Goal: Task Accomplishment & Management: Manage account settings

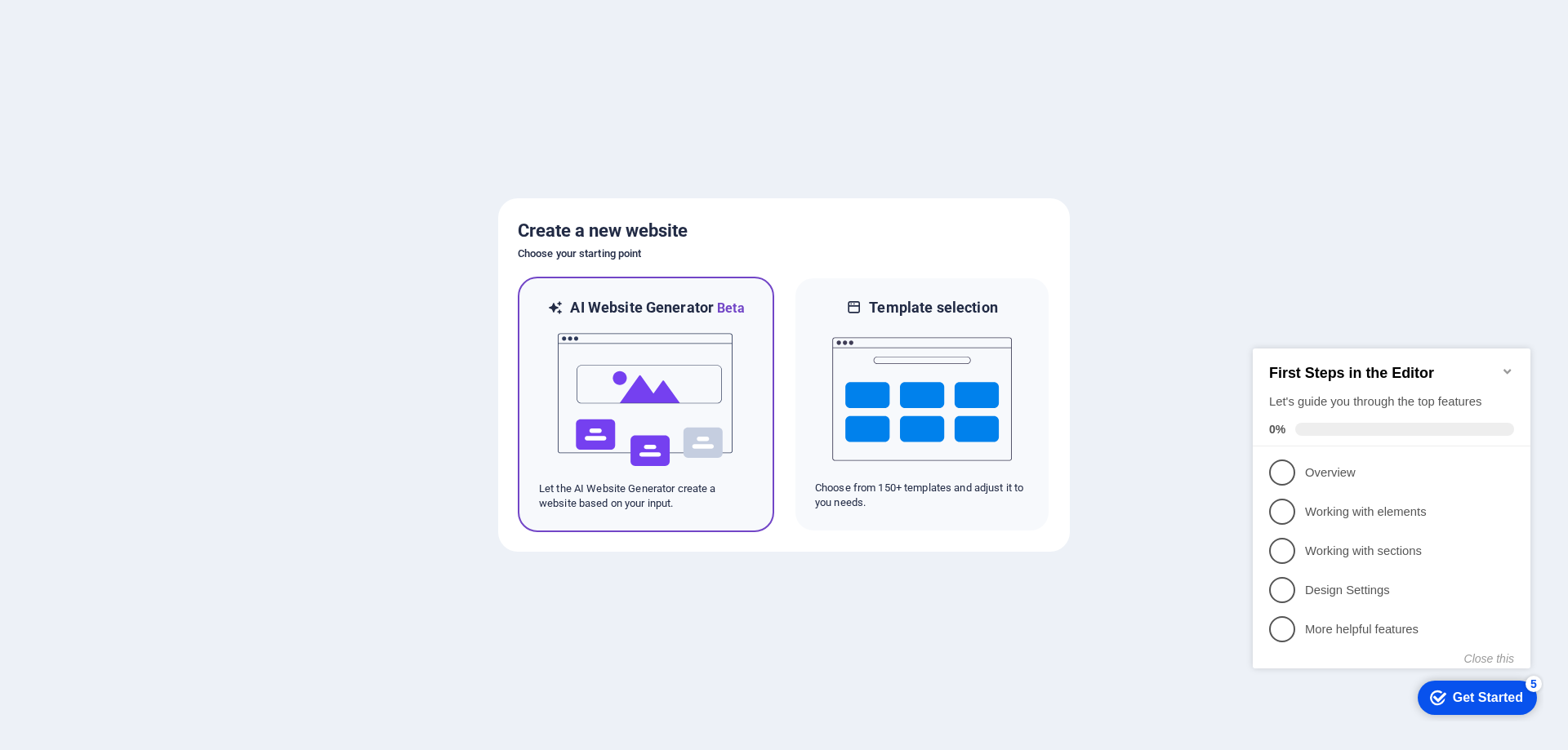
click at [707, 385] on img at bounding box center [645, 400] width 180 height 164
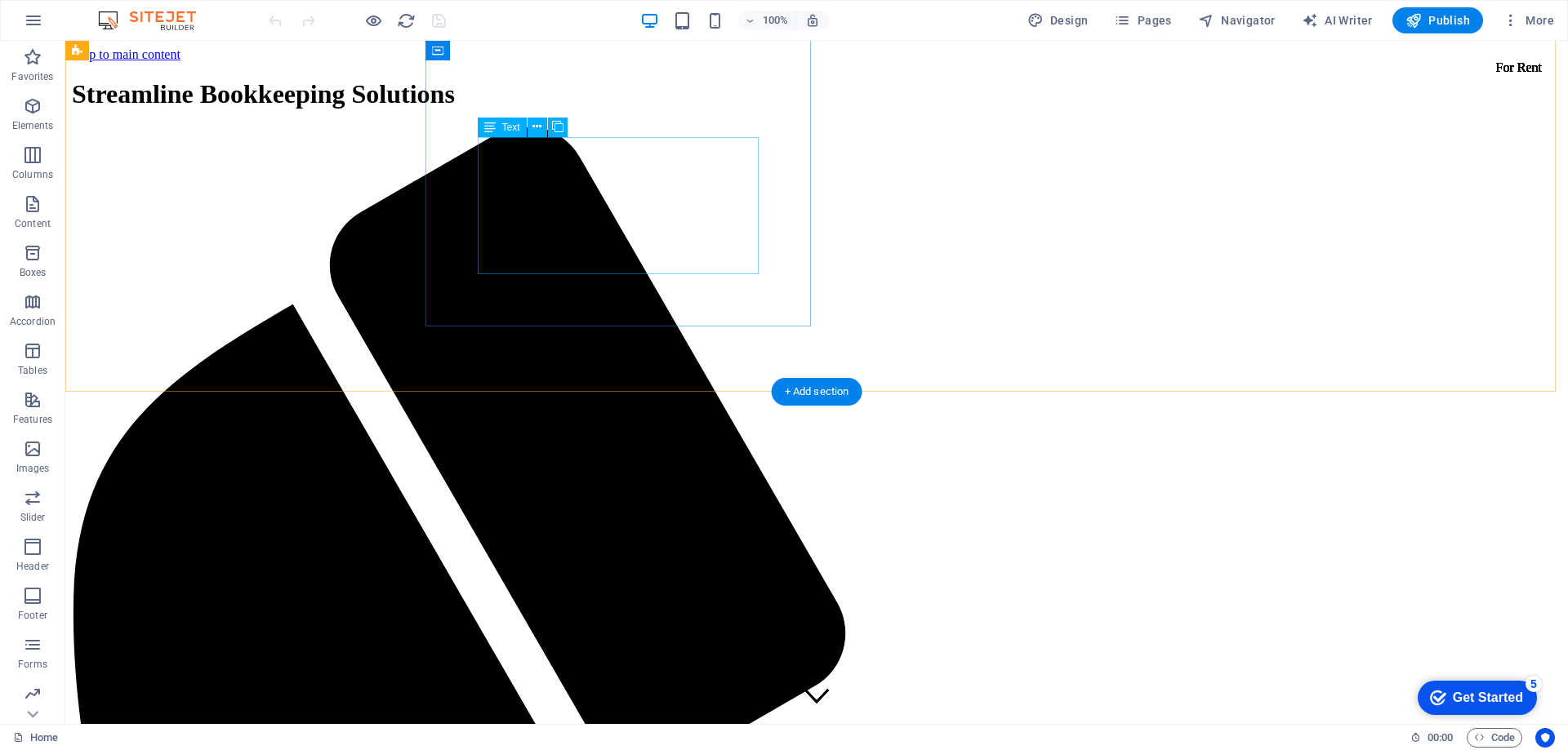
scroll to position [408, 0]
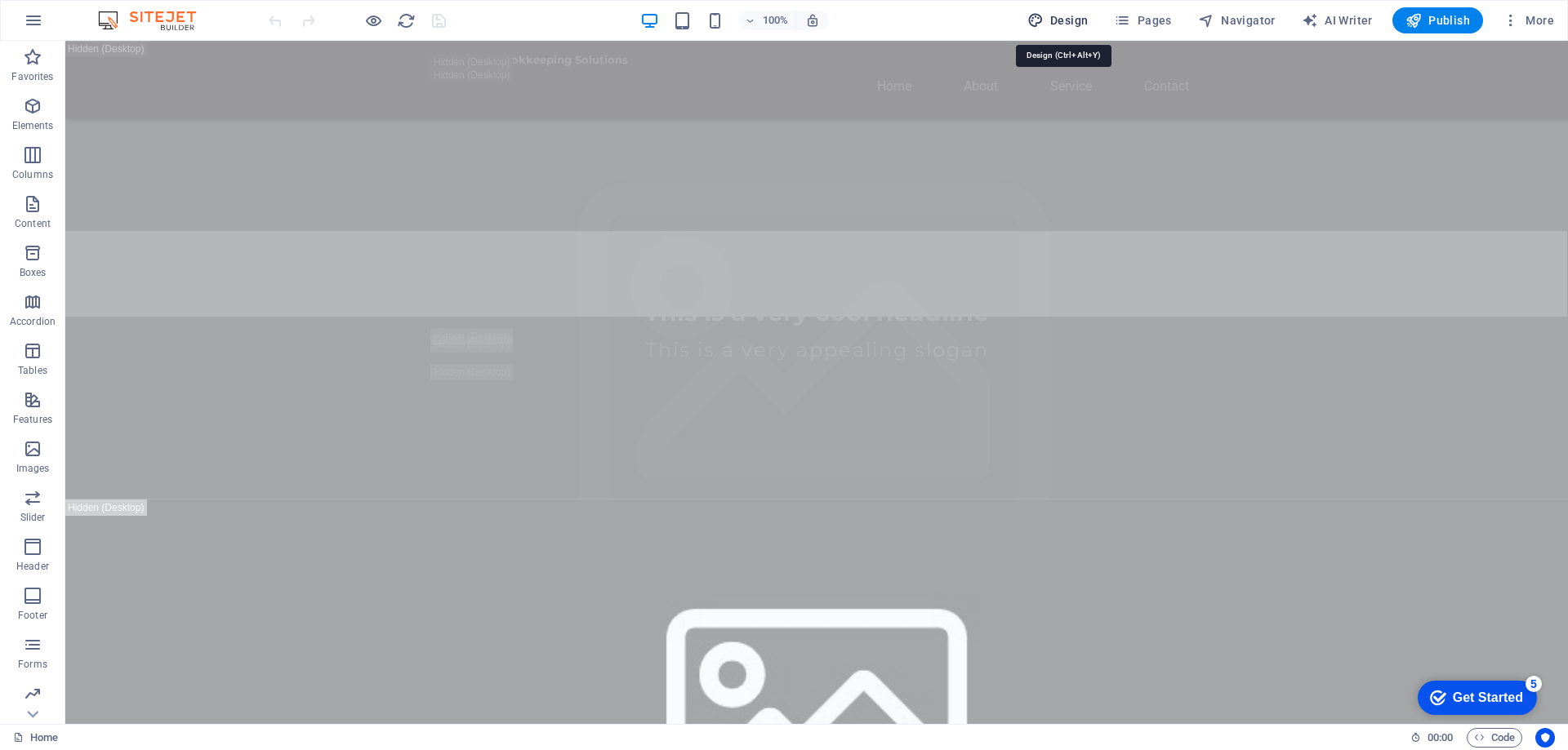
click at [1071, 14] on span "Design" at bounding box center [1058, 20] width 62 height 16
select select "px"
select select "200"
select select "px"
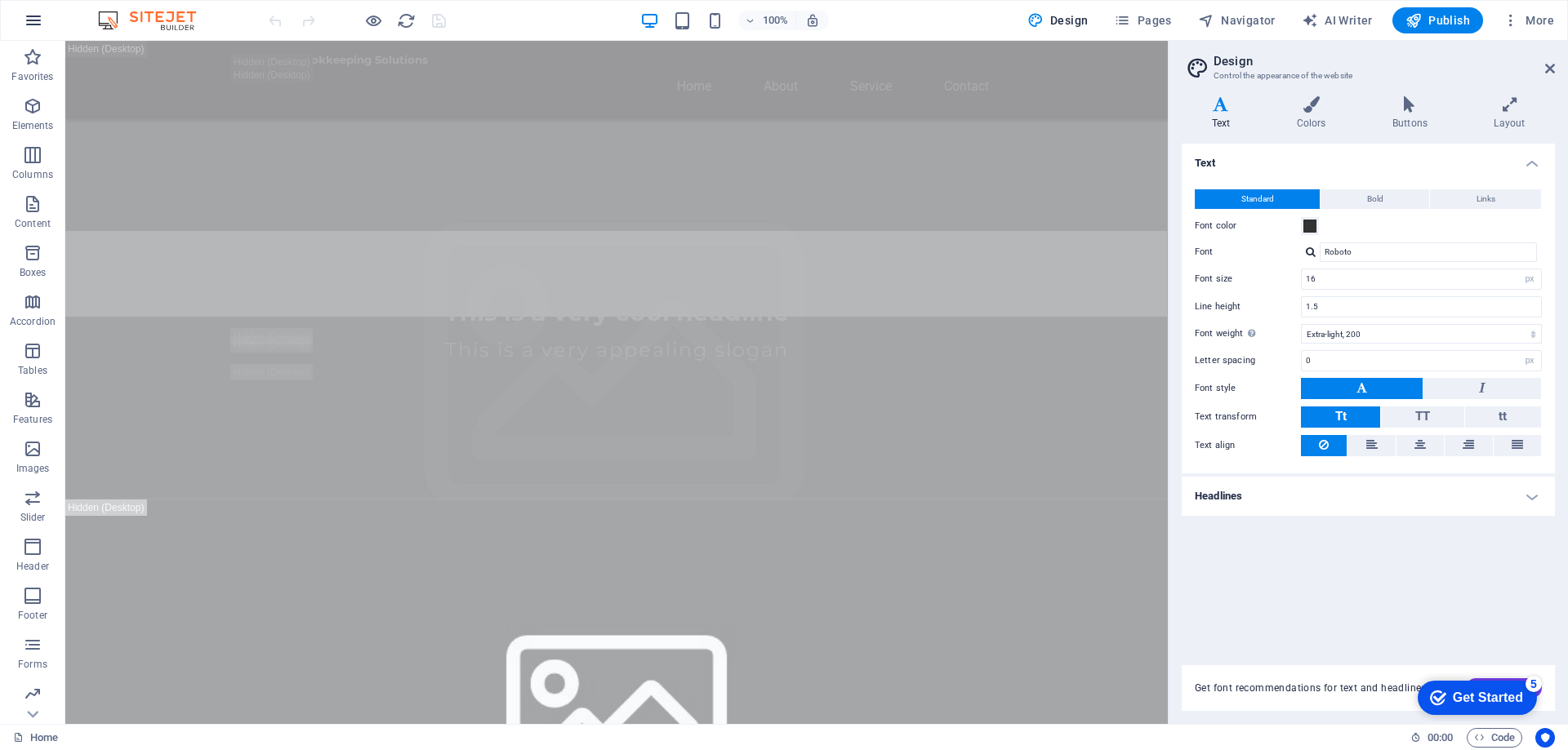
click at [37, 13] on icon "button" at bounding box center [34, 21] width 20 height 20
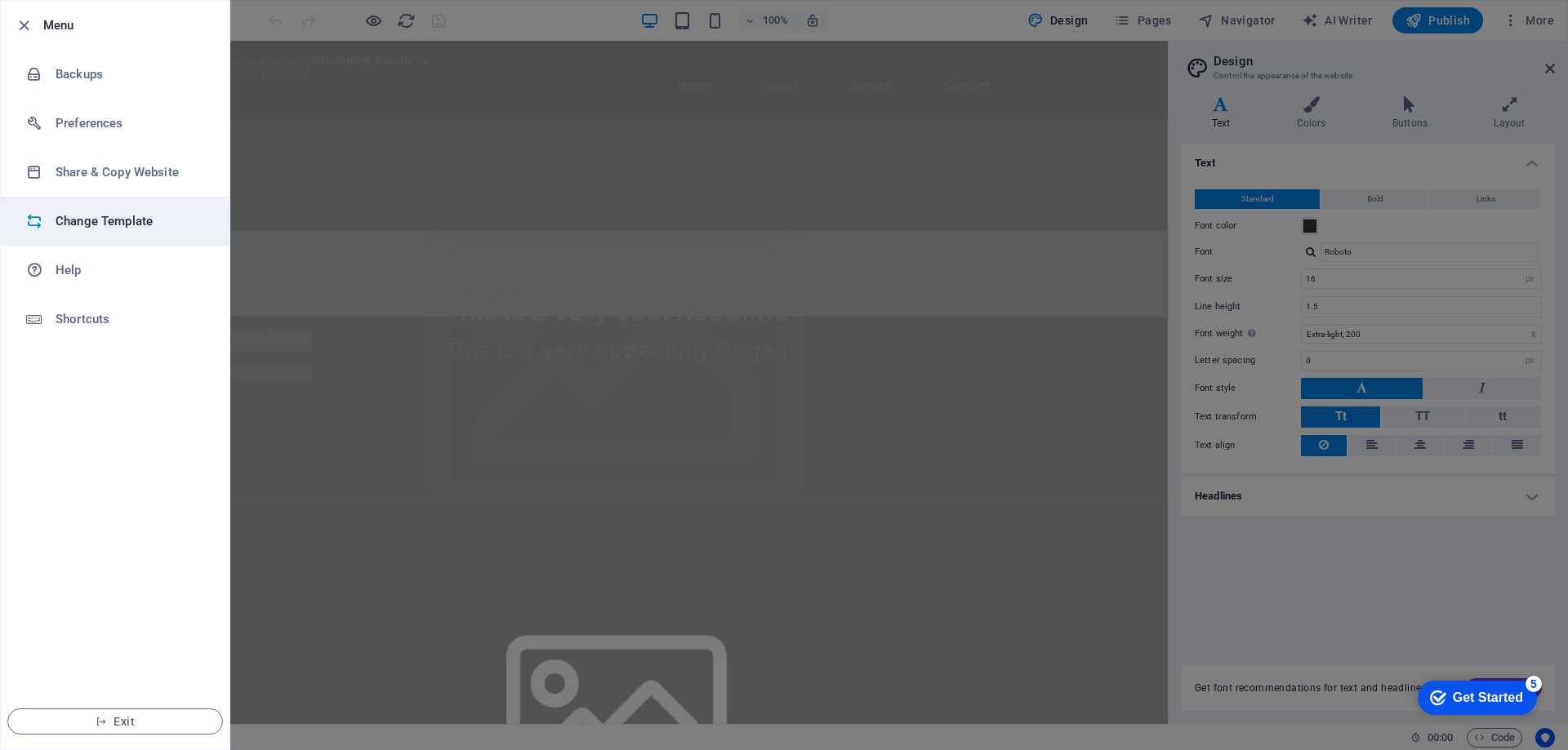
click at [139, 228] on h6 "Change Template" at bounding box center [131, 221] width 151 height 20
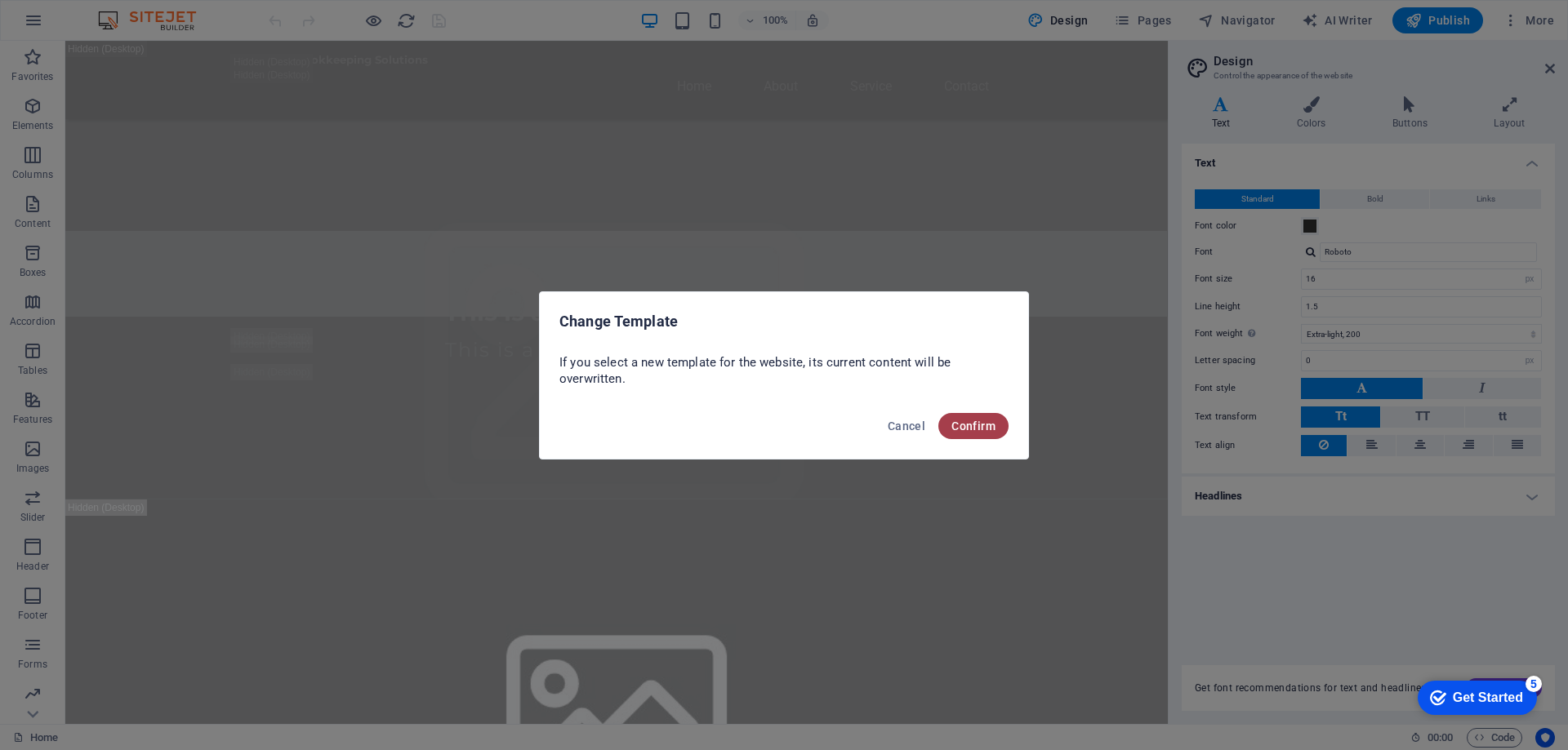
click at [979, 418] on button "Confirm" at bounding box center [974, 426] width 70 height 26
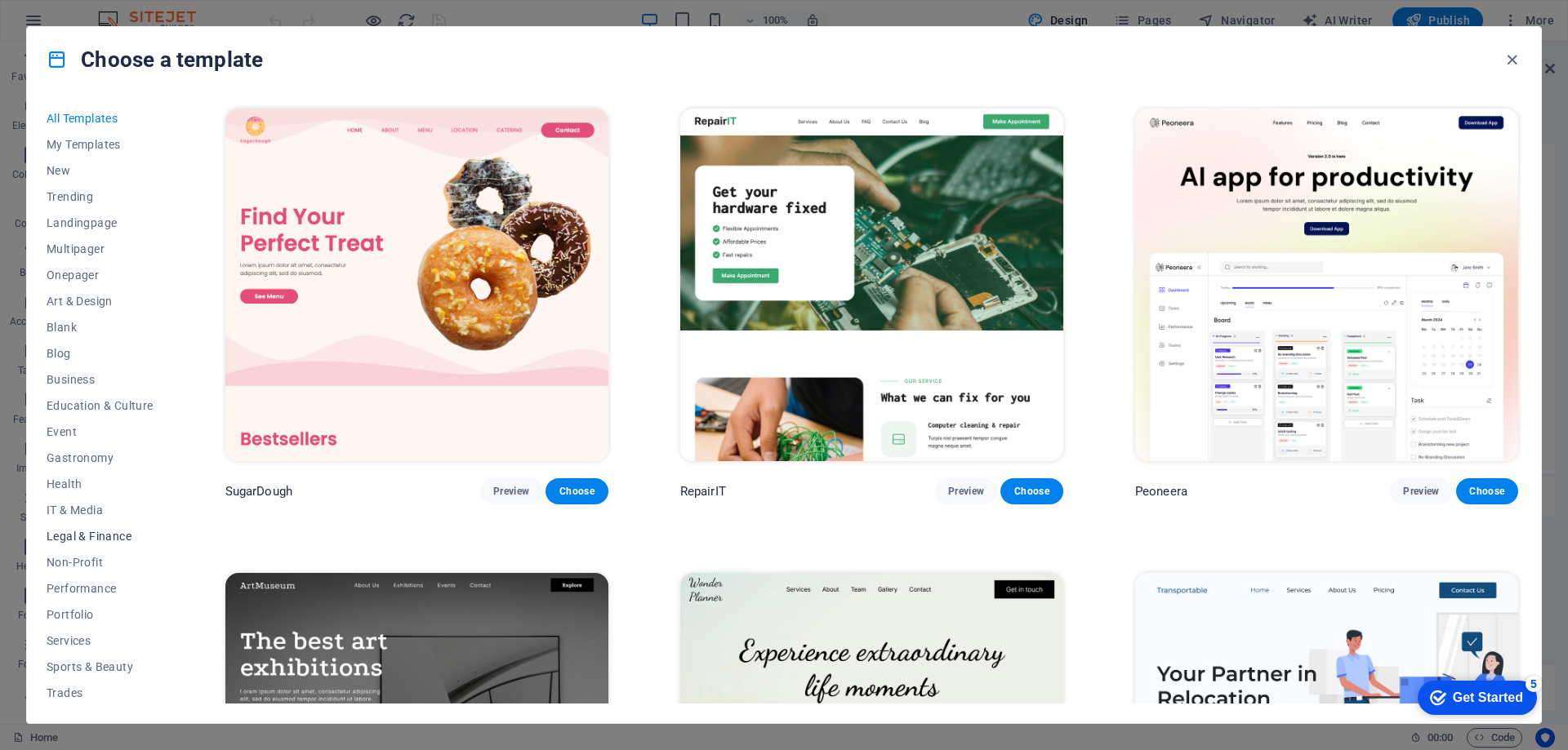
click at [94, 535] on span "Legal & Finance" at bounding box center [100, 536] width 107 height 13
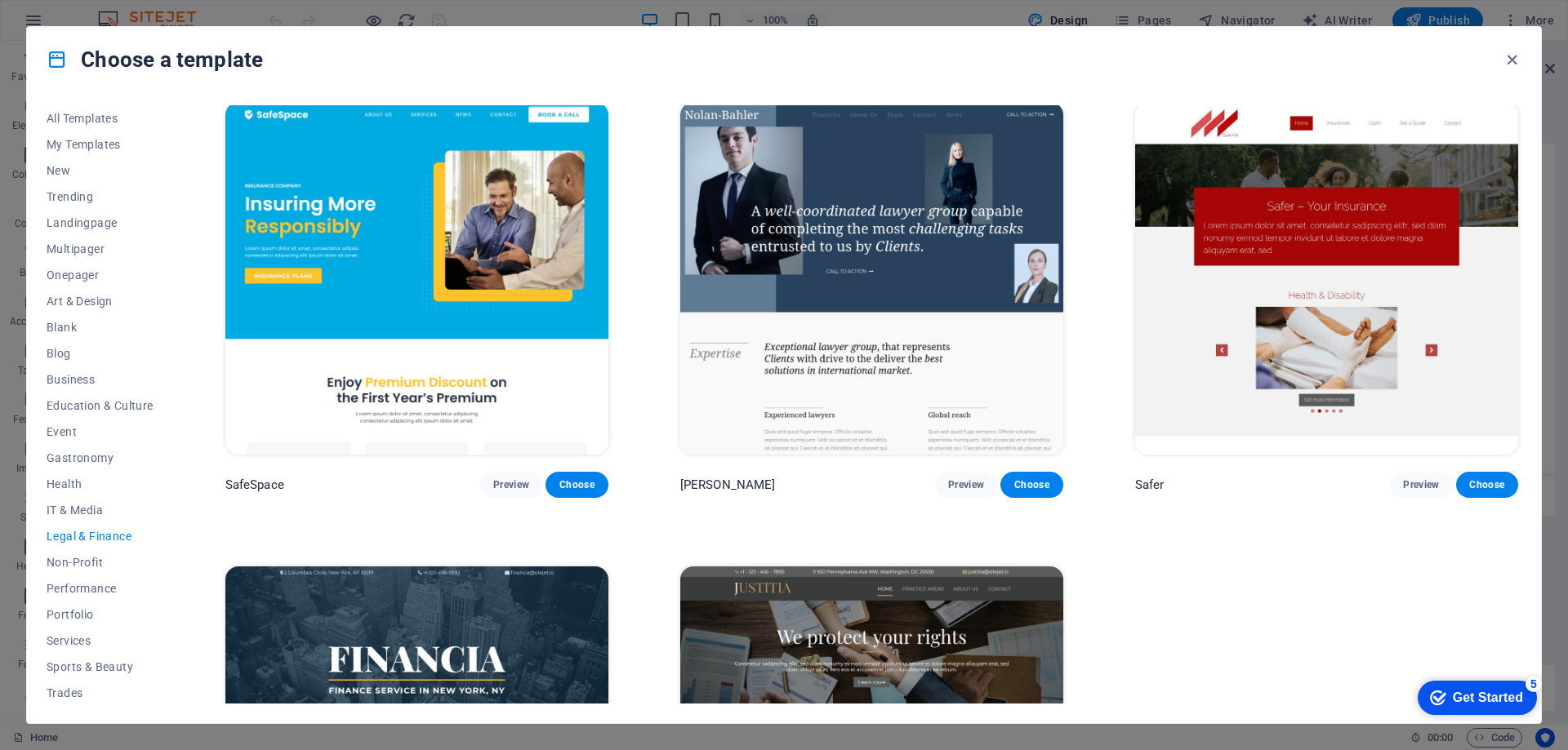
scroll to position [0, 0]
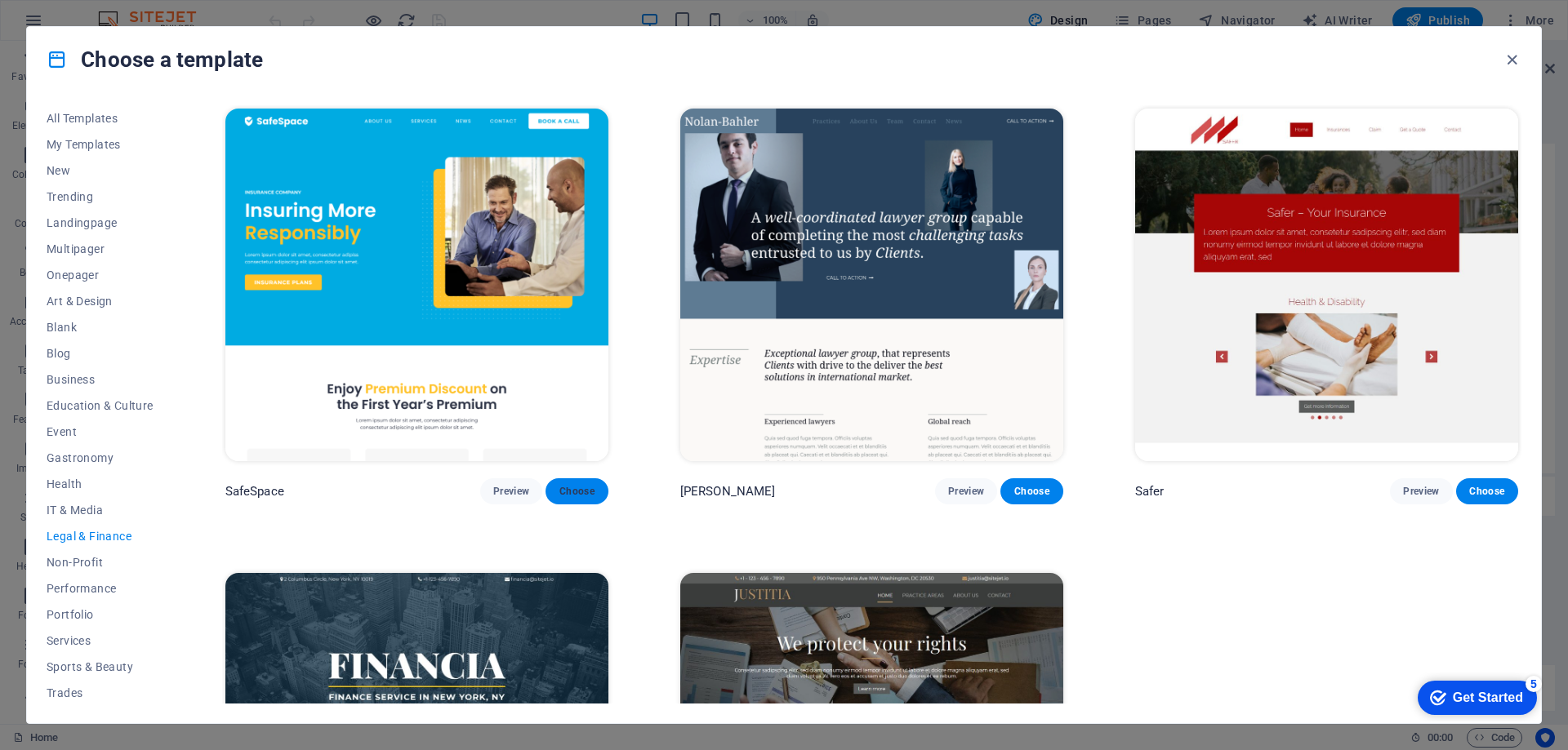
click at [578, 489] on span "Choose" at bounding box center [577, 491] width 36 height 13
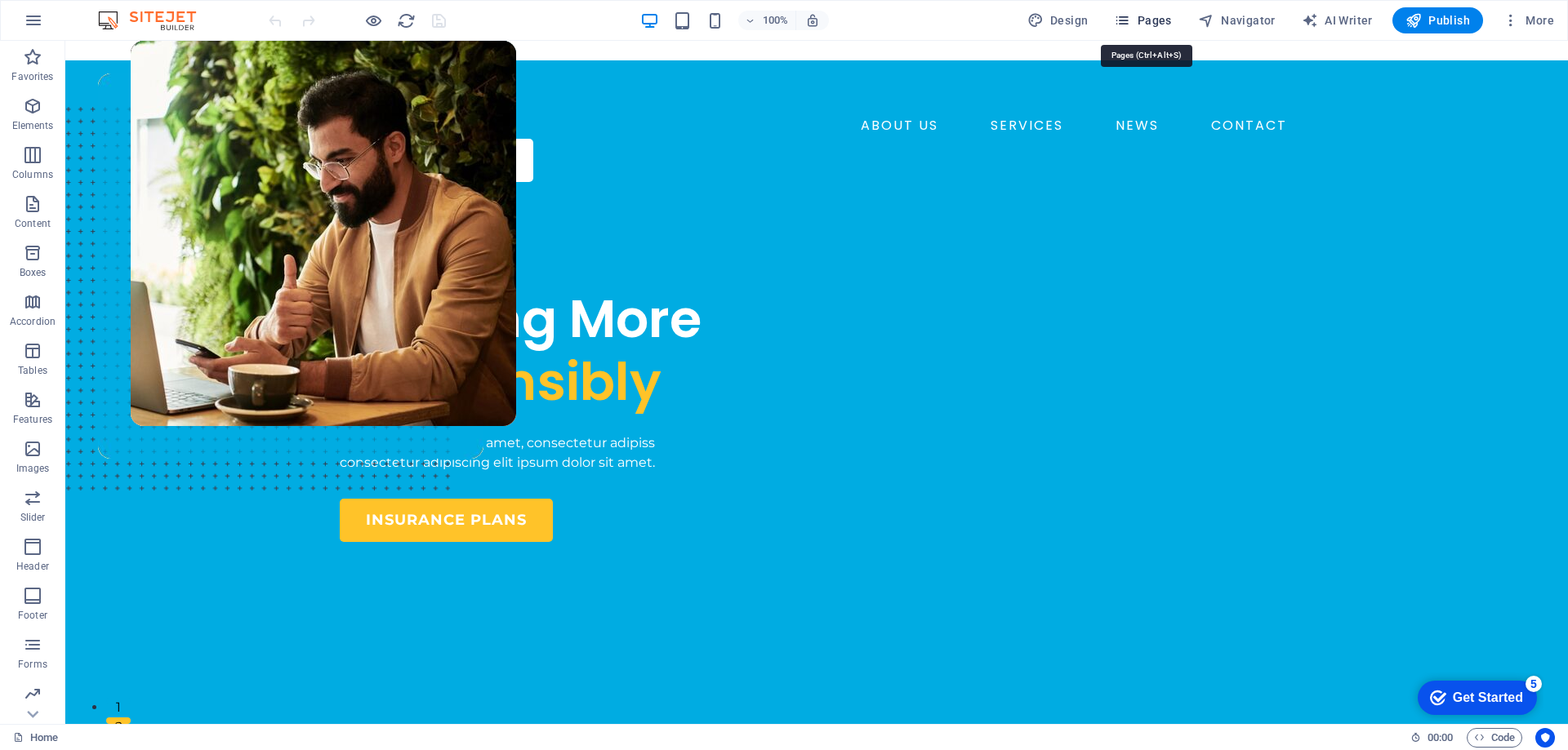
click at [1152, 22] on span "Pages" at bounding box center [1143, 20] width 58 height 16
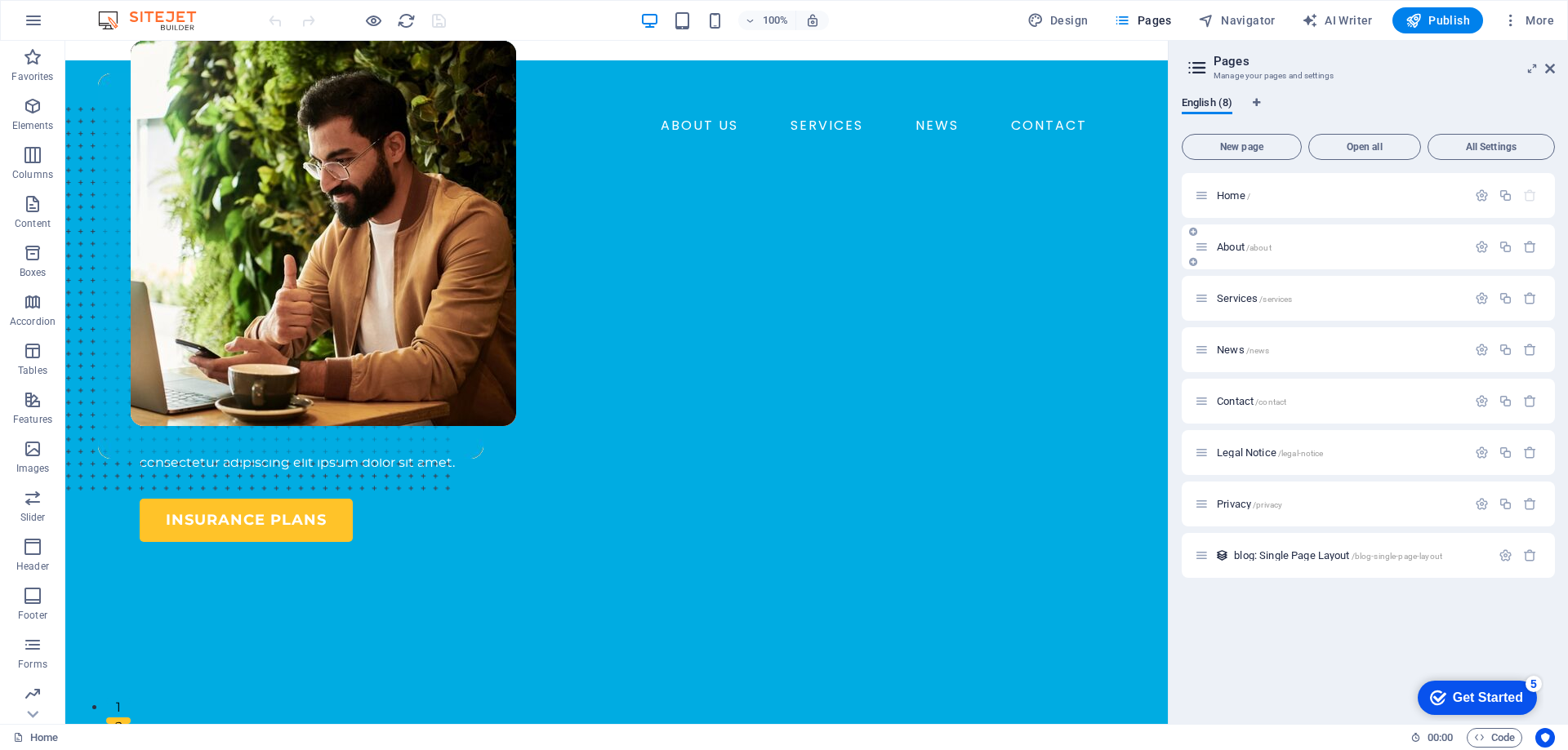
click at [1331, 247] on p "About /about" at bounding box center [1339, 247] width 245 height 11
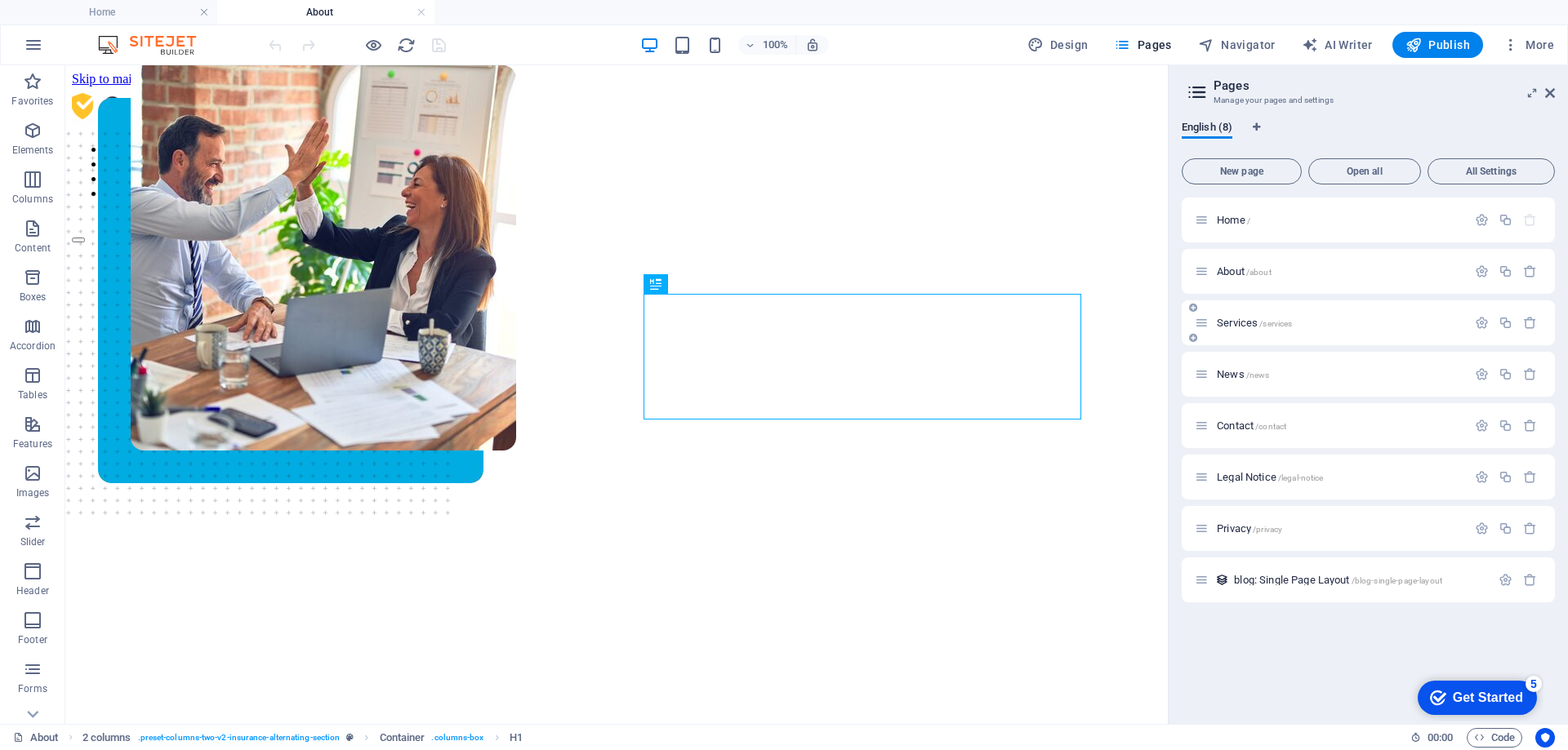
click at [1317, 324] on p "Services /services" at bounding box center [1339, 322] width 245 height 11
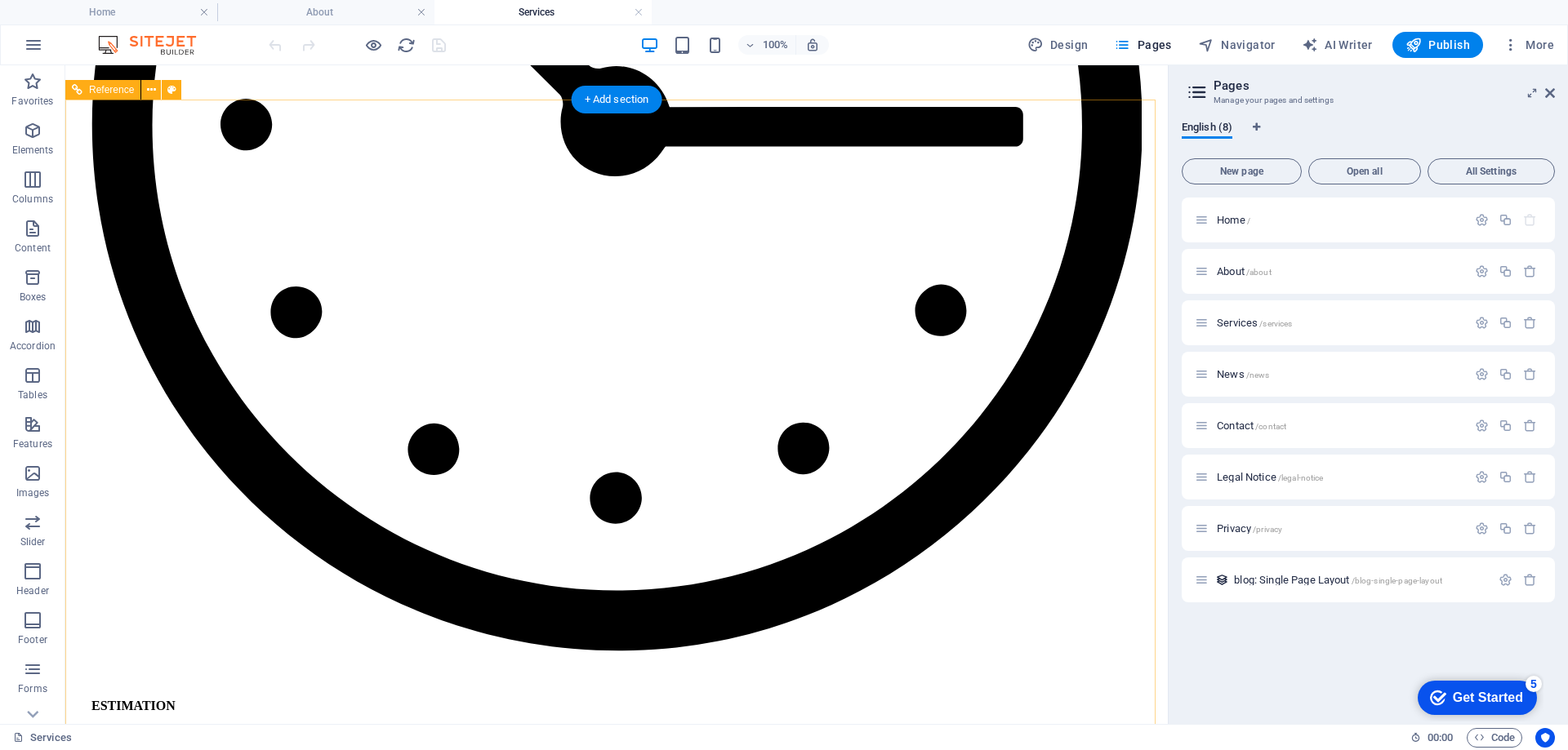
scroll to position [2041, 0]
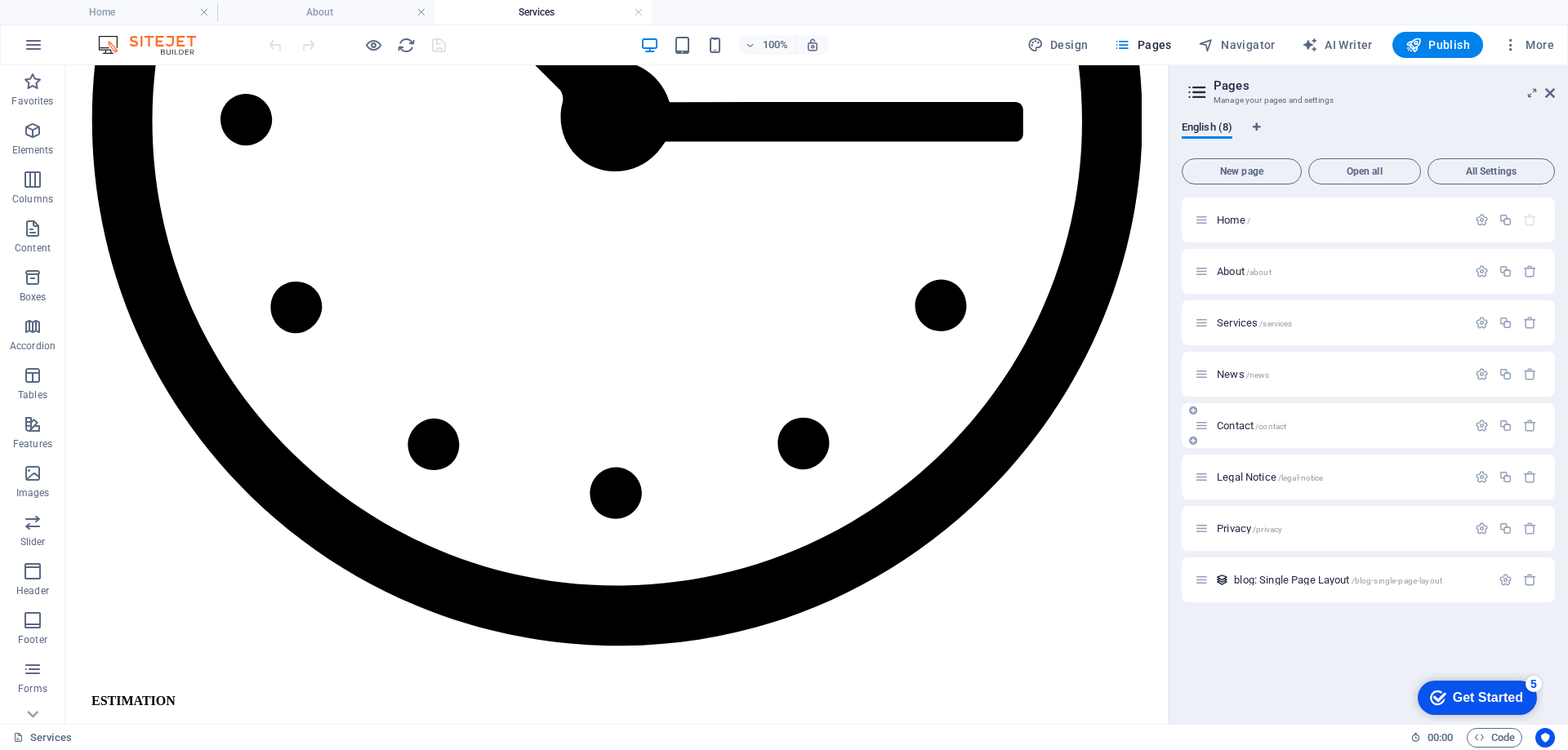
click at [1377, 424] on p "Contact /contact" at bounding box center [1339, 426] width 245 height 11
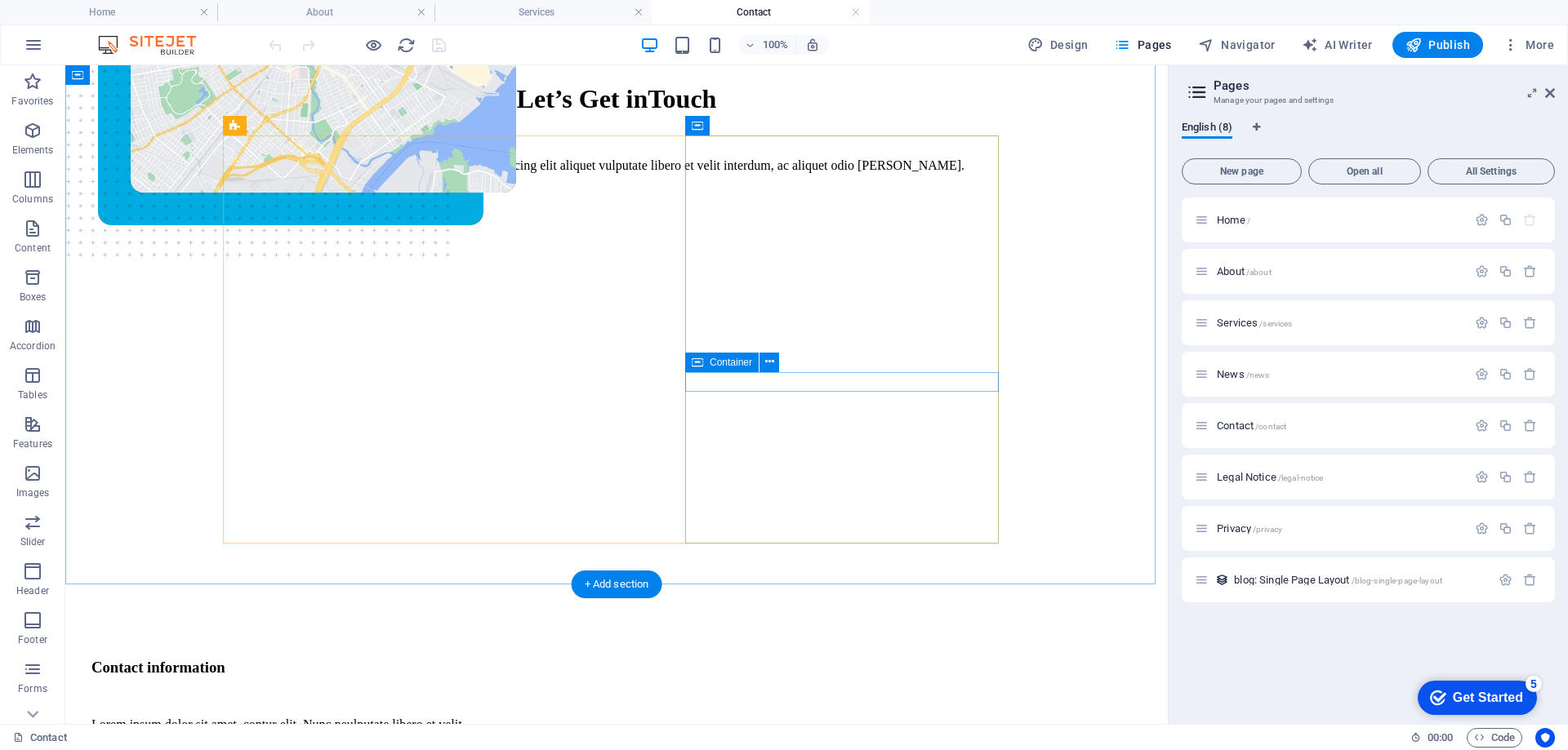
scroll to position [245, 0]
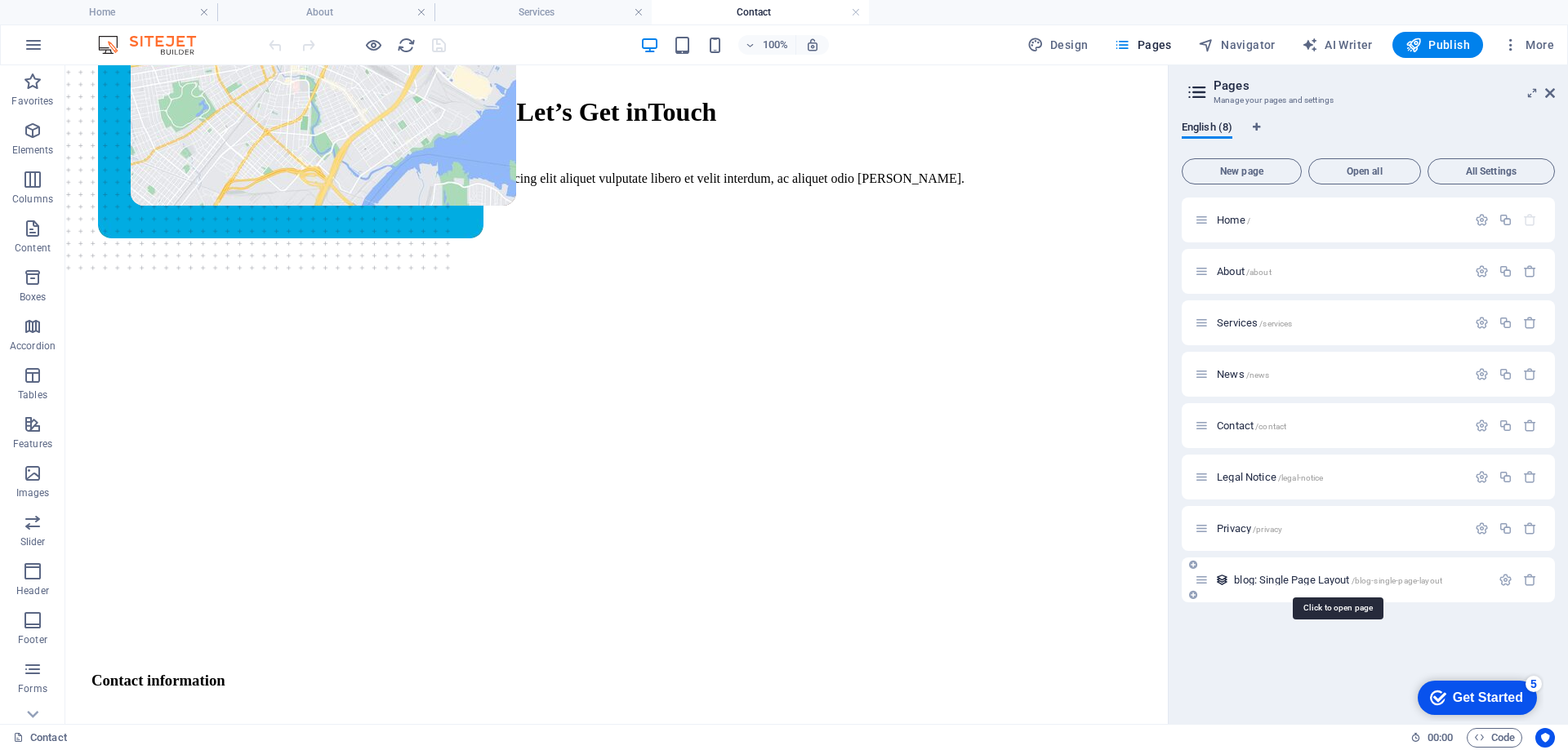
click at [1388, 578] on span "/blog-single-page-layout" at bounding box center [1396, 580] width 90 height 9
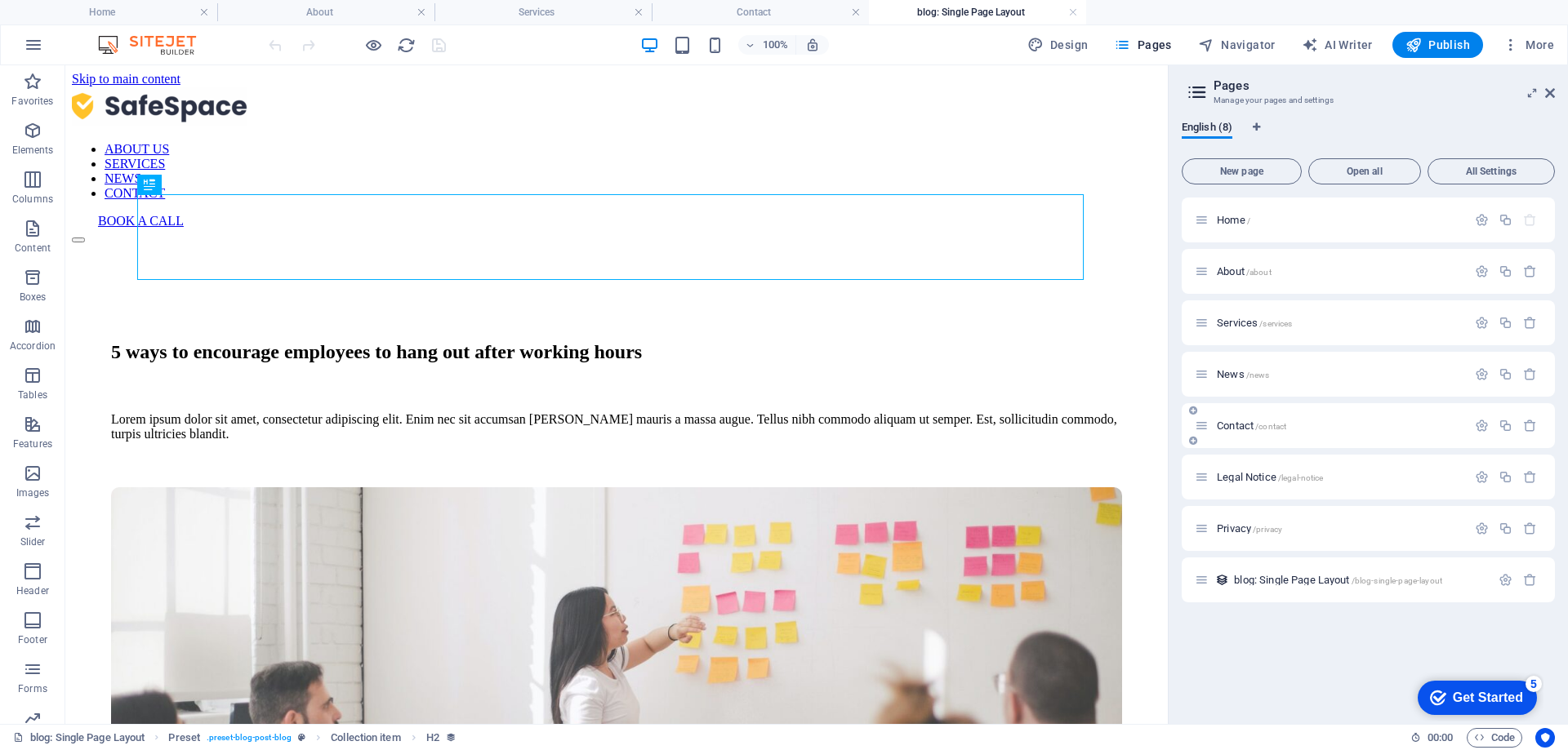
scroll to position [0, 0]
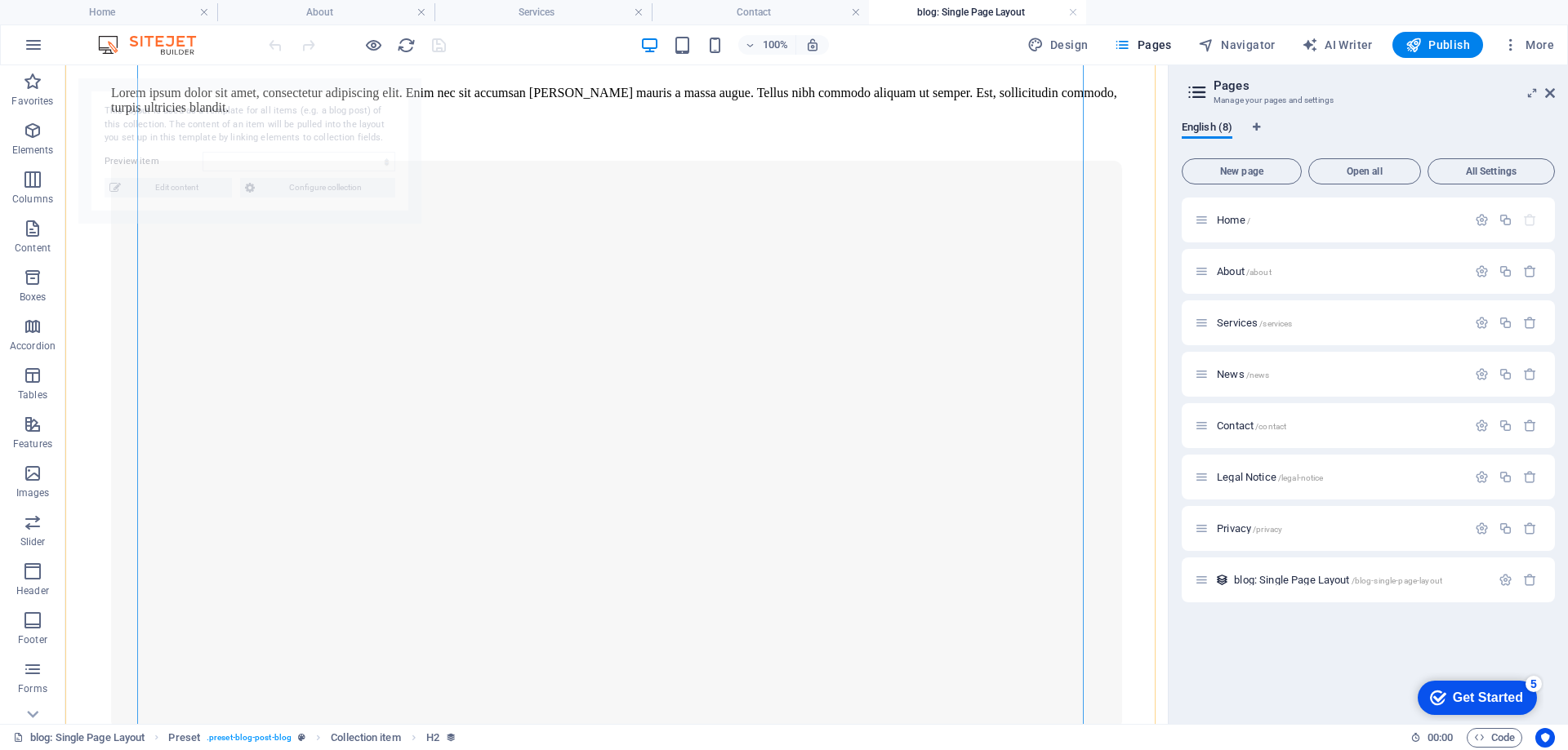
select select "68b5d50a3a8d06a15a0dd899"
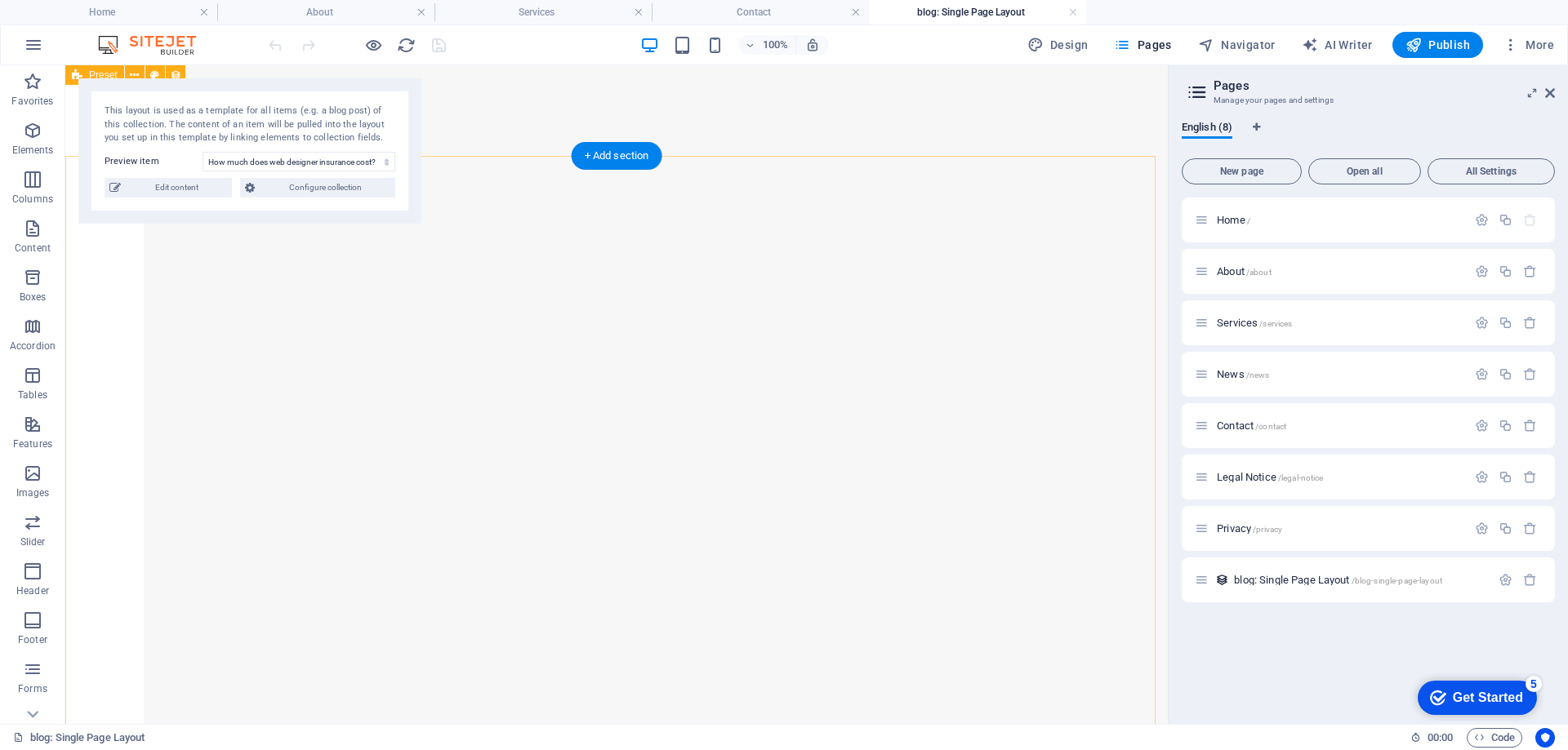
scroll to position [2286, 0]
click at [1361, 525] on p "Privacy /privacy" at bounding box center [1339, 529] width 245 height 11
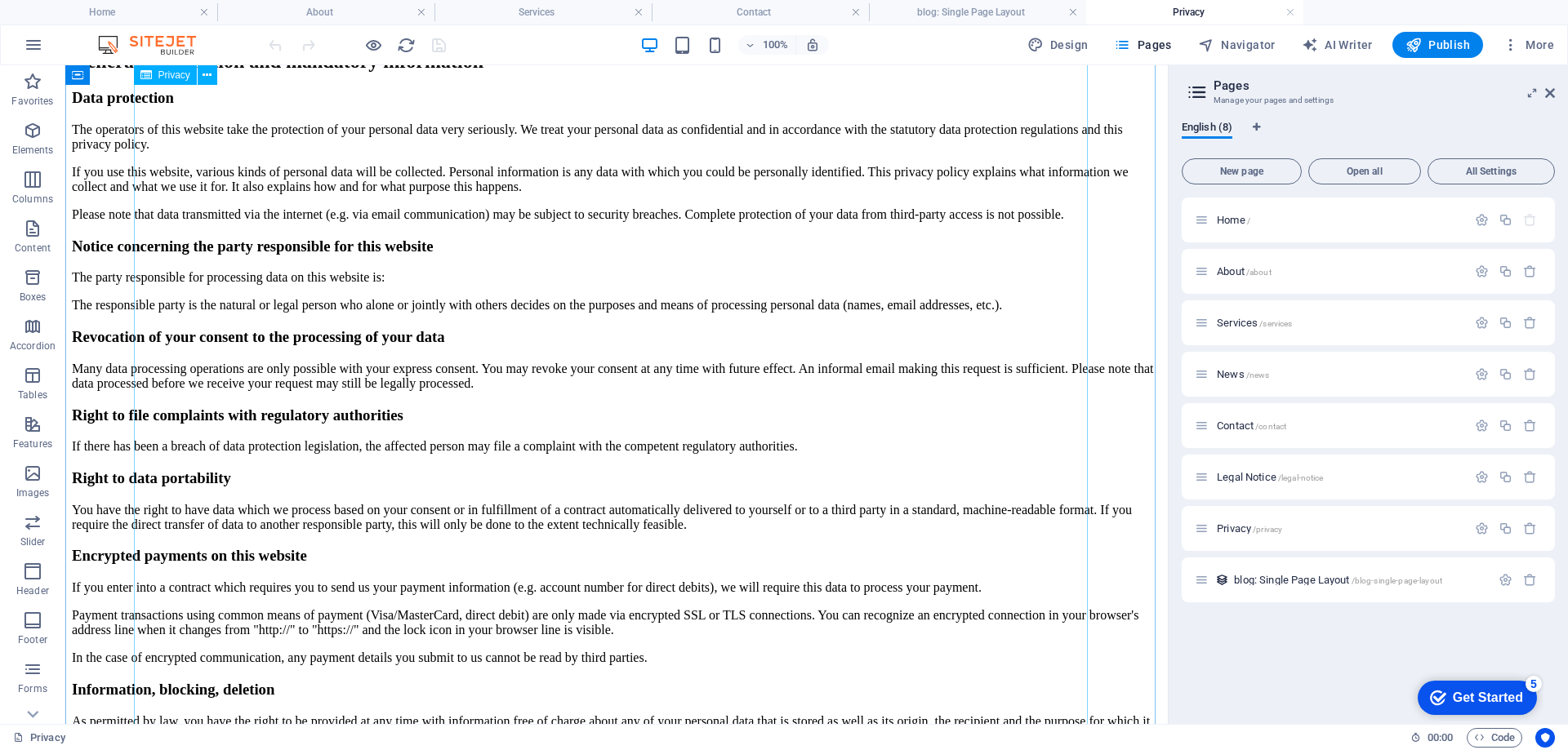
scroll to position [816, 0]
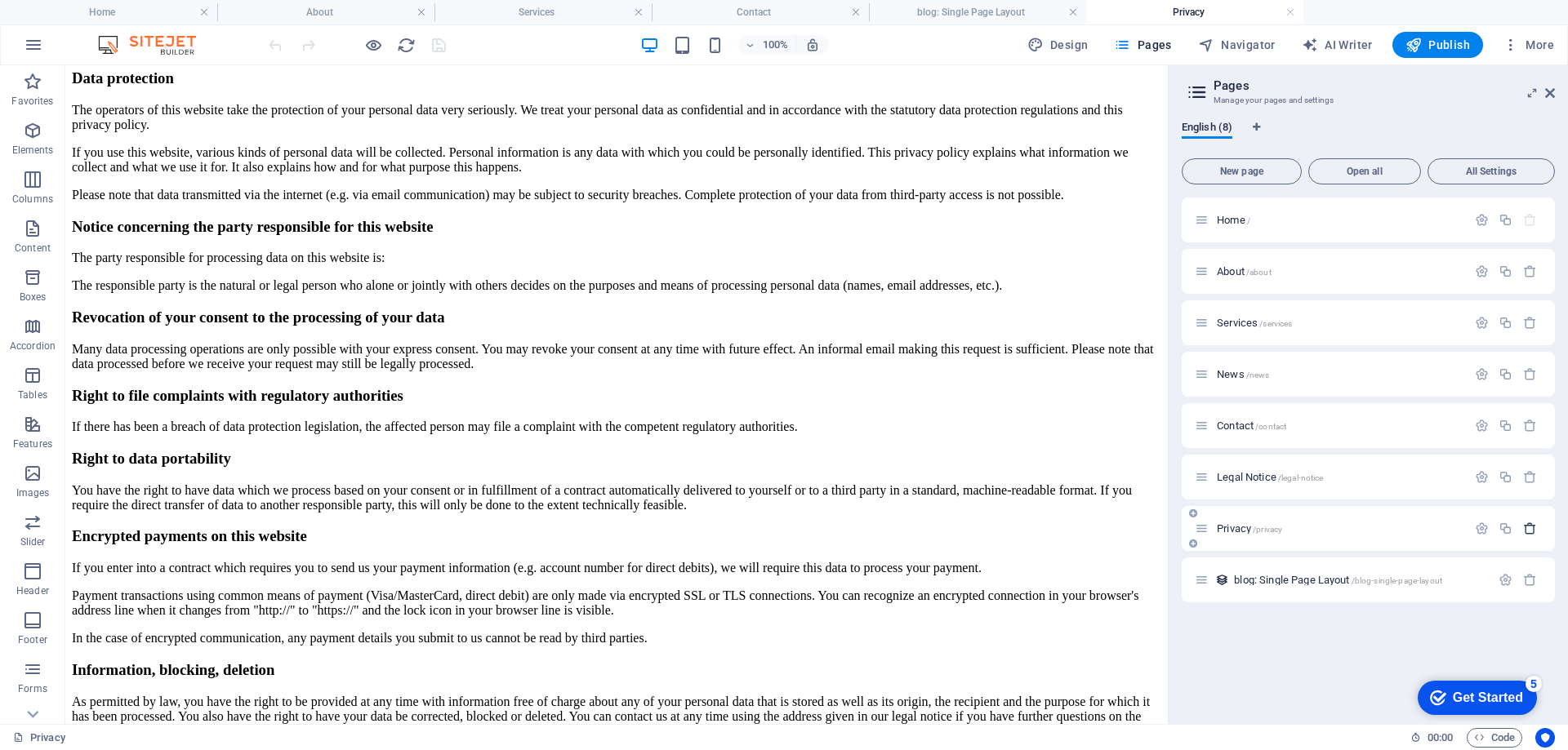
click at [1529, 528] on icon "button" at bounding box center [1530, 529] width 14 height 14
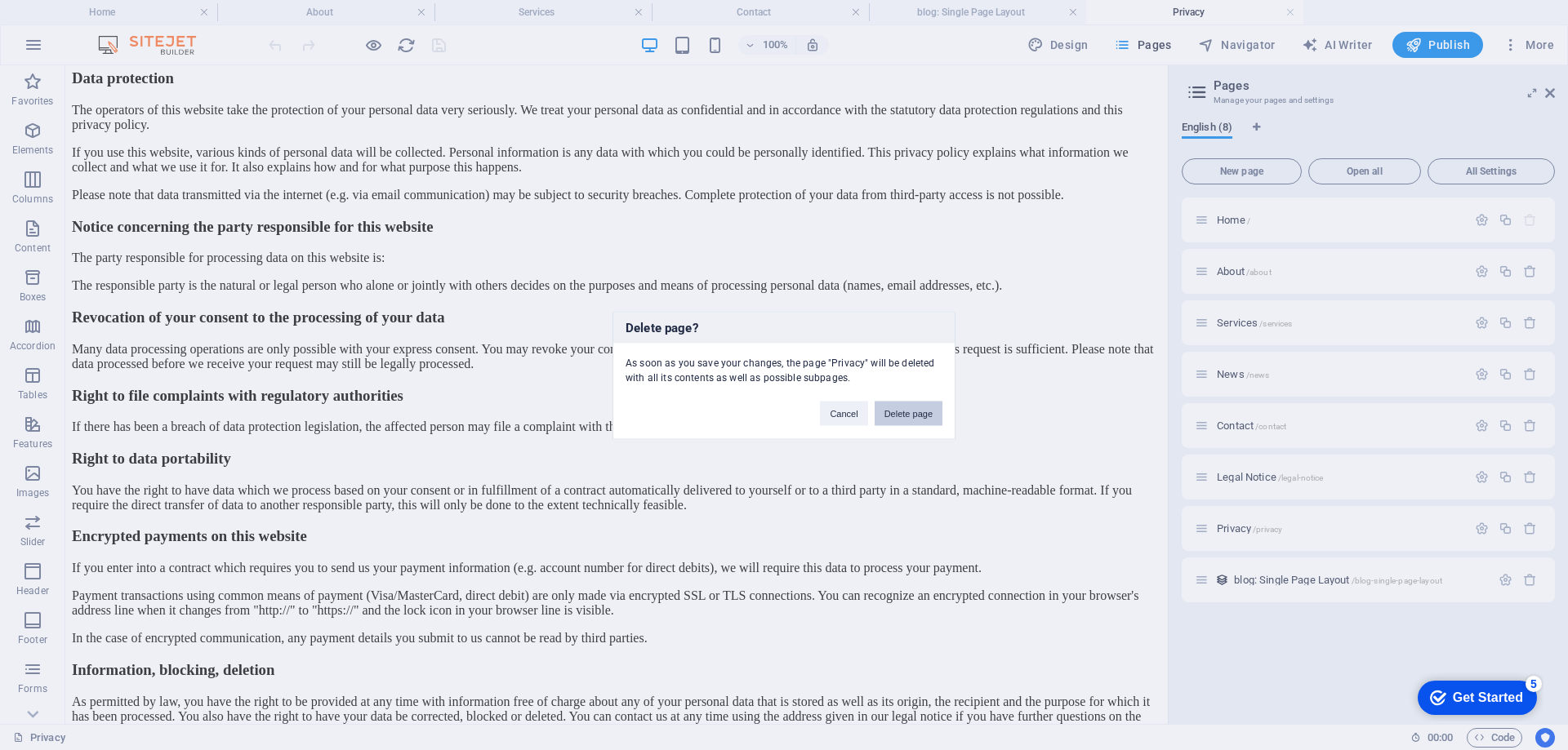
drag, startPoint x: 906, startPoint y: 408, endPoint x: 1331, endPoint y: 464, distance: 428.7
click at [906, 408] on button "Delete page" at bounding box center [908, 413] width 67 height 25
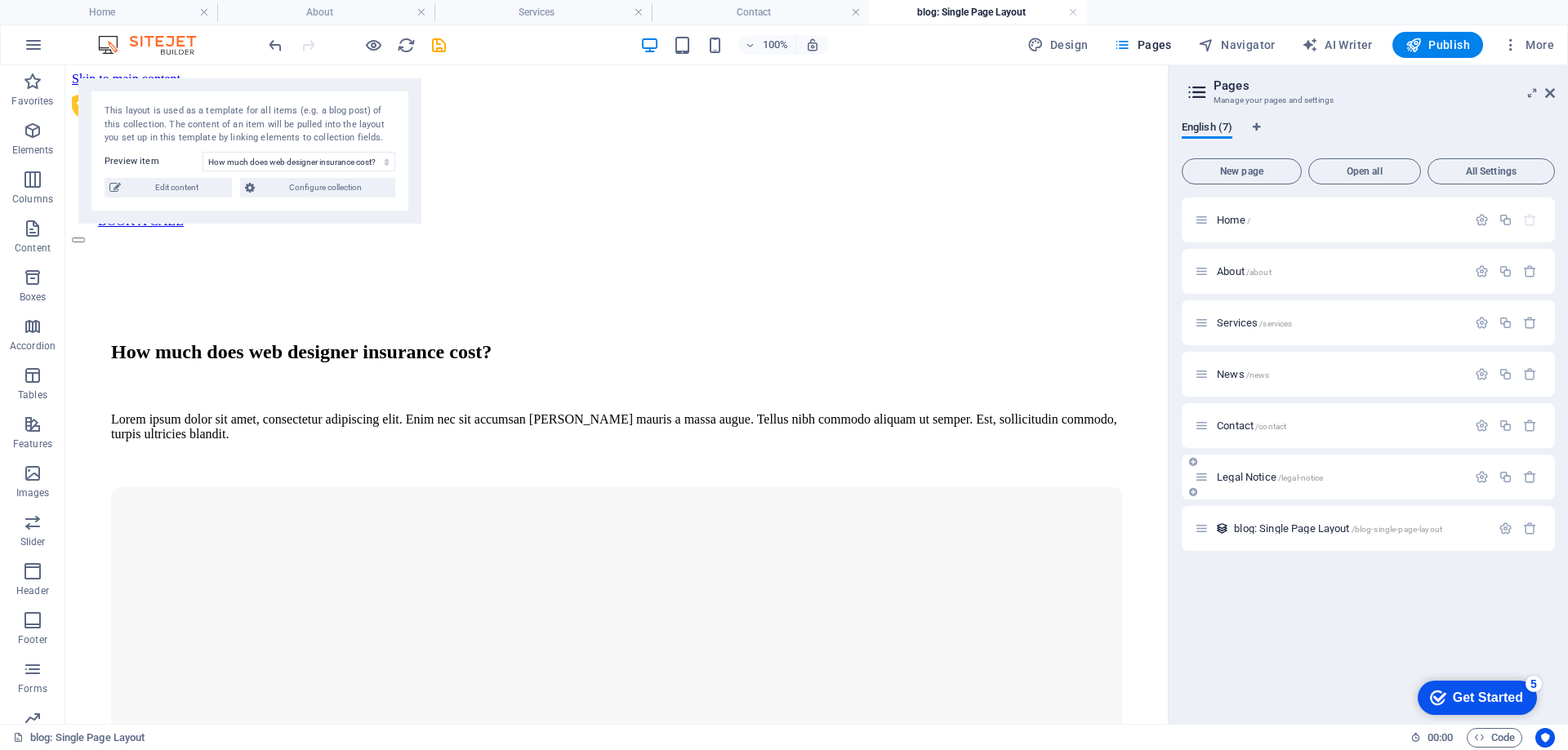
scroll to position [2286, 0]
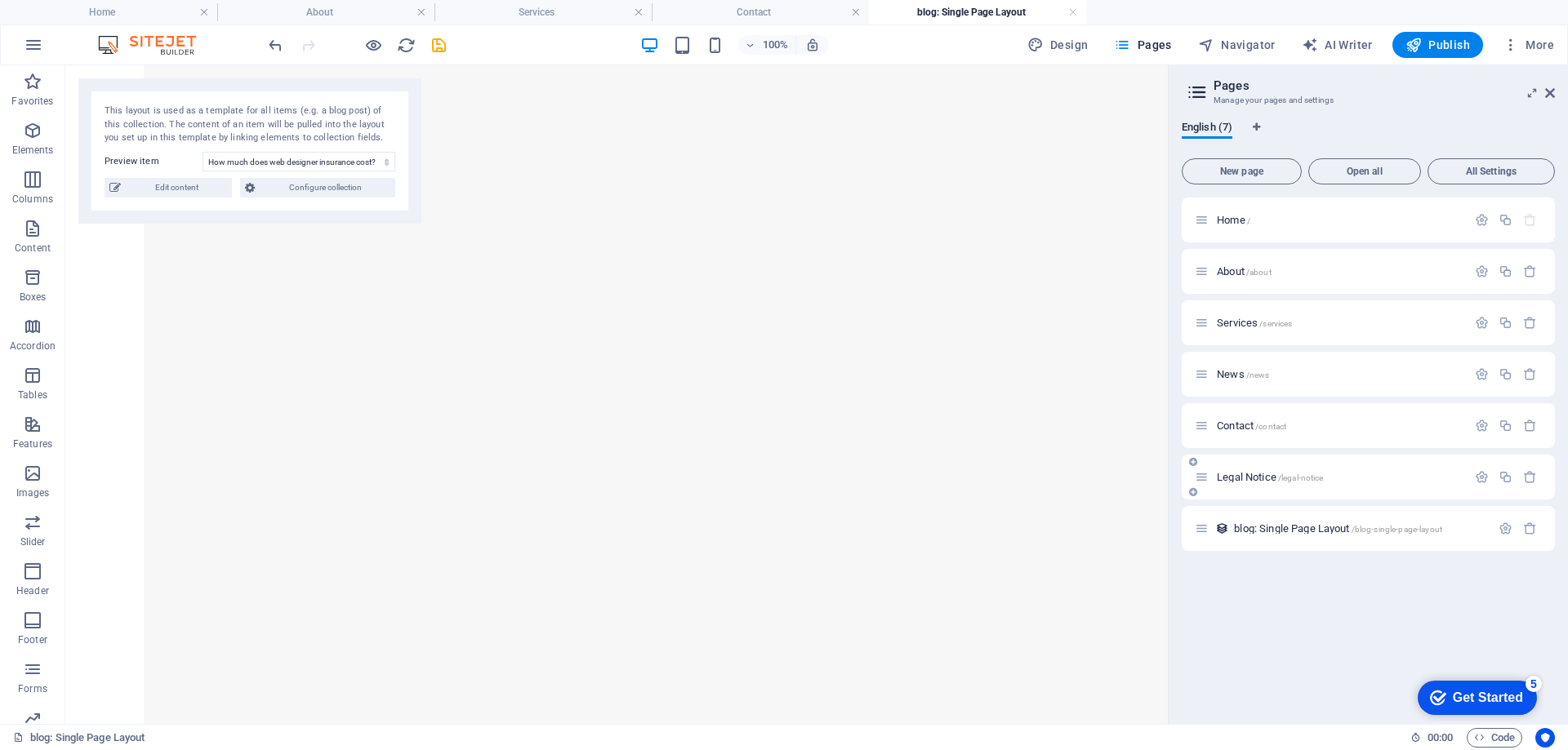
click at [1363, 478] on p "Legal Notice /legal-notice" at bounding box center [1339, 477] width 245 height 11
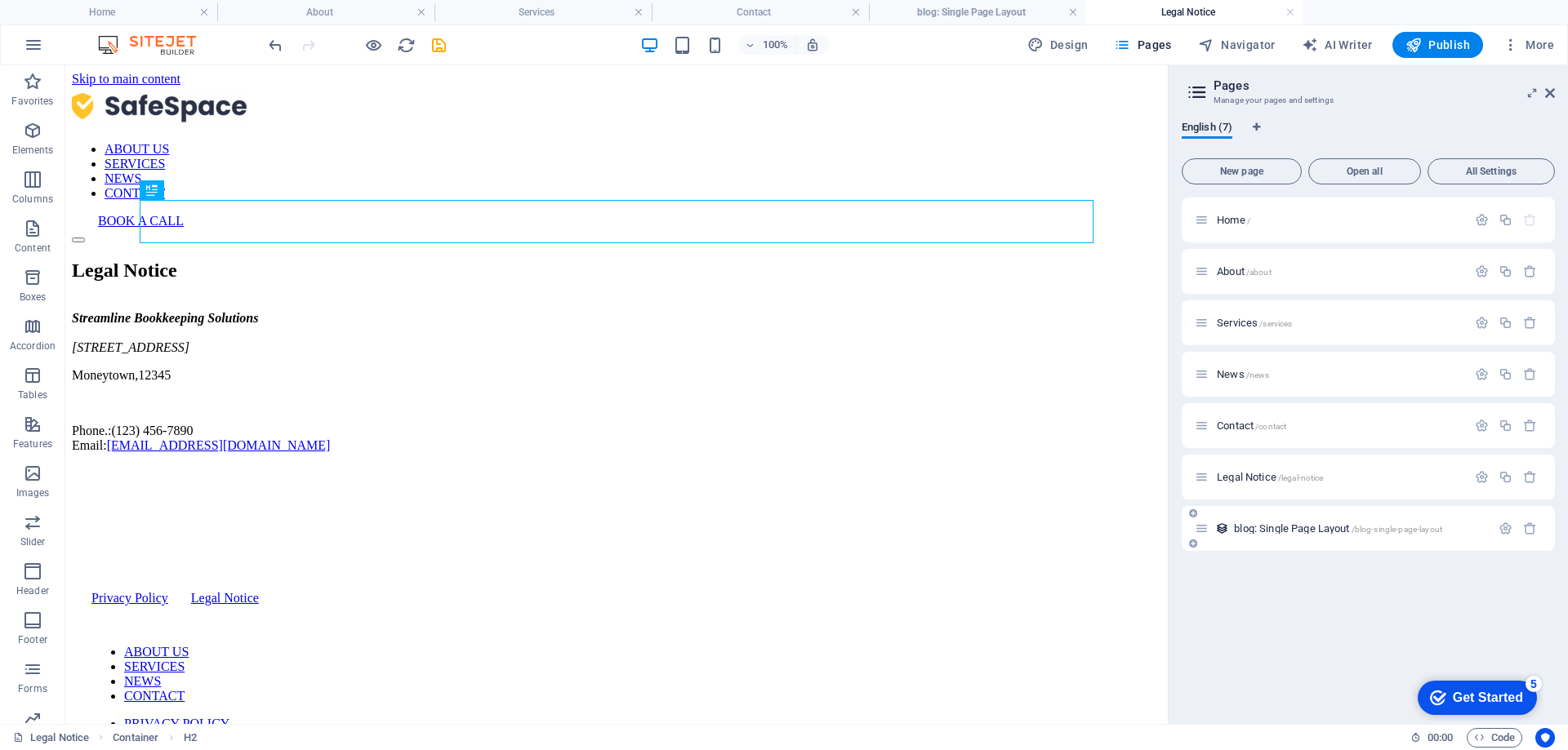
scroll to position [0, 0]
click at [1533, 476] on icon "button" at bounding box center [1530, 477] width 14 height 14
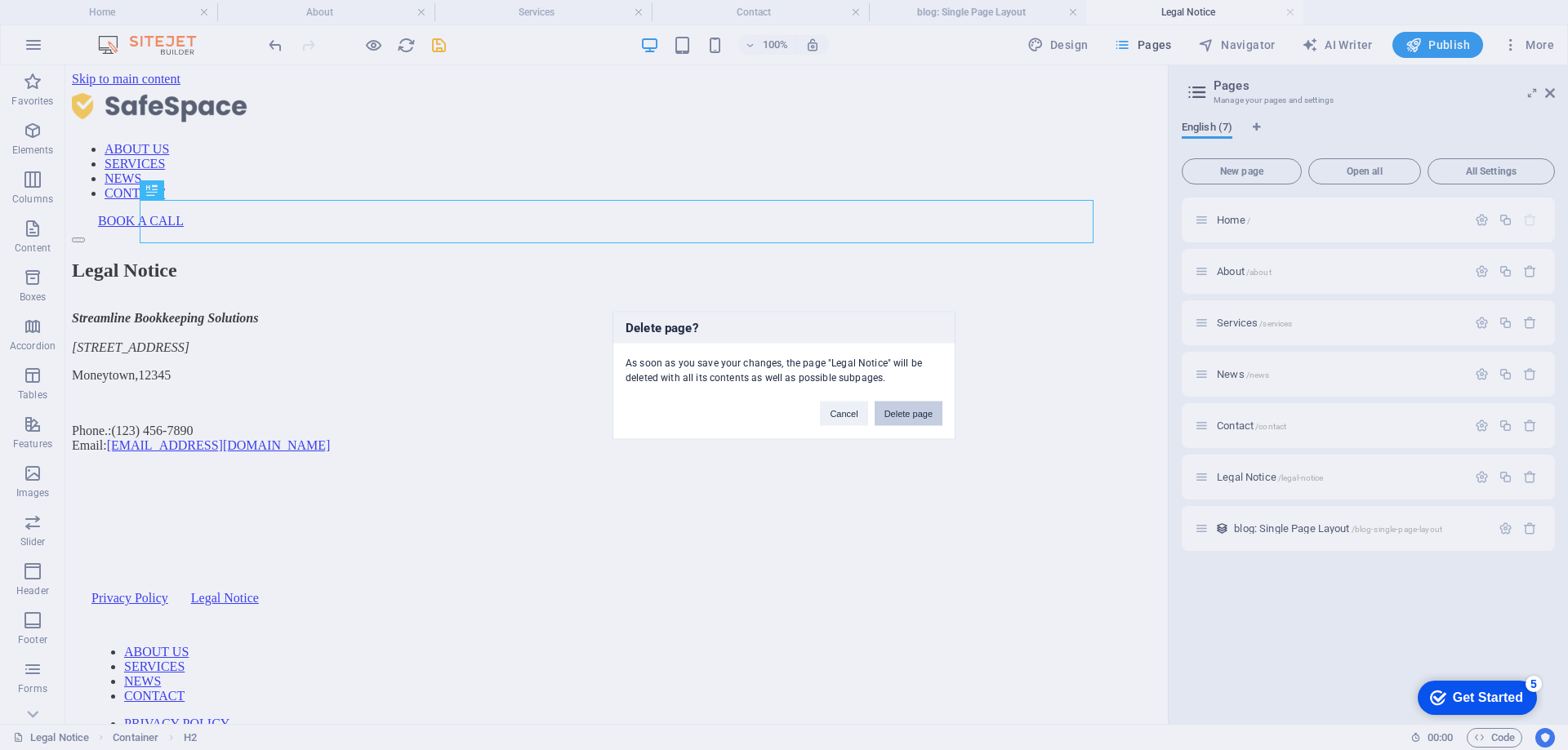
click at [917, 410] on button "Delete page" at bounding box center [908, 413] width 67 height 25
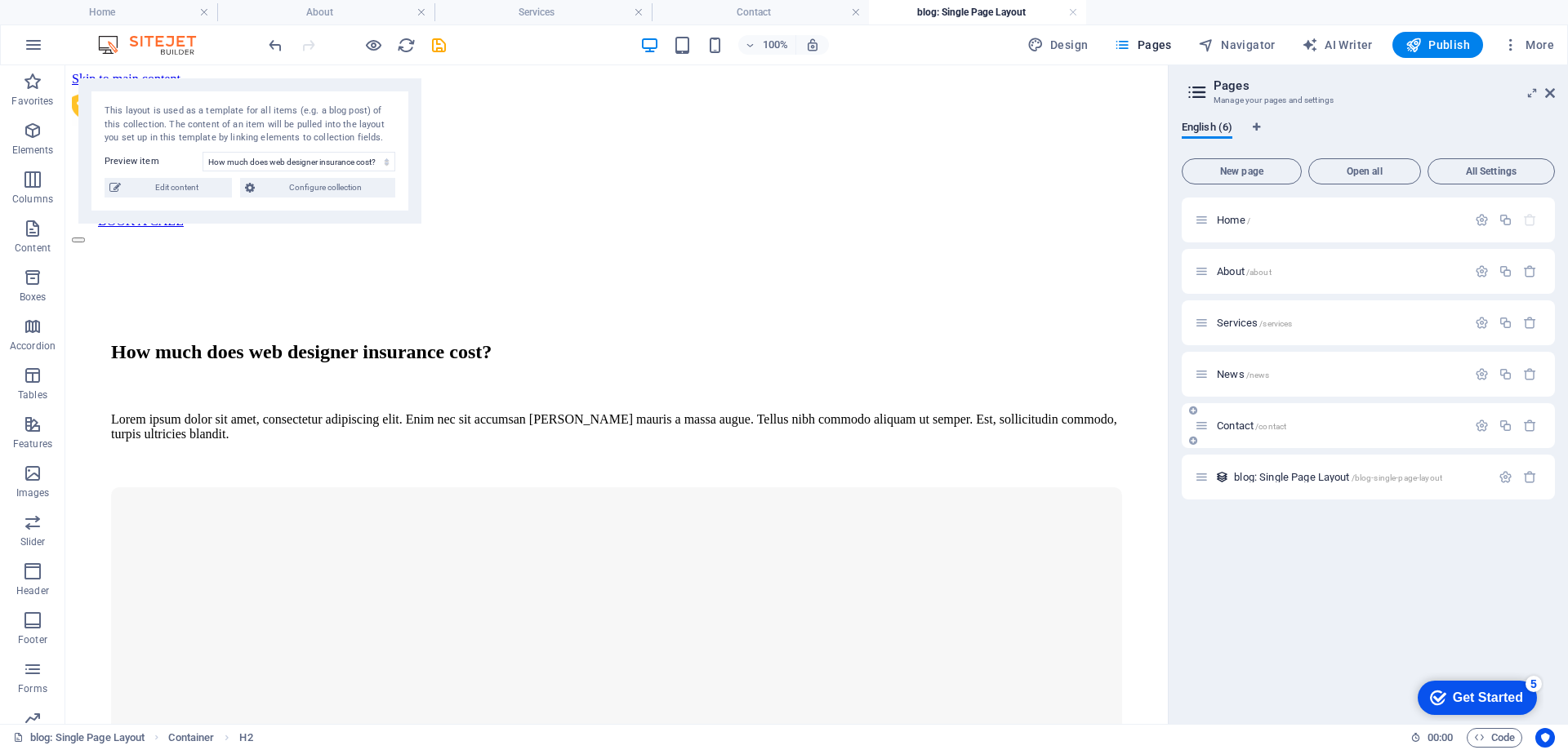
scroll to position [2286, 0]
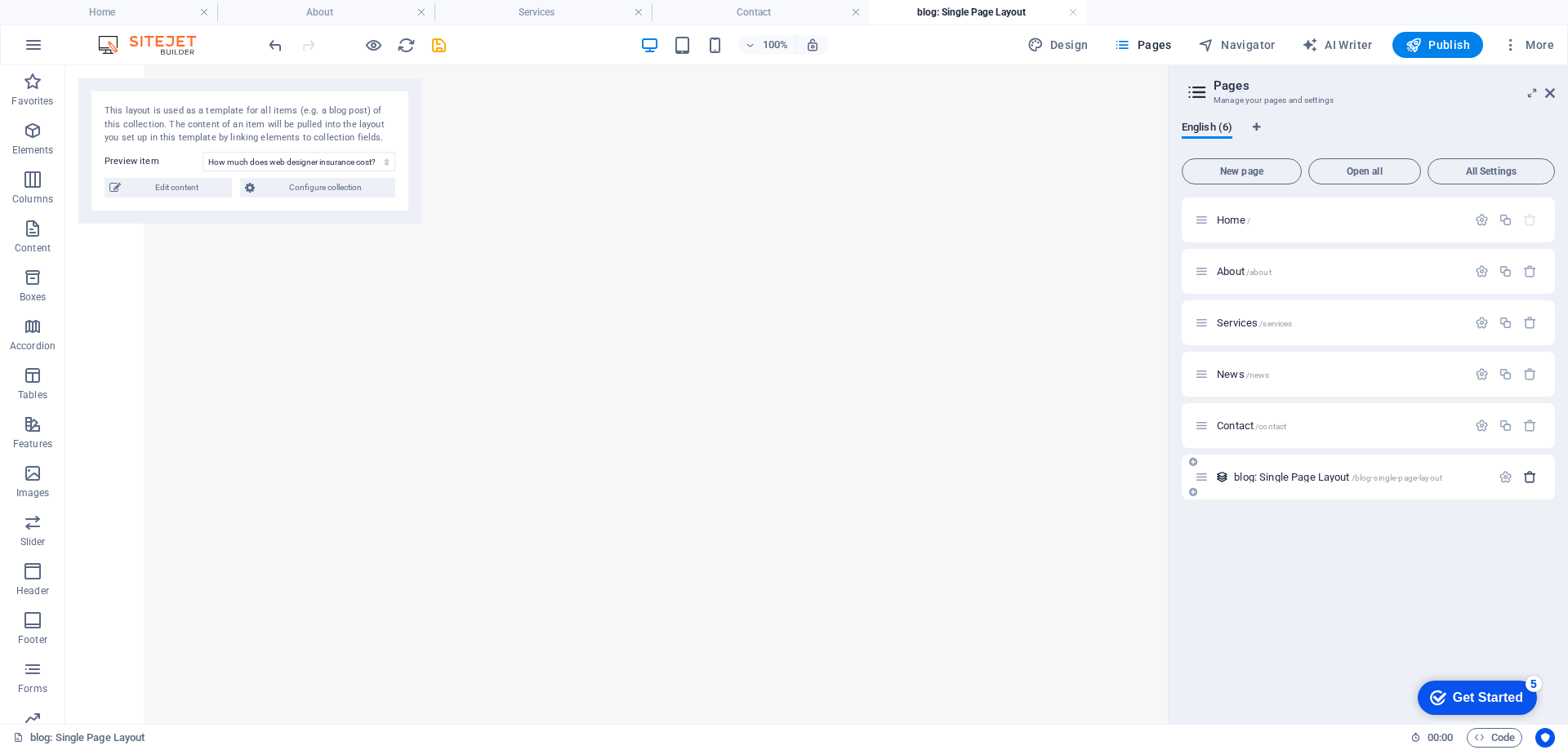
click at [1532, 477] on icon "button" at bounding box center [1530, 477] width 14 height 14
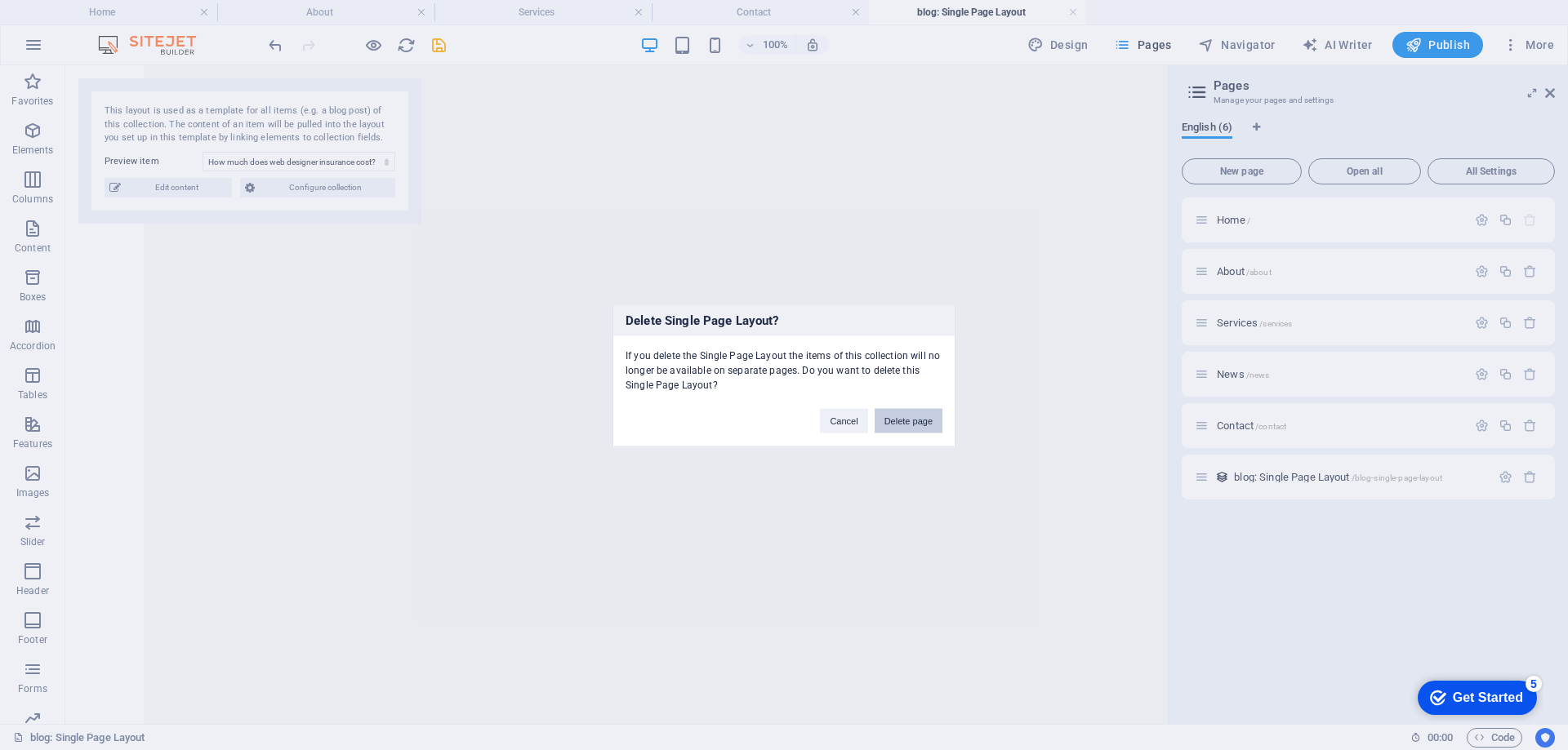
click at [920, 417] on button "Delete page" at bounding box center [908, 420] width 67 height 25
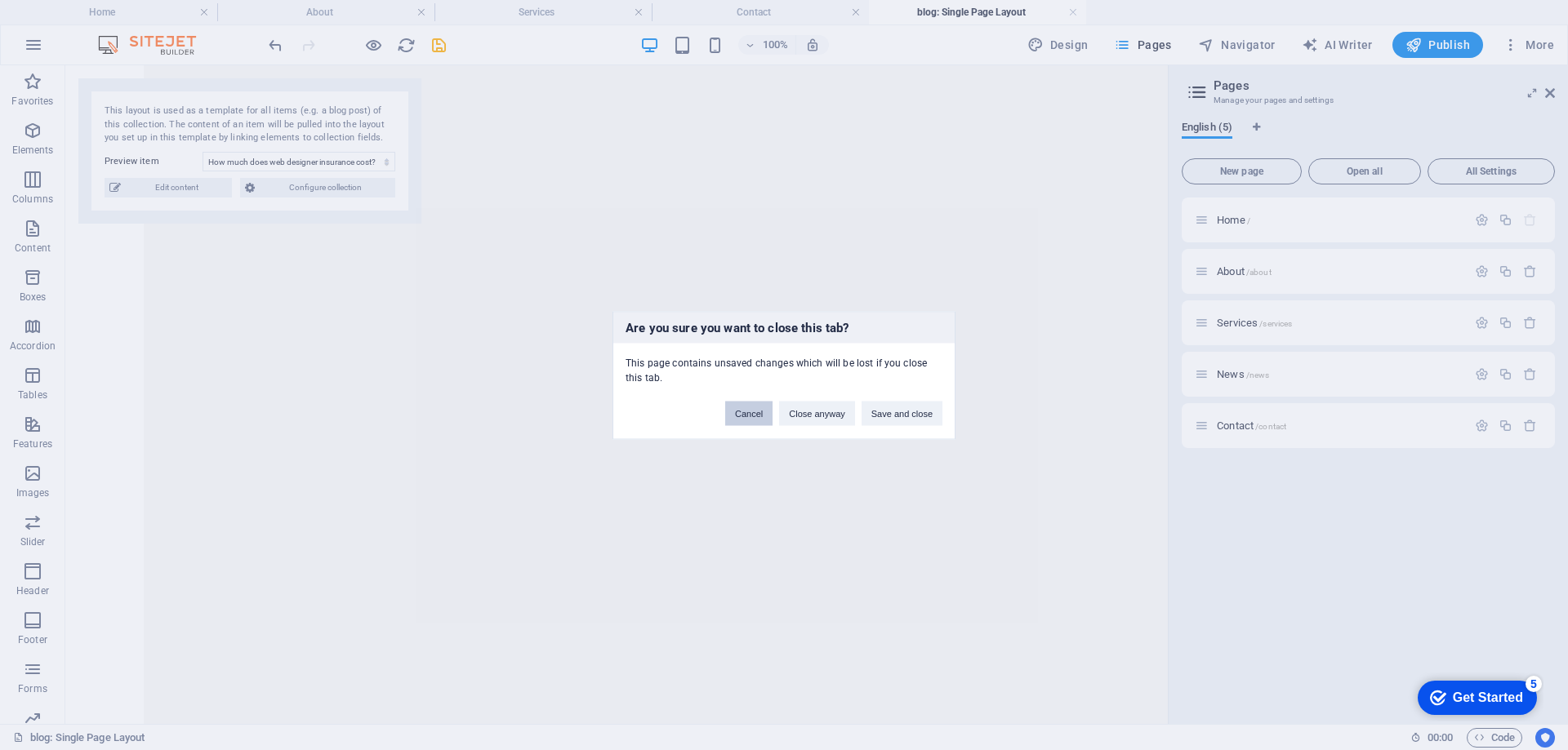
drag, startPoint x: 745, startPoint y: 417, endPoint x: 719, endPoint y: 343, distance: 78.4
click at [745, 417] on button "Cancel" at bounding box center [749, 413] width 48 height 25
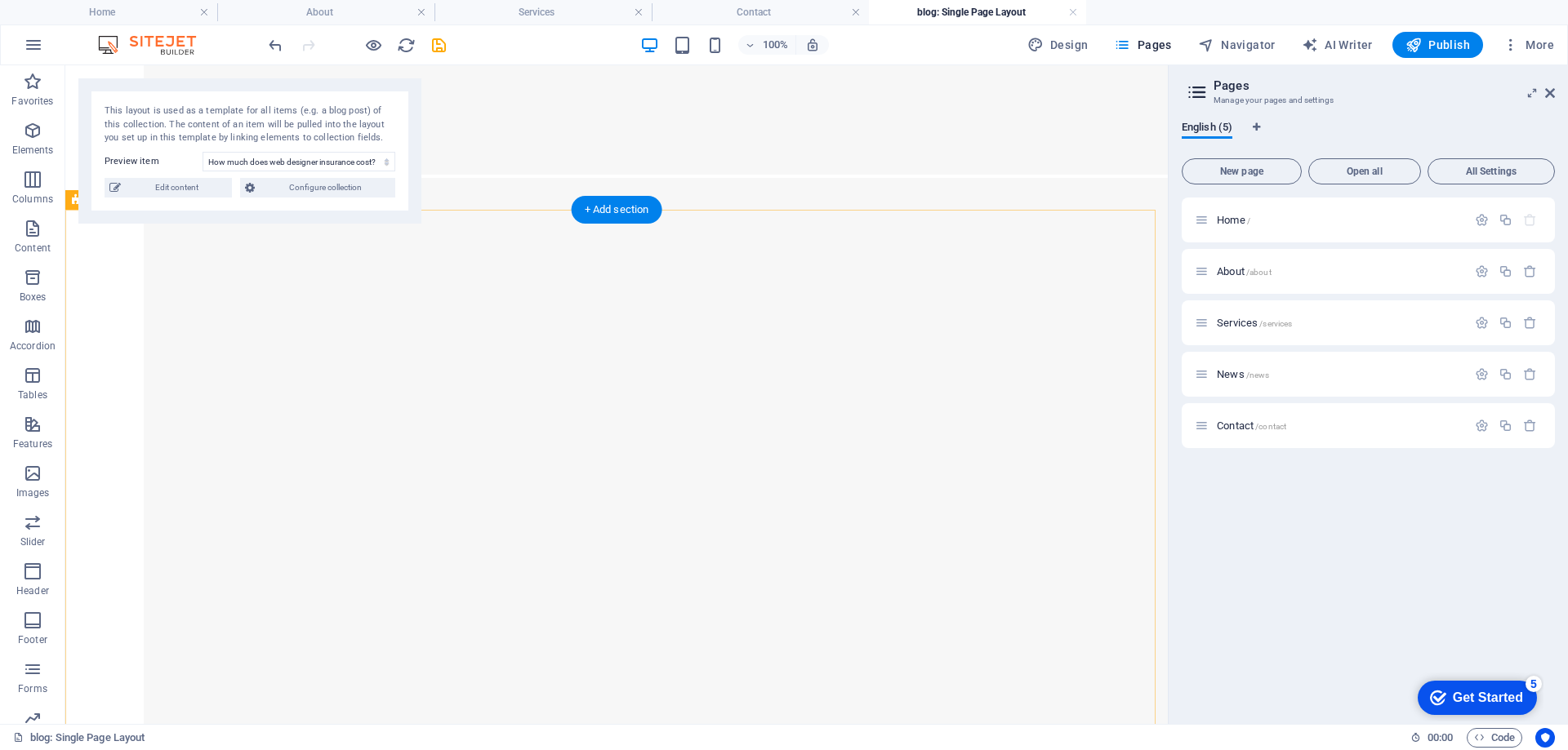
scroll to position [2123, 0]
click at [1264, 43] on span "Navigator" at bounding box center [1237, 45] width 77 height 16
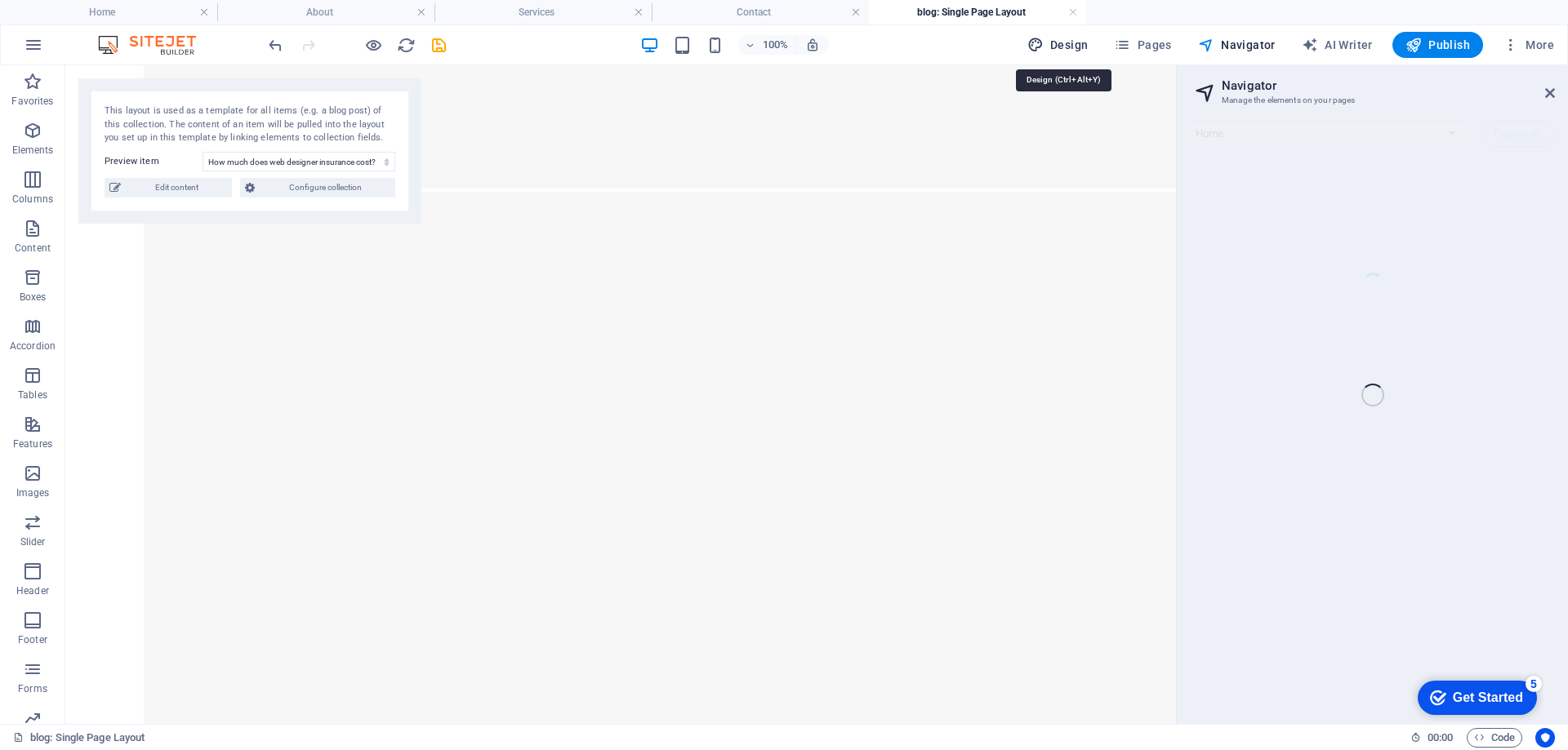
click at [1069, 43] on span "Design" at bounding box center [1058, 45] width 62 height 16
click at [1071, 42] on span "Design" at bounding box center [1058, 45] width 62 height 16
click at [1446, 48] on span "Publish" at bounding box center [1437, 45] width 65 height 16
click at [196, 193] on span "Edit content" at bounding box center [177, 188] width 101 height 20
select select
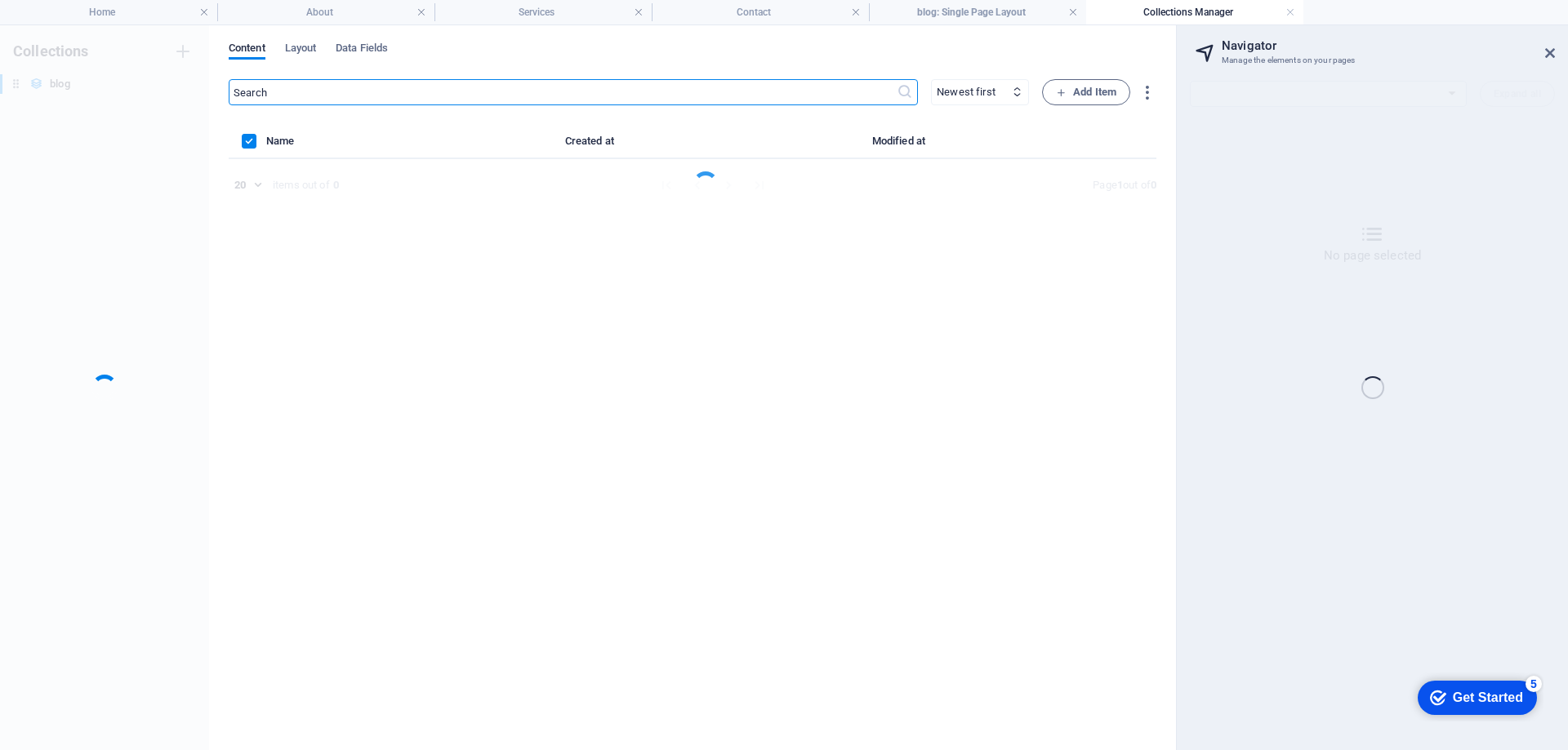
scroll to position [0, 0]
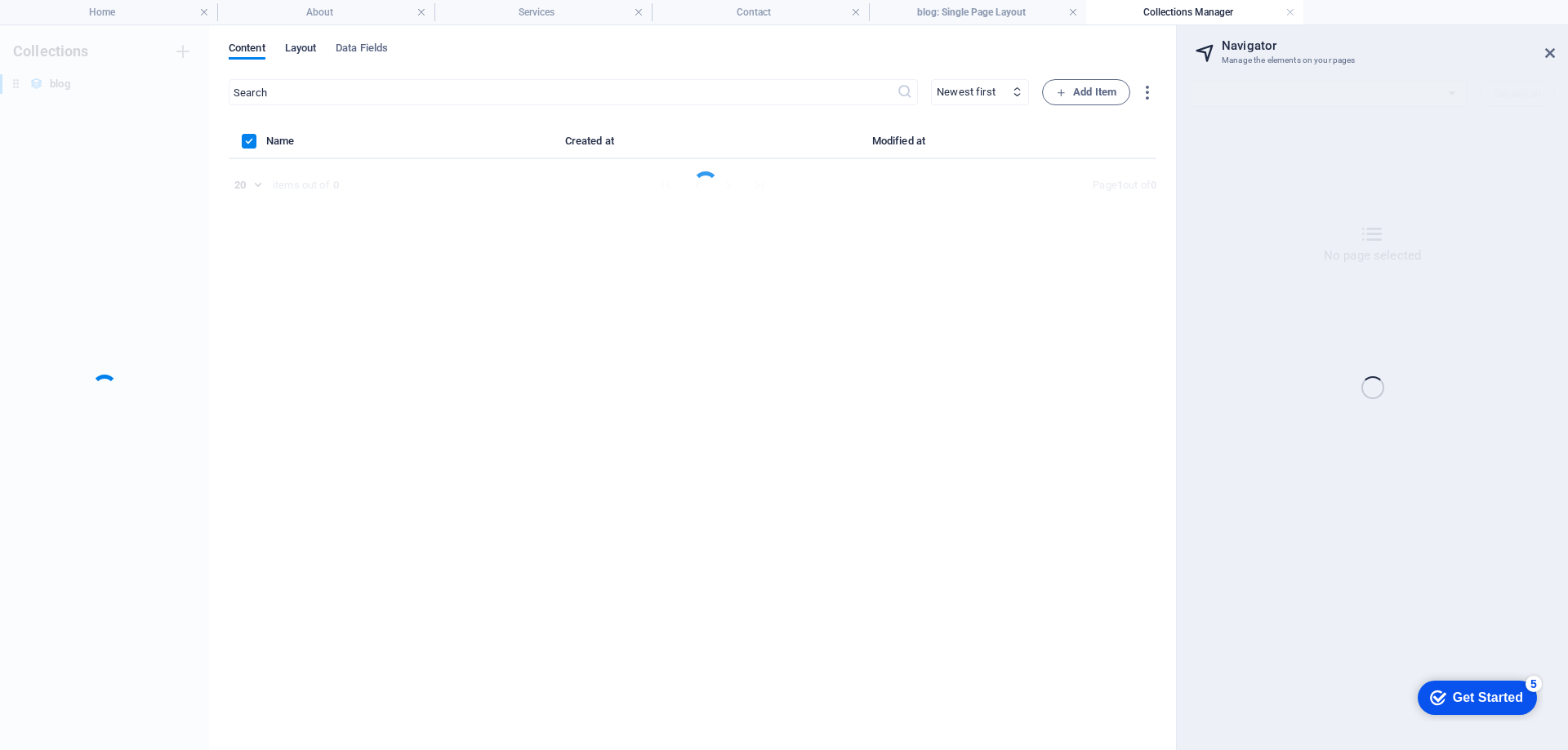
click at [304, 48] on span "Layout" at bounding box center [301, 50] width 32 height 23
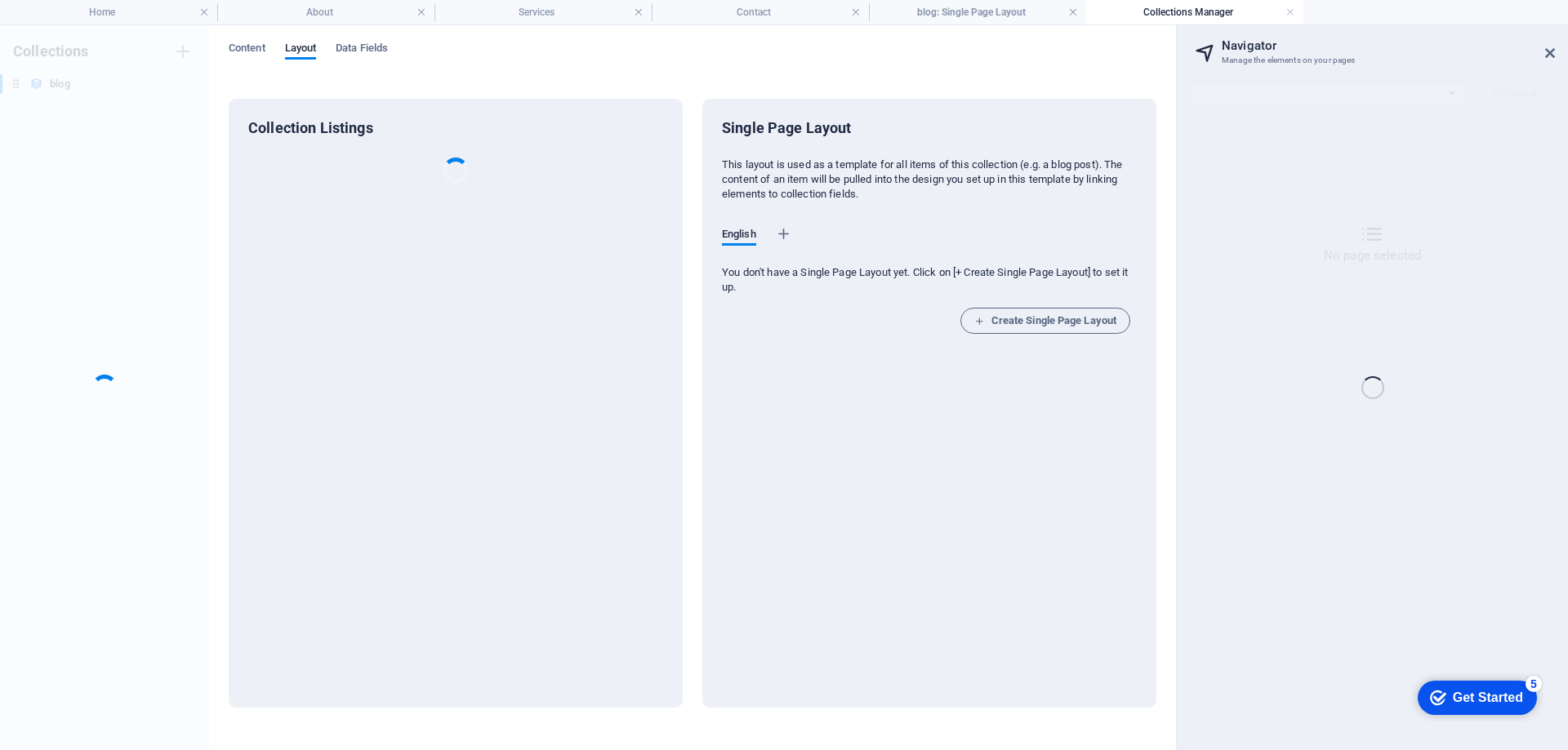
click at [1552, 51] on div "Home About Services Contact blog: Single Page Layout Collections Manager Favori…" at bounding box center [784, 388] width 1568 height 726
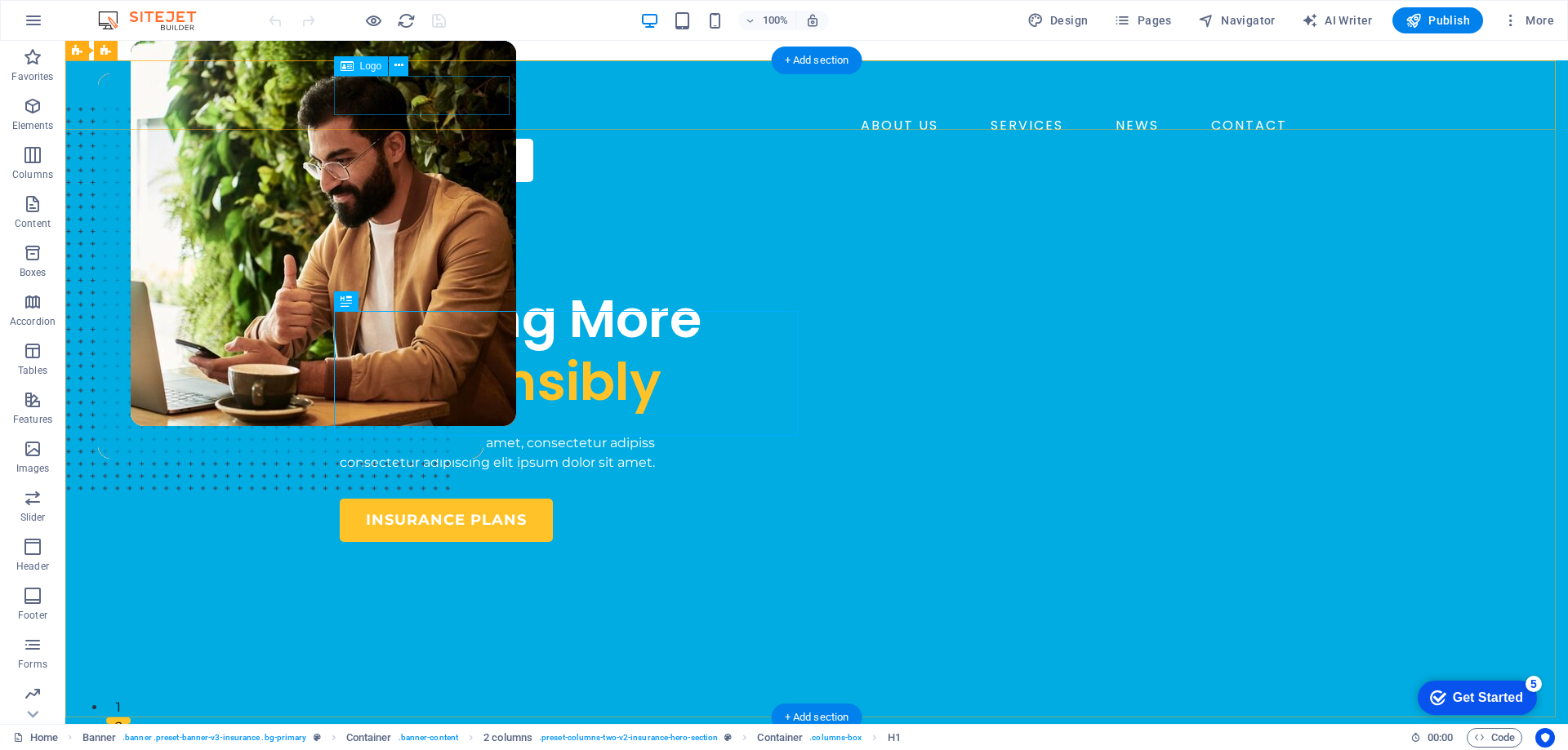
click at [432, 98] on div at bounding box center [816, 93] width 954 height 40
click at [419, 92] on div at bounding box center [816, 93] width 954 height 40
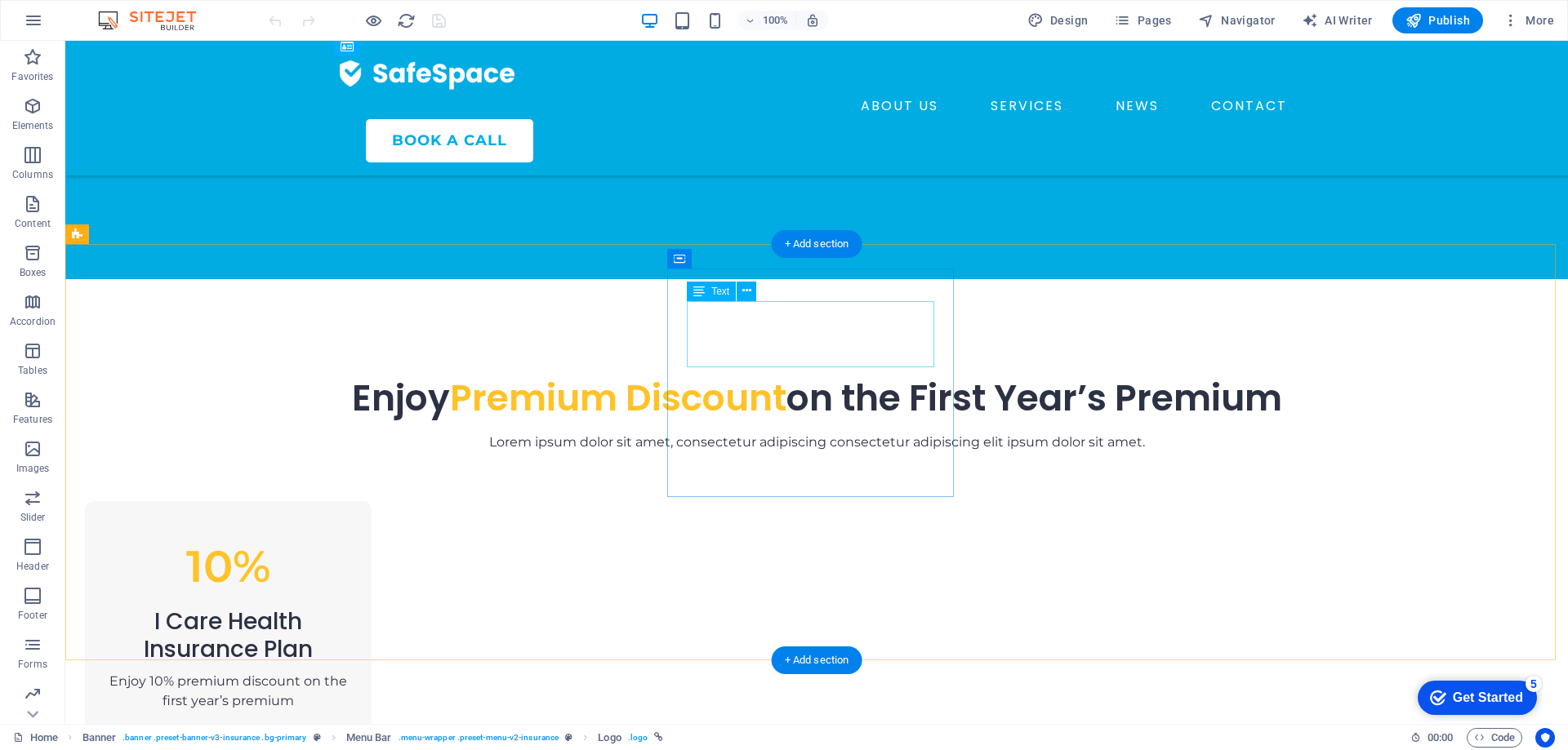
scroll to position [735, 0]
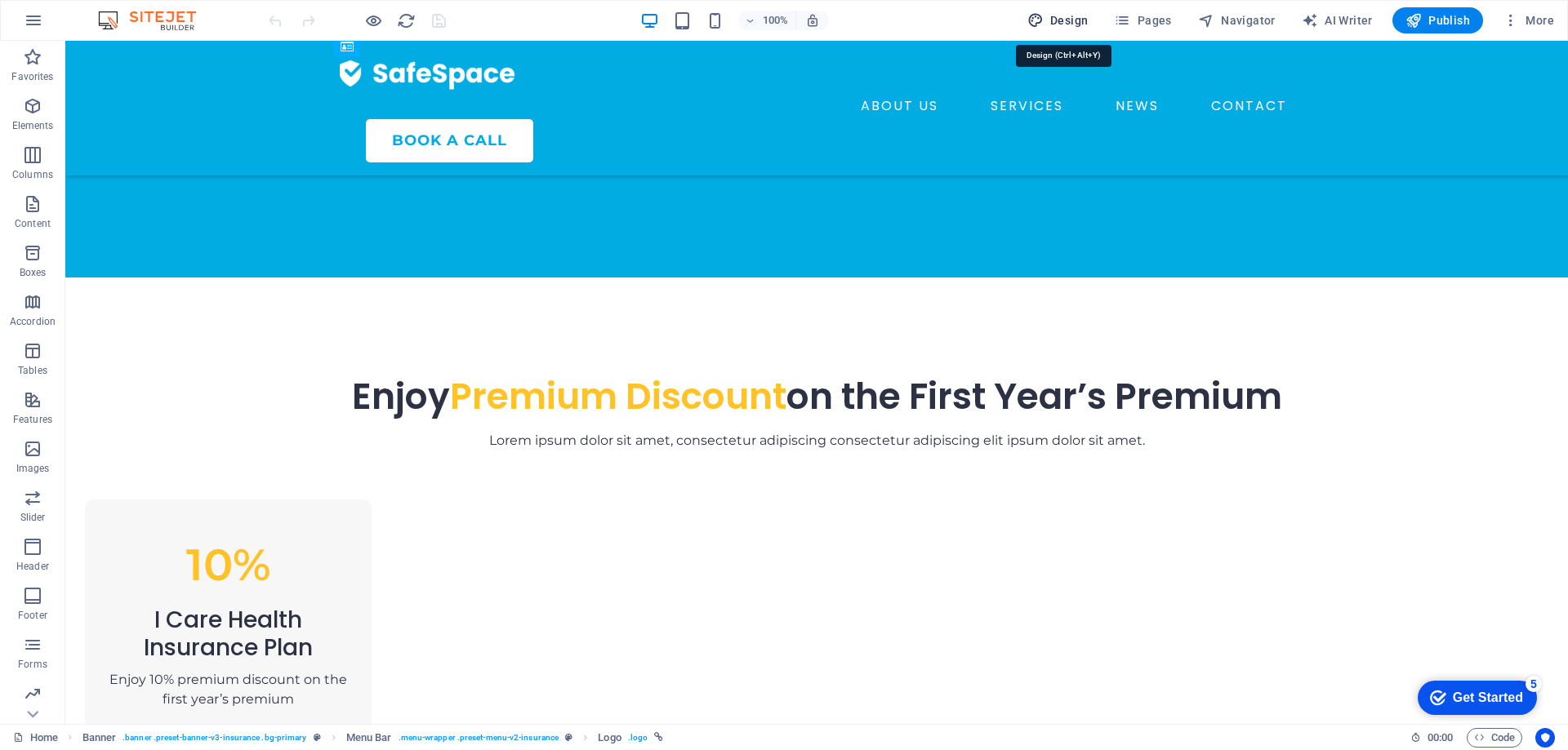
click at [1059, 21] on span "Design" at bounding box center [1058, 20] width 62 height 16
select select "600"
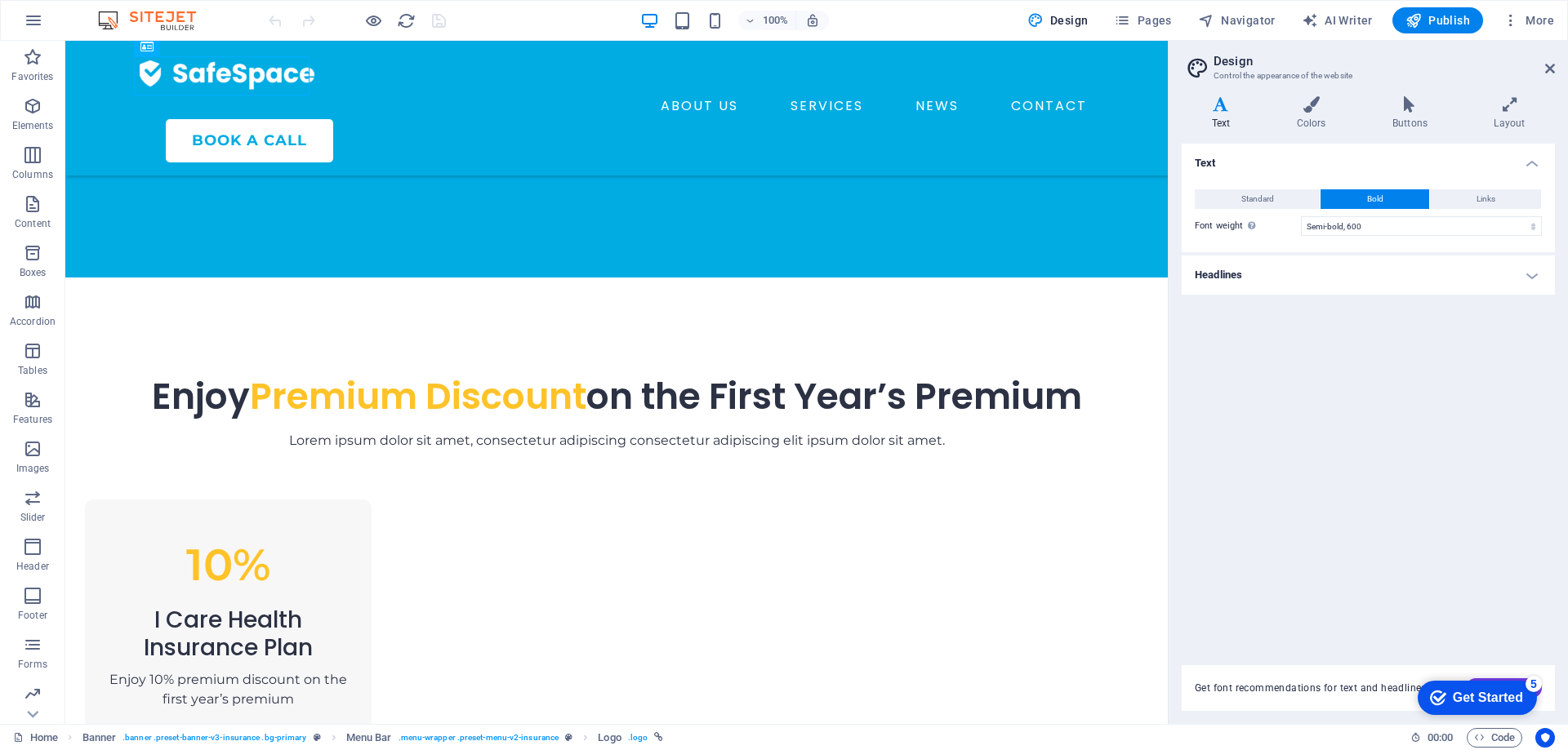
click at [1301, 91] on div "Variants Text Colors Buttons Layout Text Standard Bold Links Font color Font Mo…" at bounding box center [1369, 404] width 399 height 641
click at [1321, 115] on h4 "Colors" at bounding box center [1314, 113] width 95 height 35
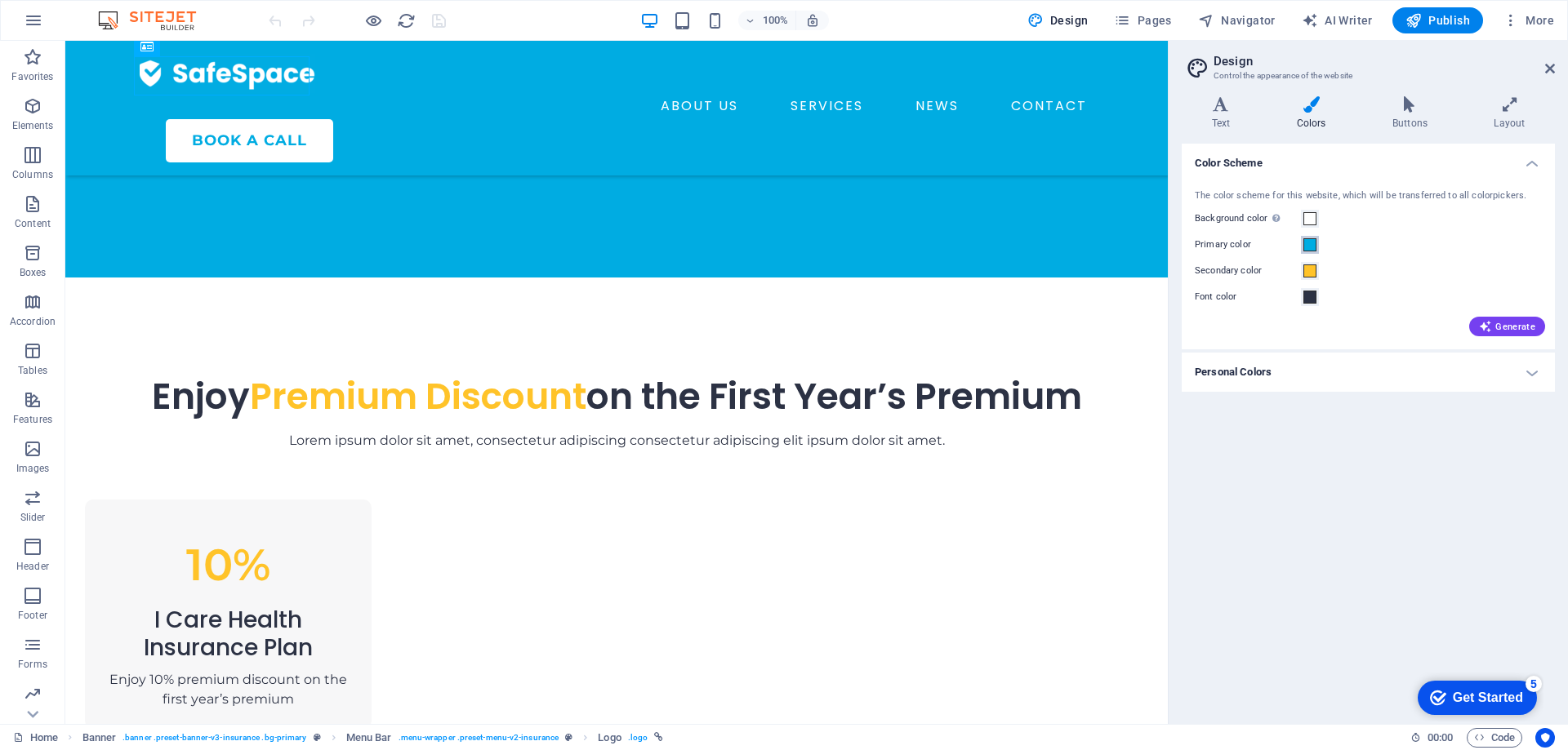
click at [1308, 246] on span at bounding box center [1309, 244] width 13 height 13
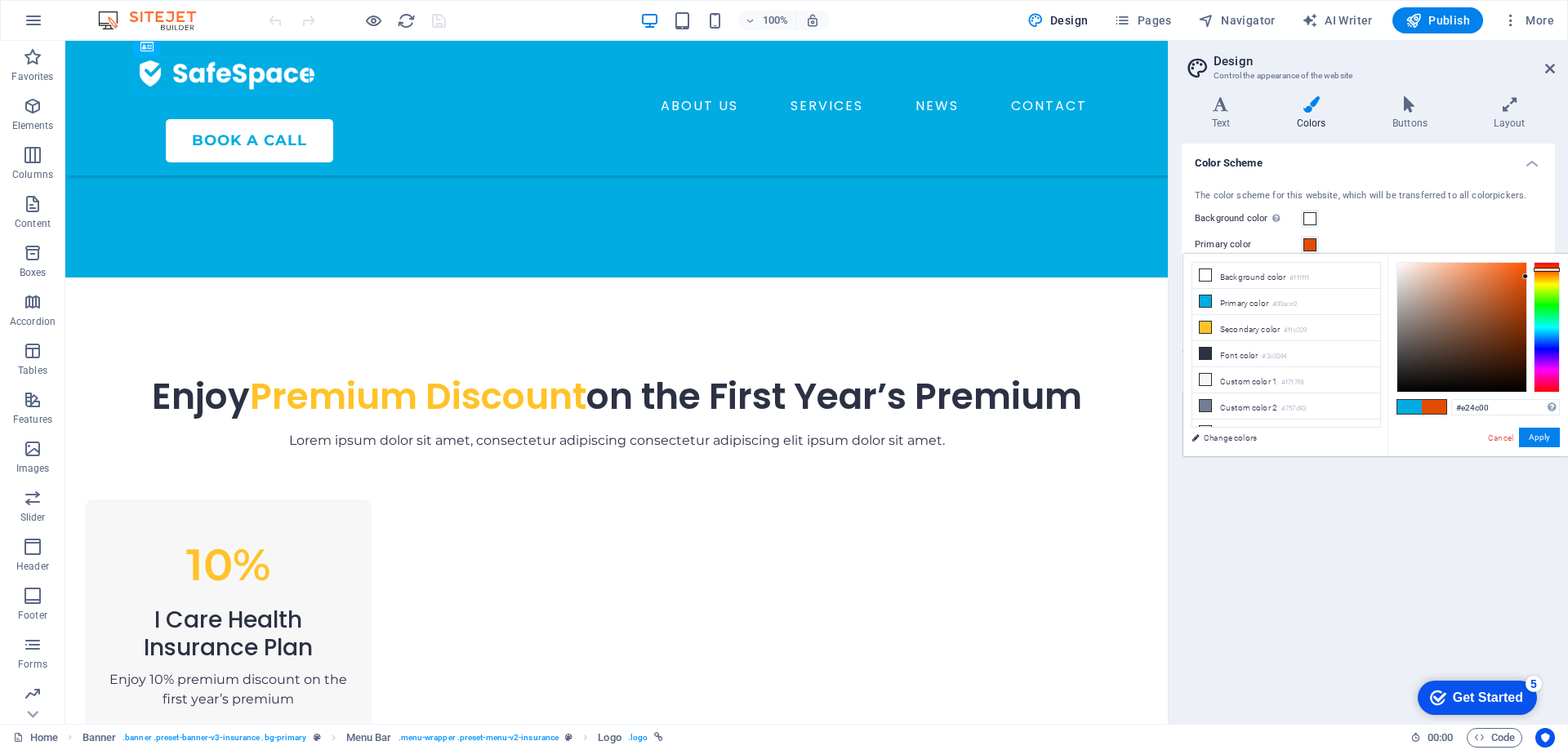
drag, startPoint x: 1546, startPoint y: 332, endPoint x: 1546, endPoint y: 270, distance: 62.0
click at [1546, 270] on div at bounding box center [1547, 270] width 26 height 4
click at [1544, 435] on button "Apply" at bounding box center [1539, 438] width 41 height 20
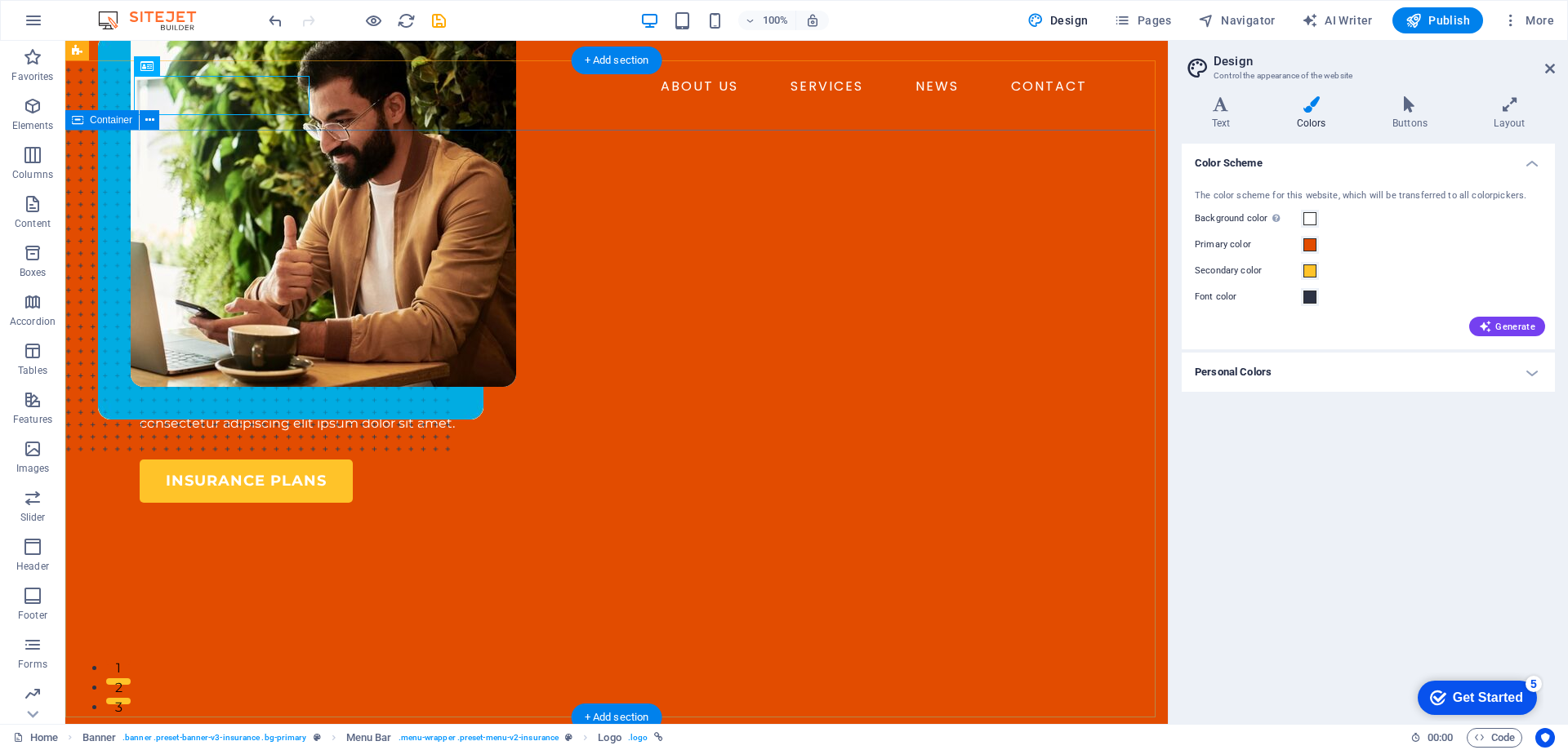
scroll to position [0, 0]
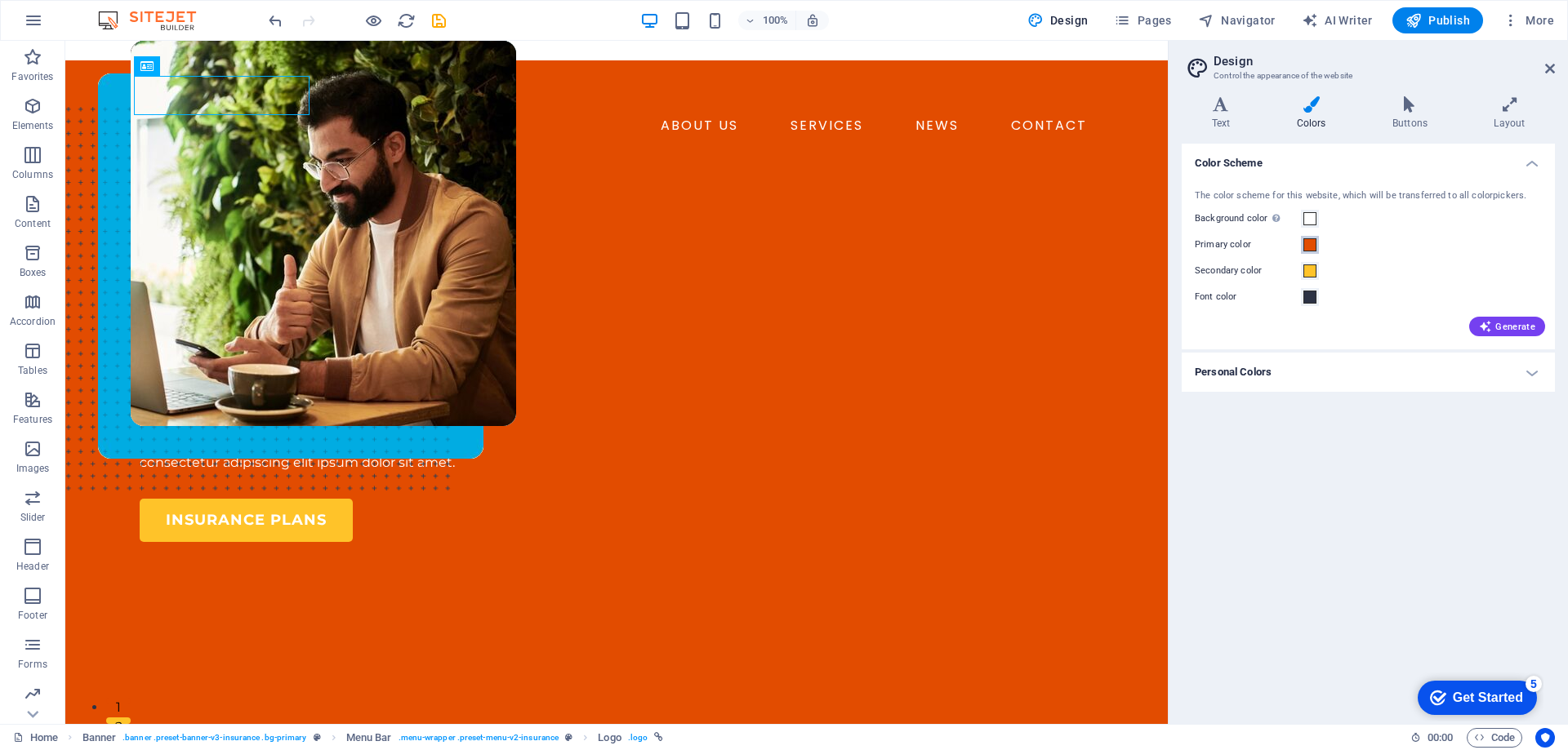
click at [1311, 247] on span at bounding box center [1309, 244] width 13 height 13
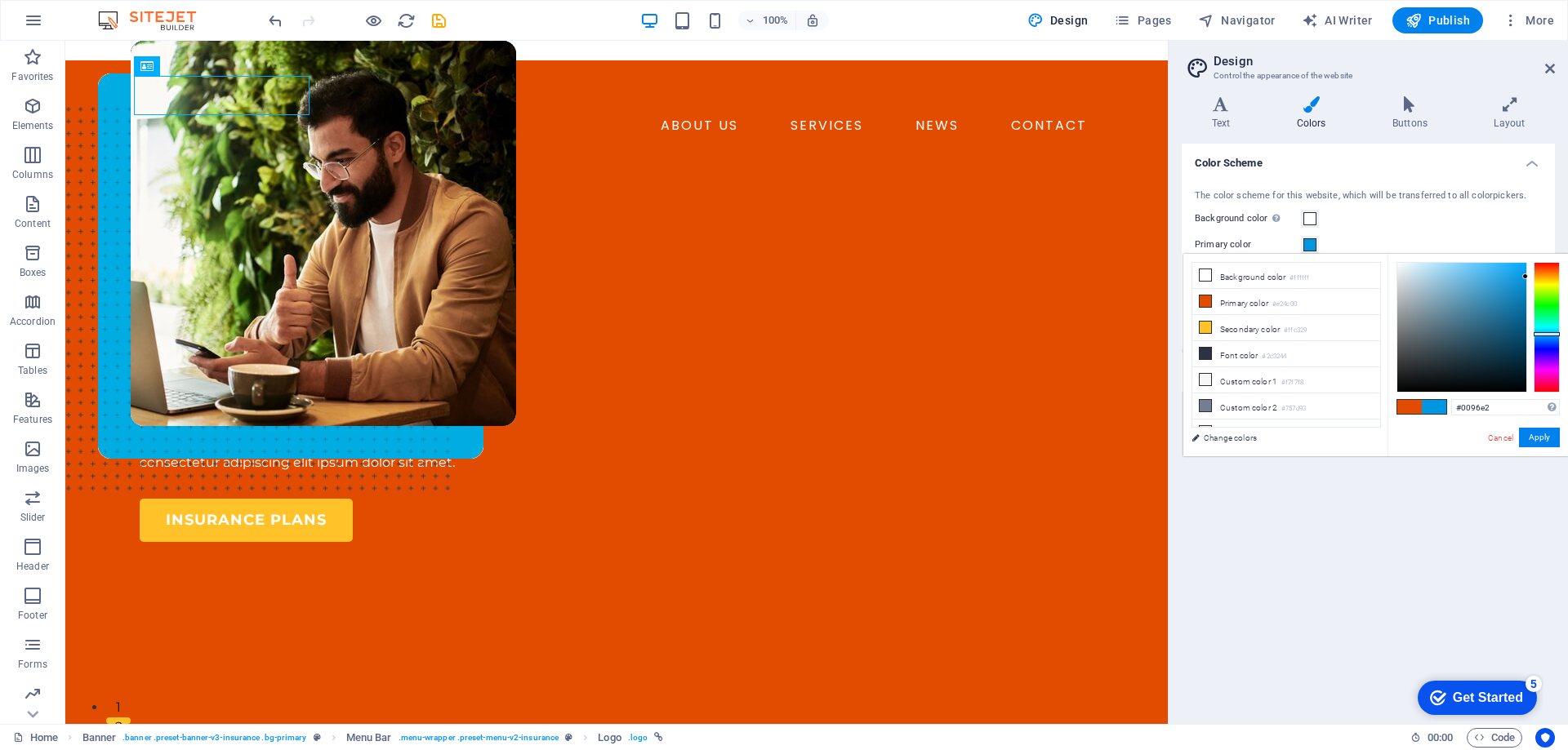
click at [1546, 334] on div at bounding box center [1547, 327] width 26 height 131
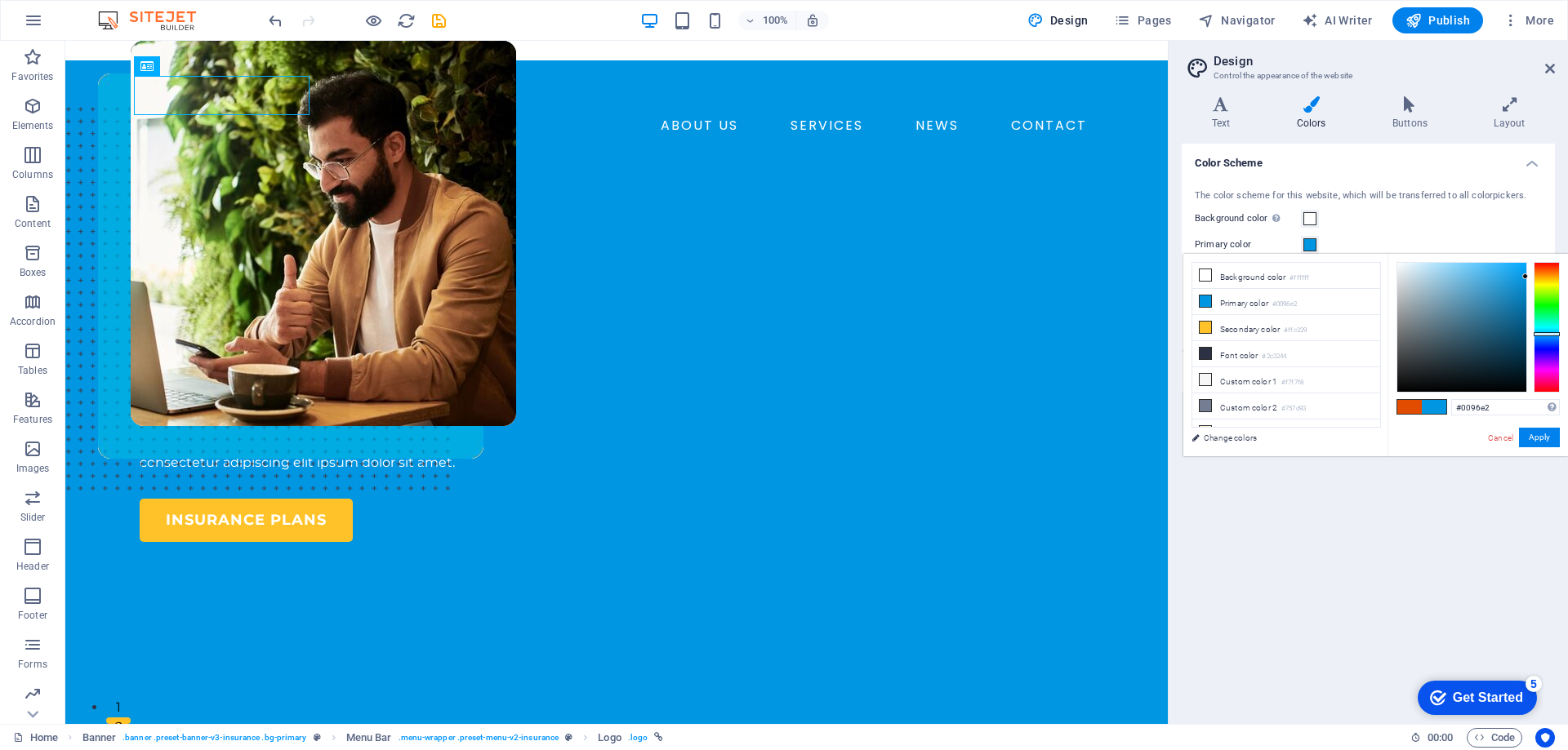
drag, startPoint x: 1517, startPoint y: 267, endPoint x: 1476, endPoint y: 259, distance: 41.8
click at [1476, 259] on div "#0096e2 Supported formats #0852ed rgb(8, 82, 237) rgba(8, 82, 237, 90%) hsv(221…" at bounding box center [1478, 473] width 181 height 439
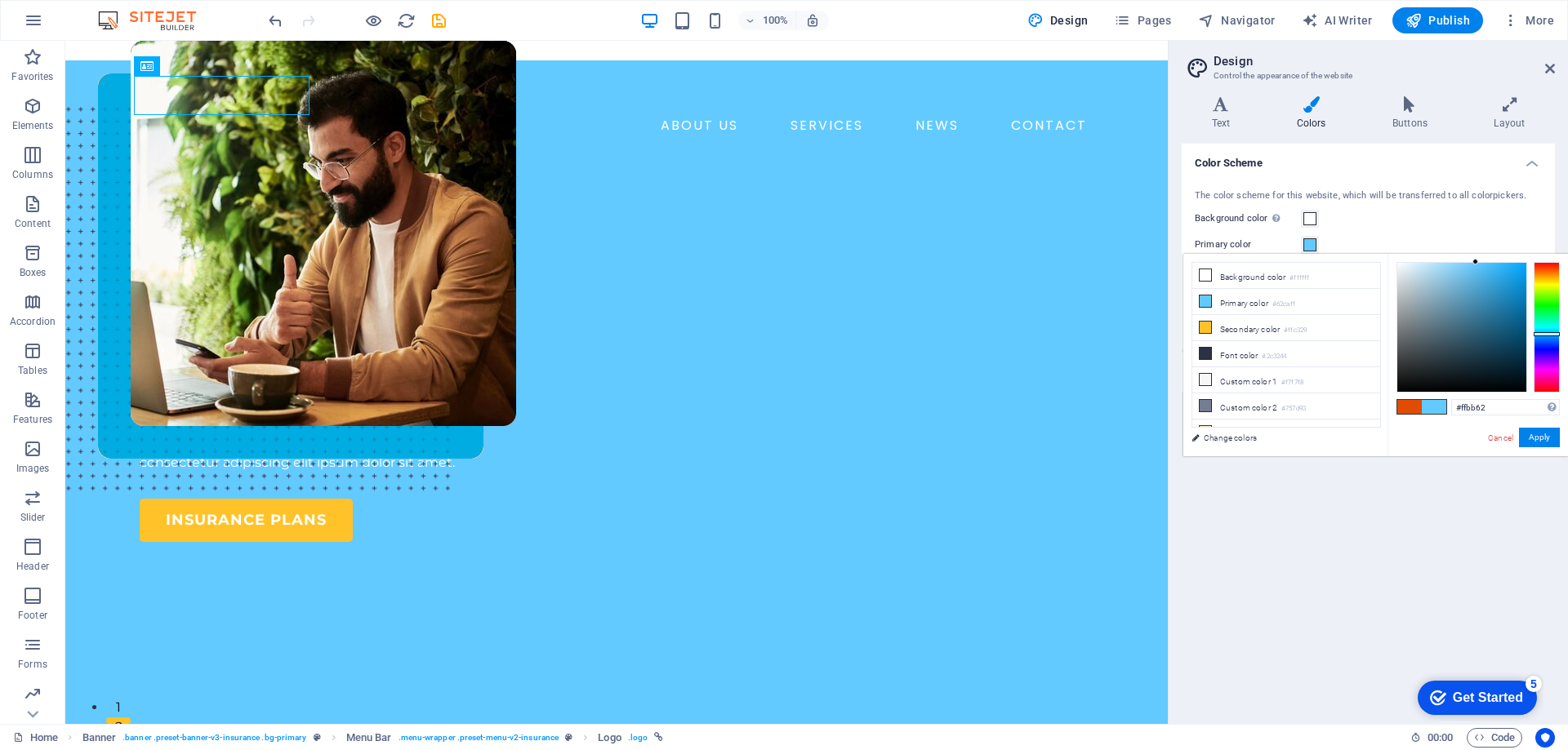
click at [1544, 275] on div at bounding box center [1547, 327] width 26 height 131
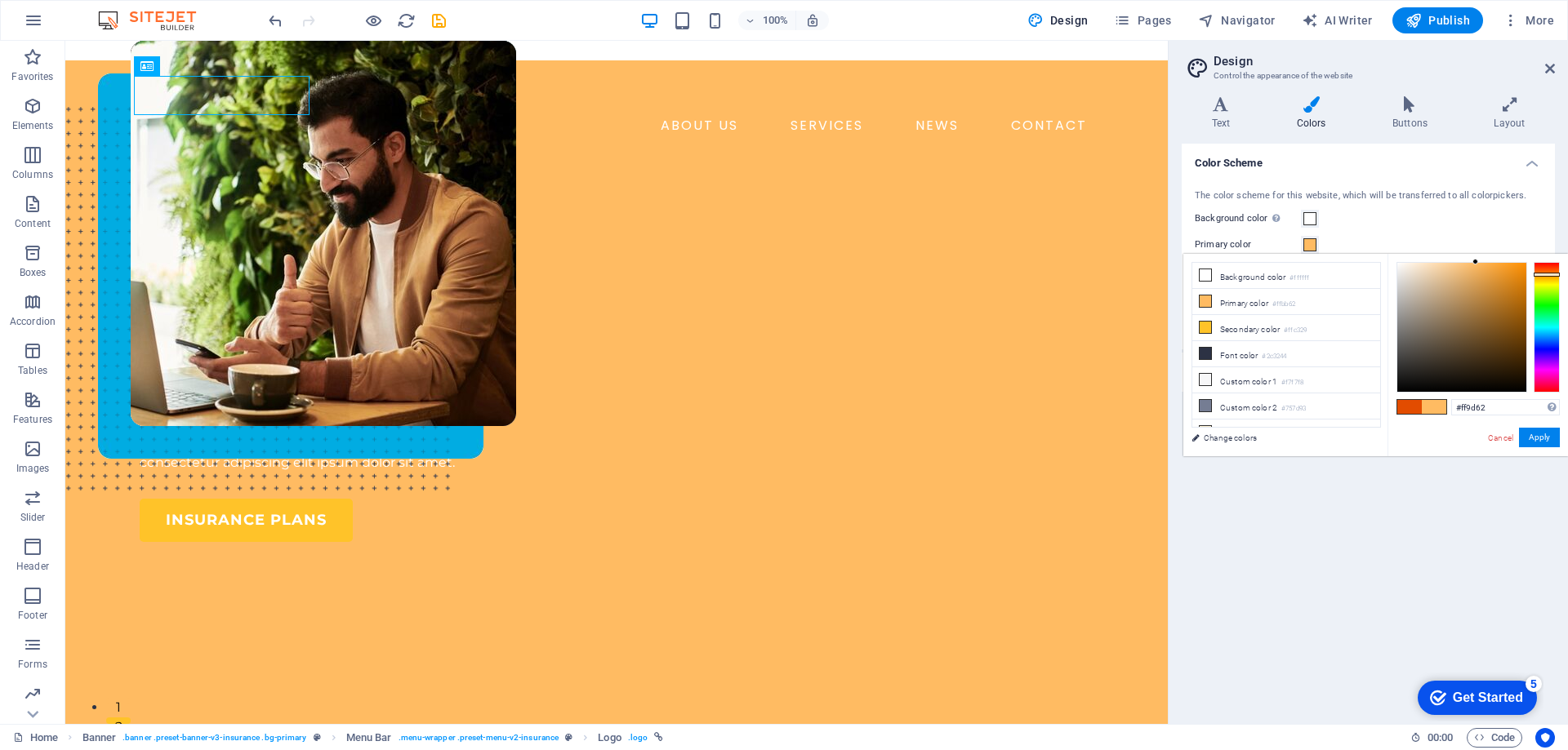
click at [1545, 270] on div at bounding box center [1547, 327] width 26 height 131
drag, startPoint x: 1510, startPoint y: 267, endPoint x: 1512, endPoint y: 251, distance: 16.1
click at [1512, 251] on body "Streamline Bookkeeping Solutions Home Favorites Elements Columns Content Boxes …" at bounding box center [784, 375] width 1568 height 750
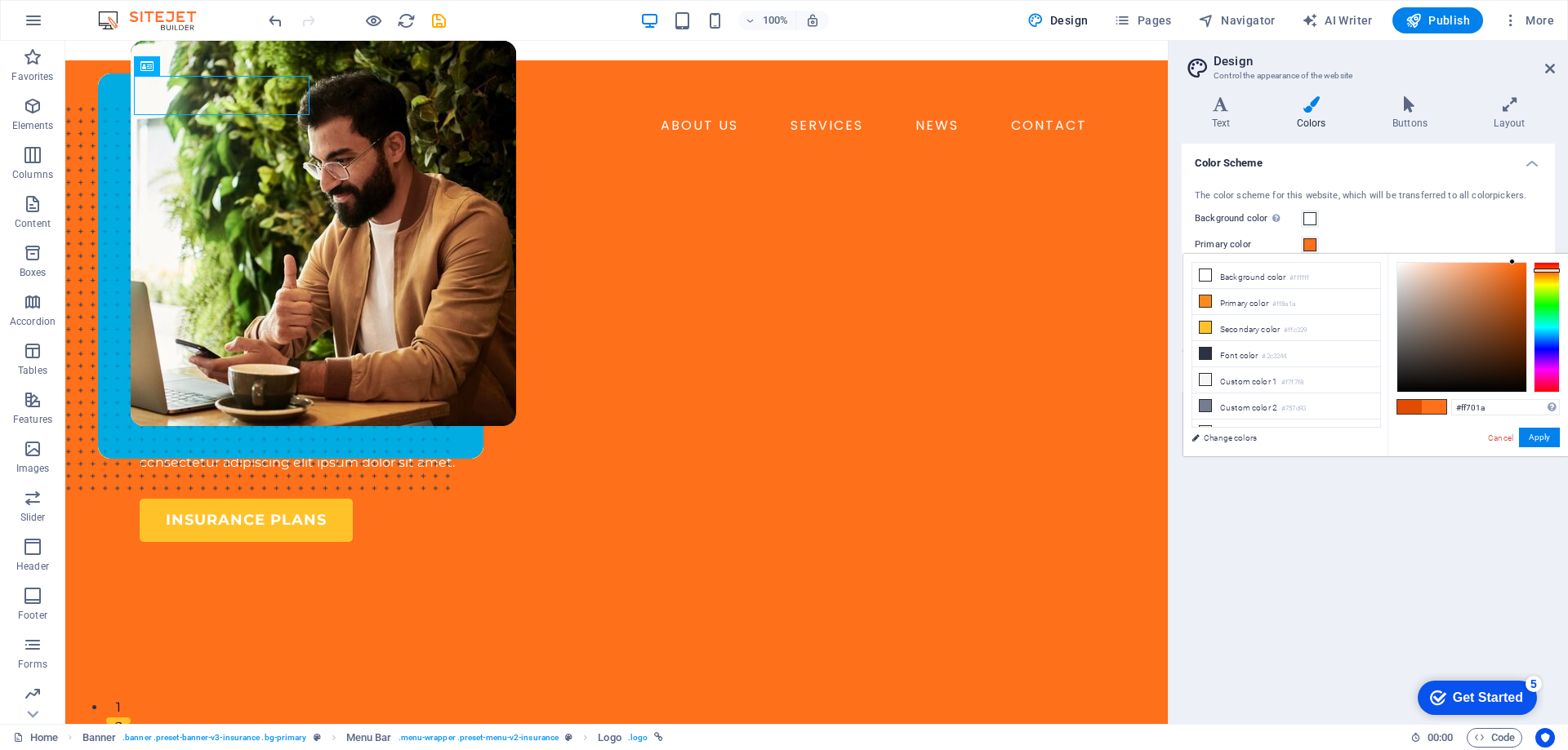
click at [1547, 270] on div at bounding box center [1547, 271] width 26 height 4
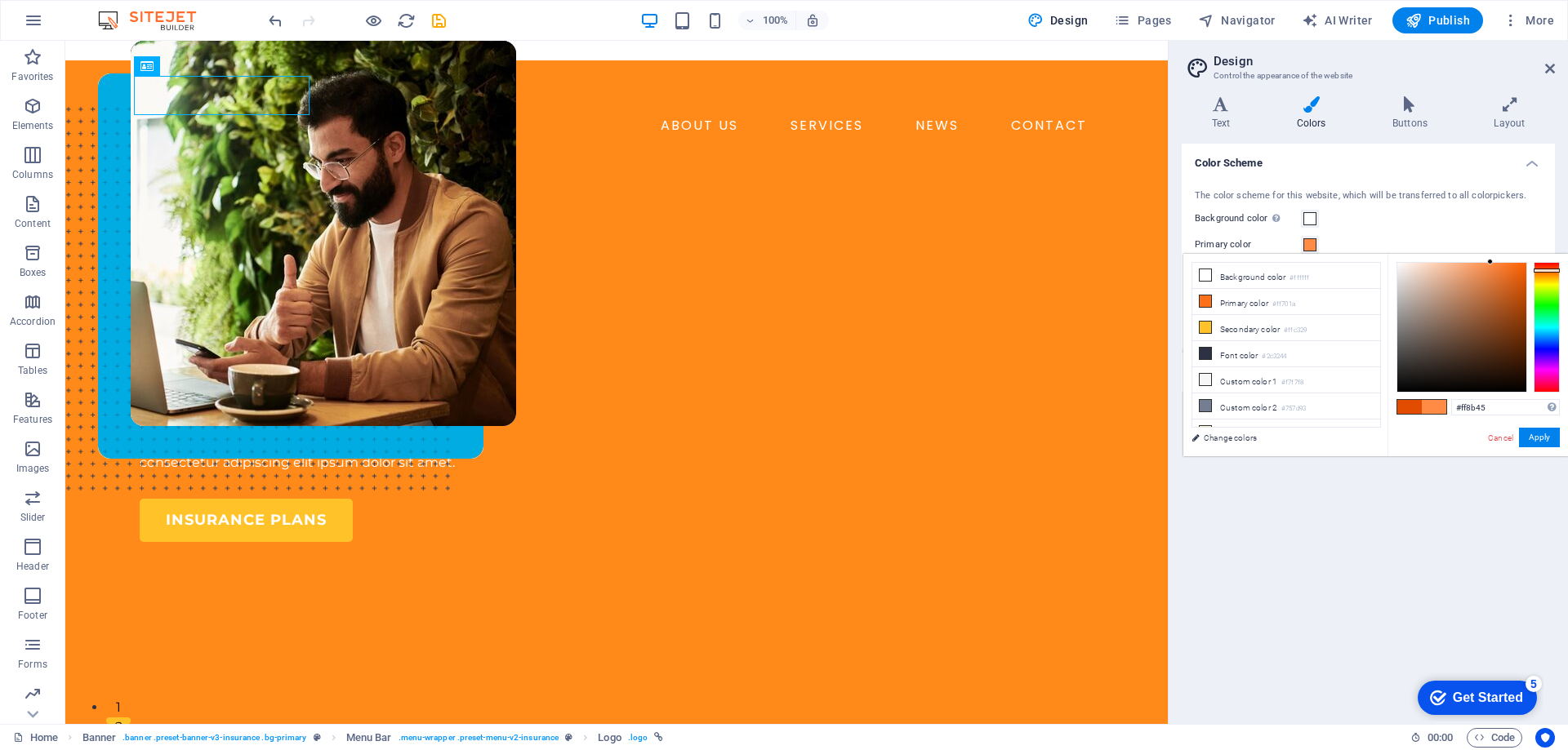
drag, startPoint x: 1498, startPoint y: 267, endPoint x: 1491, endPoint y: 255, distance: 13.9
click at [1491, 255] on div "#ff8b45 Supported formats #0852ed rgb(8, 82, 237) rgba(8, 82, 237, 90%) hsv(221…" at bounding box center [1478, 473] width 181 height 439
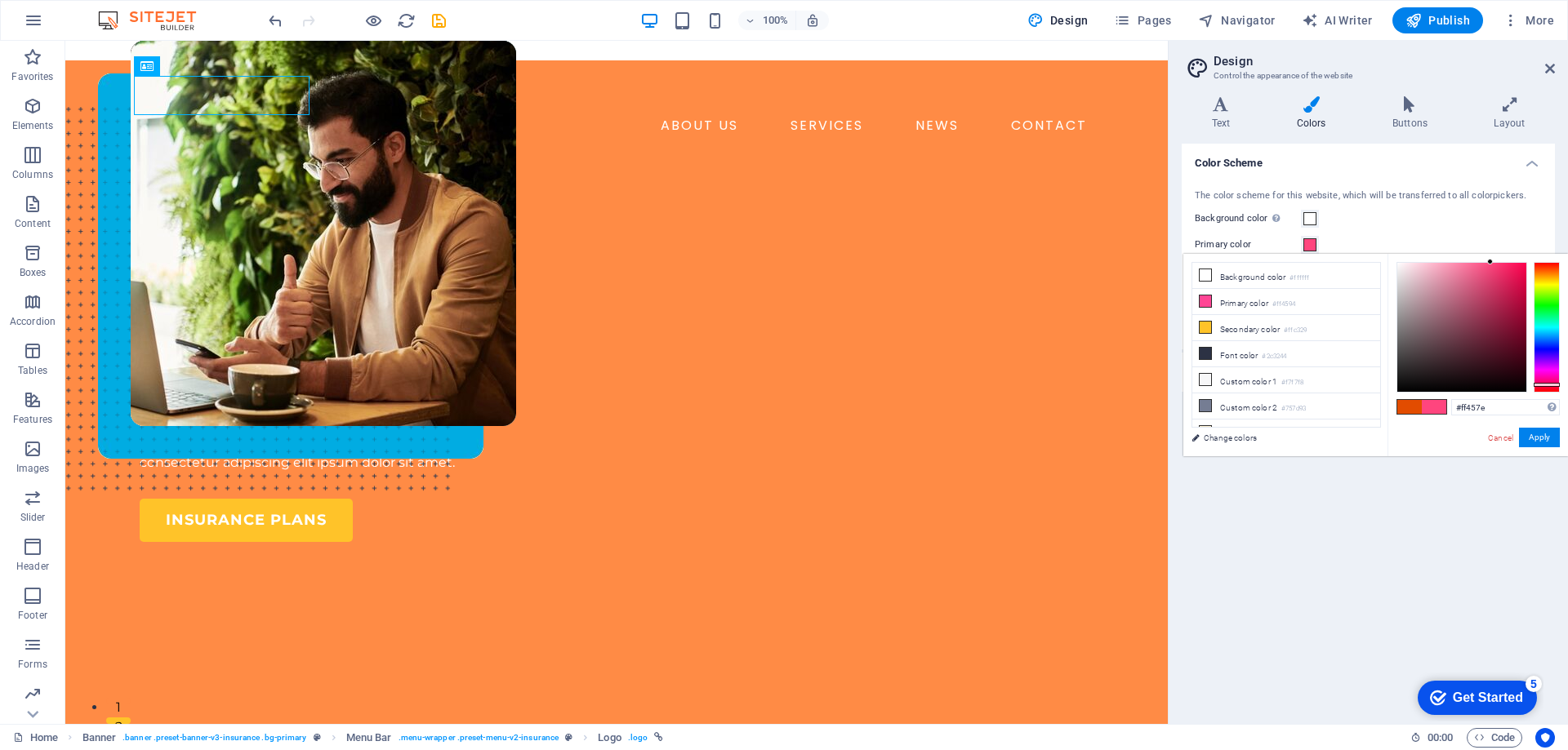
click at [1549, 385] on div at bounding box center [1547, 327] width 26 height 131
drag, startPoint x: 1499, startPoint y: 269, endPoint x: 1506, endPoint y: 255, distance: 15.7
click at [1506, 255] on div "#ff2769 Supported formats #0852ed rgb(8, 82, 237) rgba(8, 82, 237, 90%) hsv(221…" at bounding box center [1478, 473] width 181 height 439
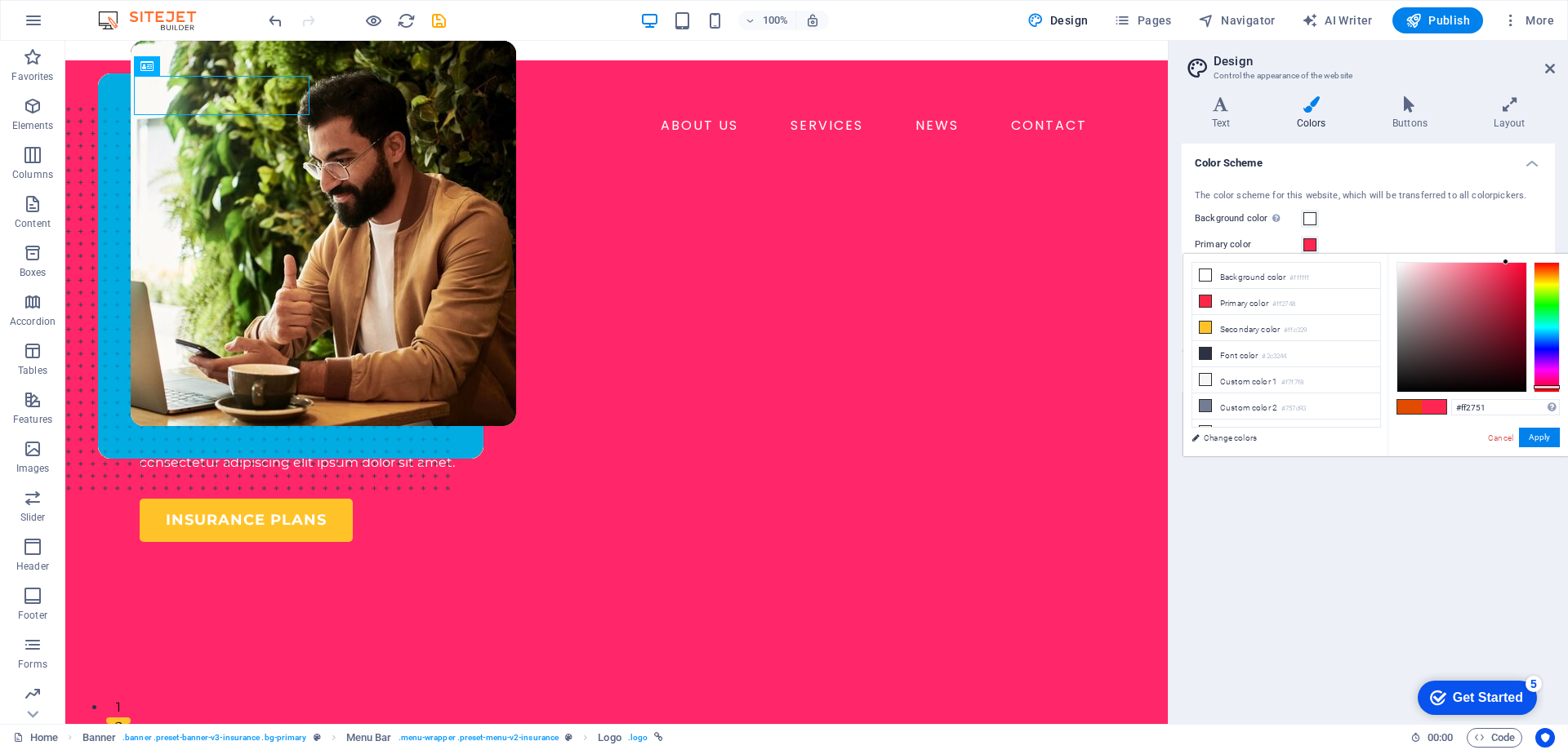
click at [1549, 387] on div at bounding box center [1547, 387] width 26 height 4
click at [1515, 263] on div at bounding box center [1462, 327] width 129 height 129
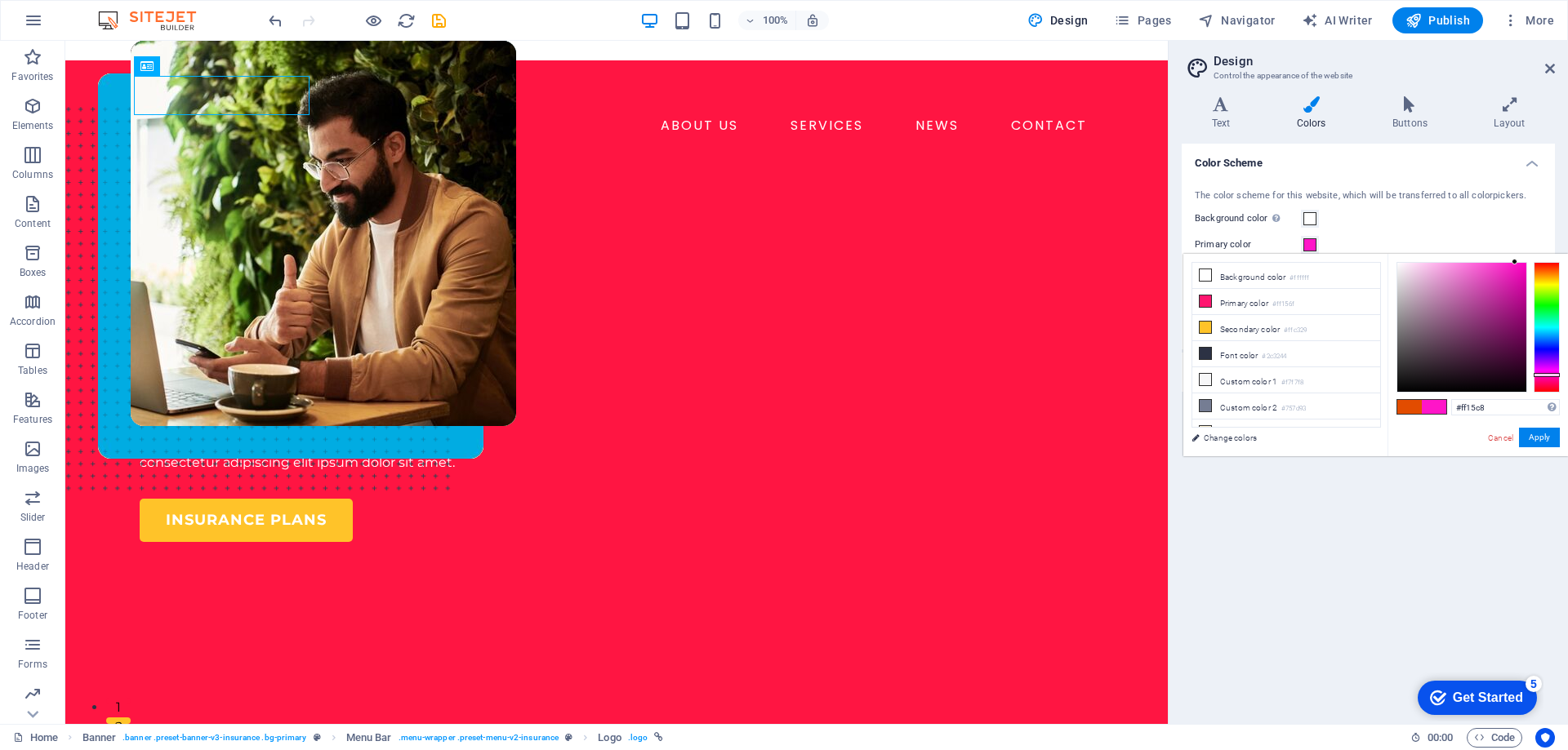
drag, startPoint x: 1543, startPoint y: 383, endPoint x: 1543, endPoint y: 375, distance: 8.0
click at [1543, 375] on div at bounding box center [1547, 327] width 26 height 131
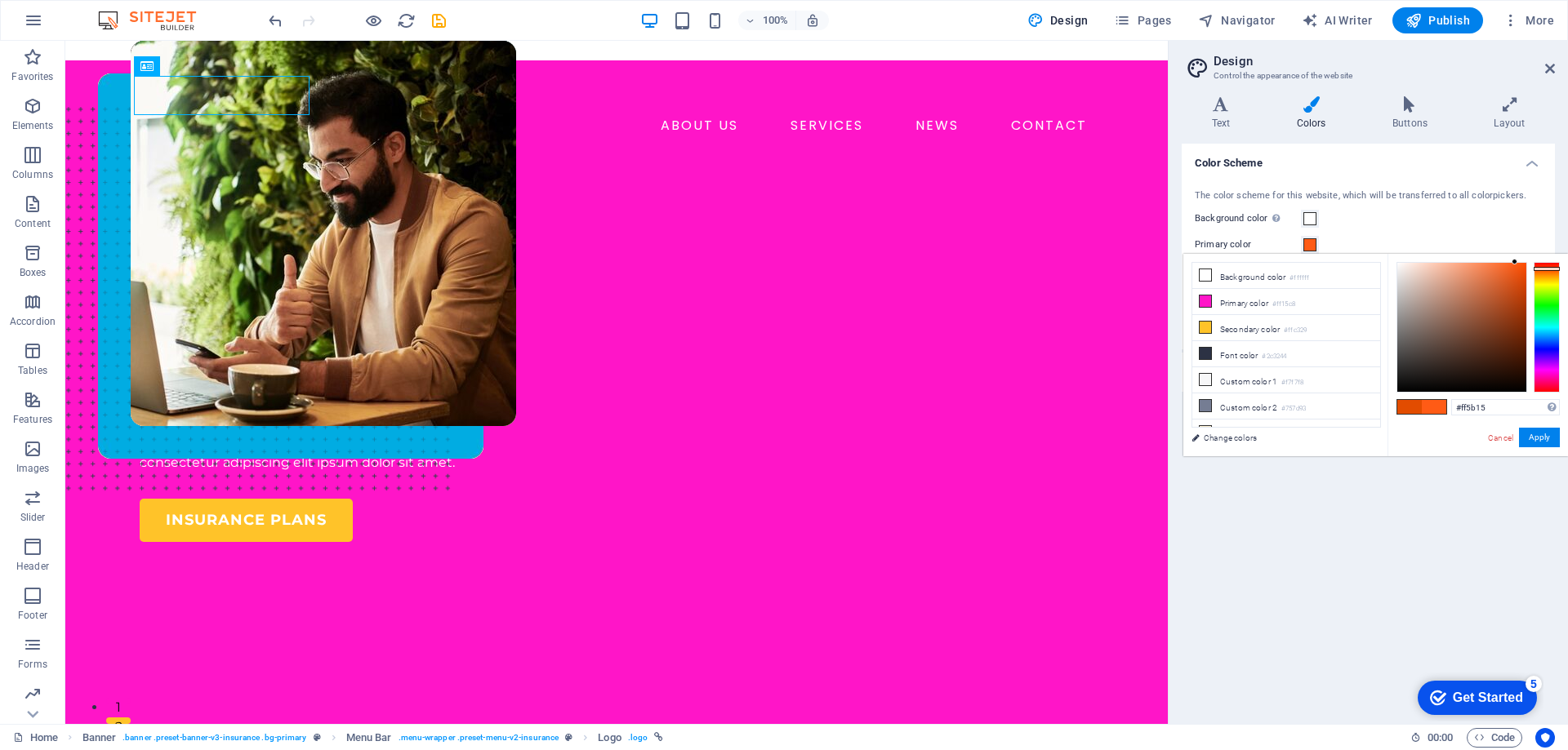
click at [1548, 269] on div at bounding box center [1547, 327] width 26 height 131
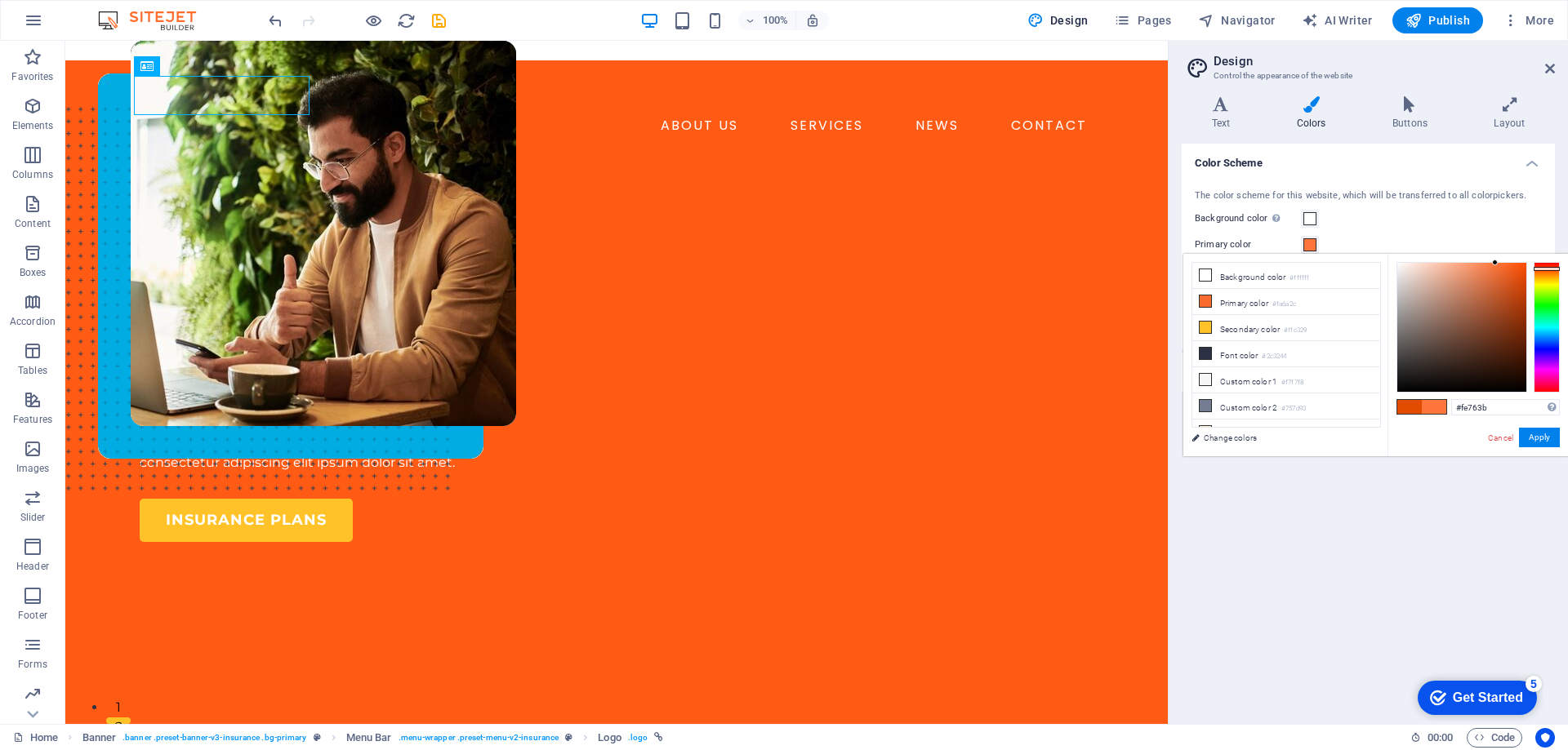
click at [1496, 263] on div at bounding box center [1462, 327] width 129 height 129
type input "#fe843b"
click at [1548, 270] on div at bounding box center [1547, 327] width 26 height 131
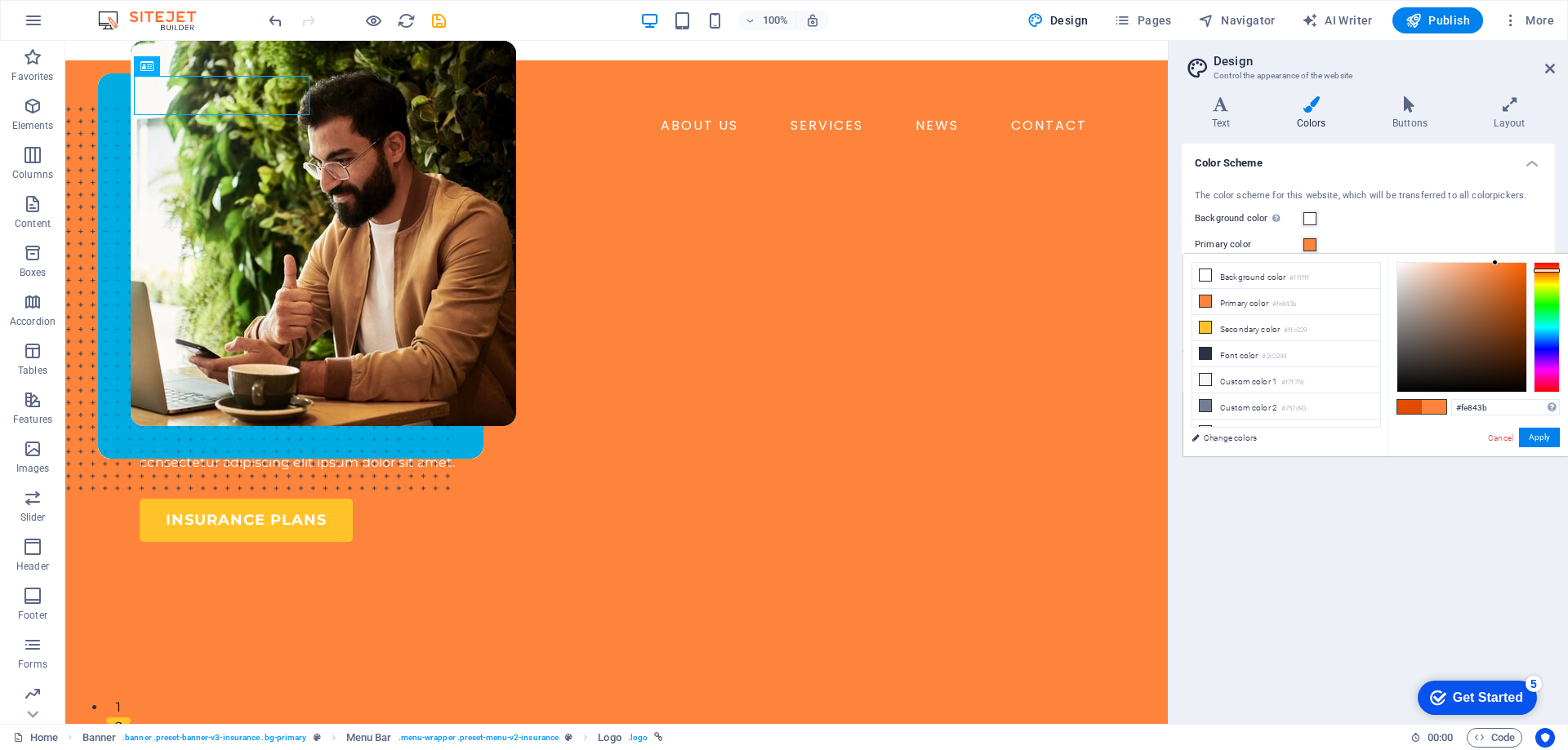
click at [1397, 503] on div "Color Scheme The color scheme for this website, which will be transferred to al…" at bounding box center [1369, 428] width 373 height 567
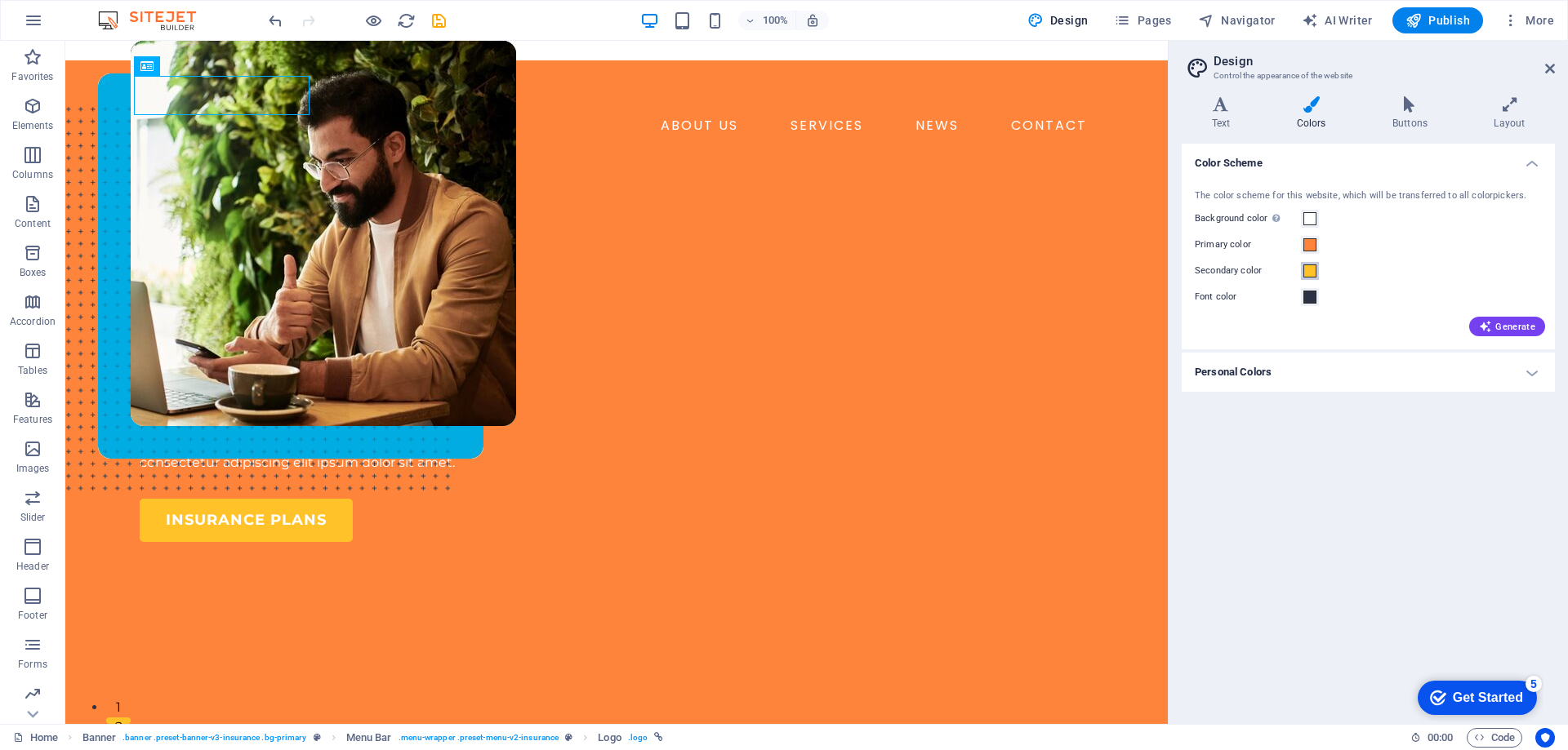
click at [1317, 271] on button "Secondary color" at bounding box center [1310, 271] width 18 height 18
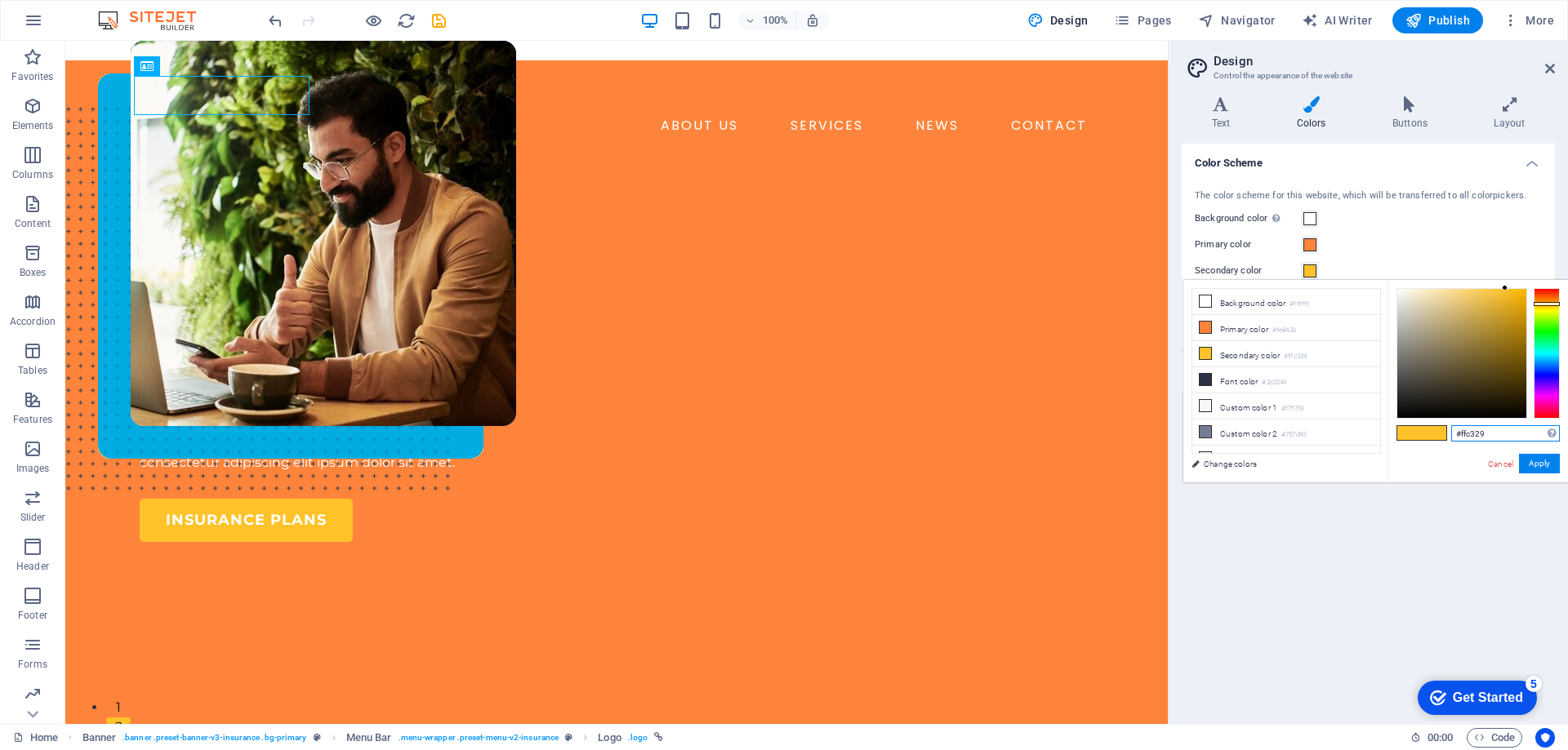
drag, startPoint x: 1489, startPoint y: 432, endPoint x: 1386, endPoint y: 435, distance: 103.0
click at [1386, 435] on div "less Background color #ffffff Primary color #fe843b Secondary color #ffc329 Fon…" at bounding box center [1375, 381] width 385 height 202
click at [1547, 318] on div at bounding box center [1547, 354] width 26 height 131
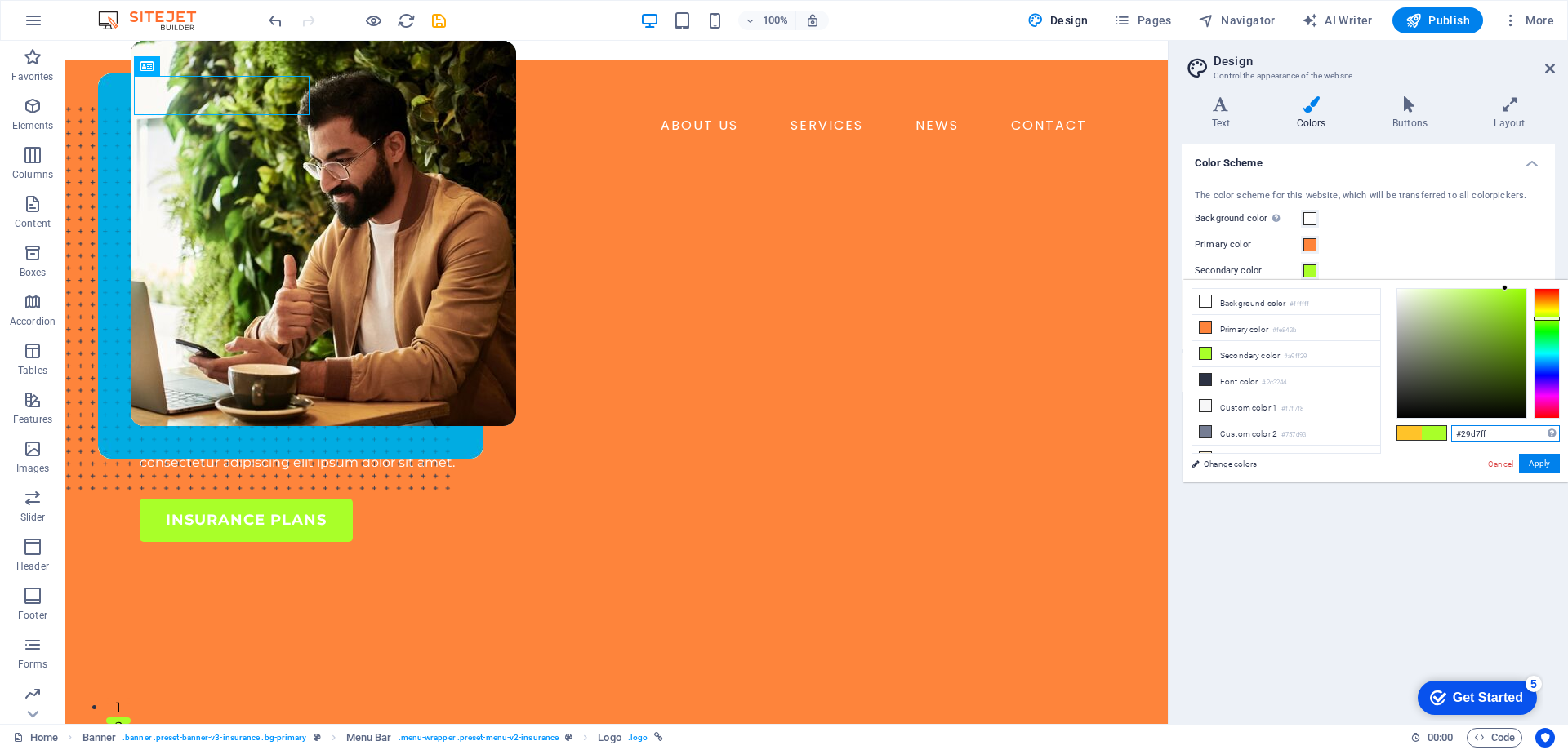
click at [1543, 357] on div at bounding box center [1547, 354] width 26 height 131
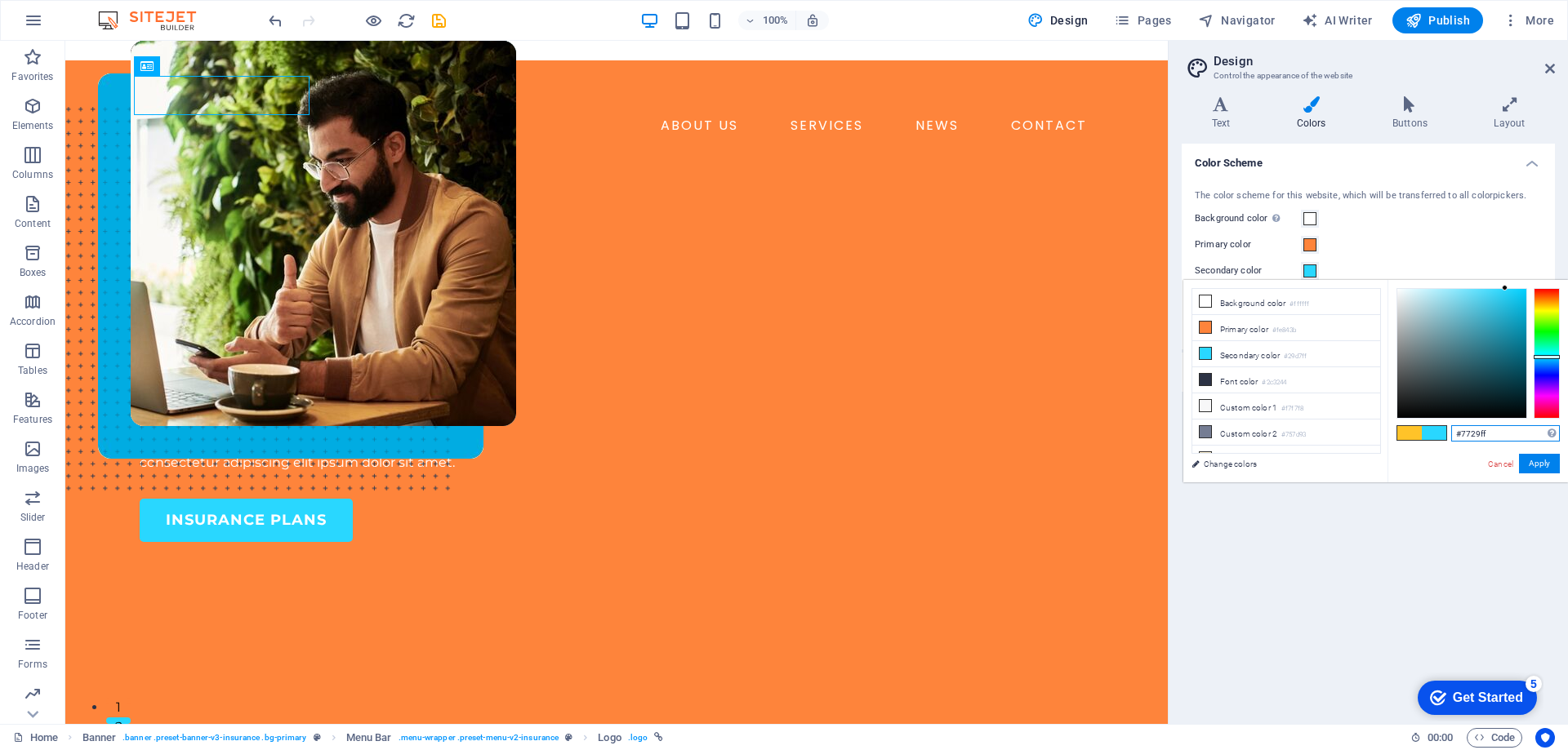
click at [1544, 382] on div at bounding box center [1547, 354] width 26 height 131
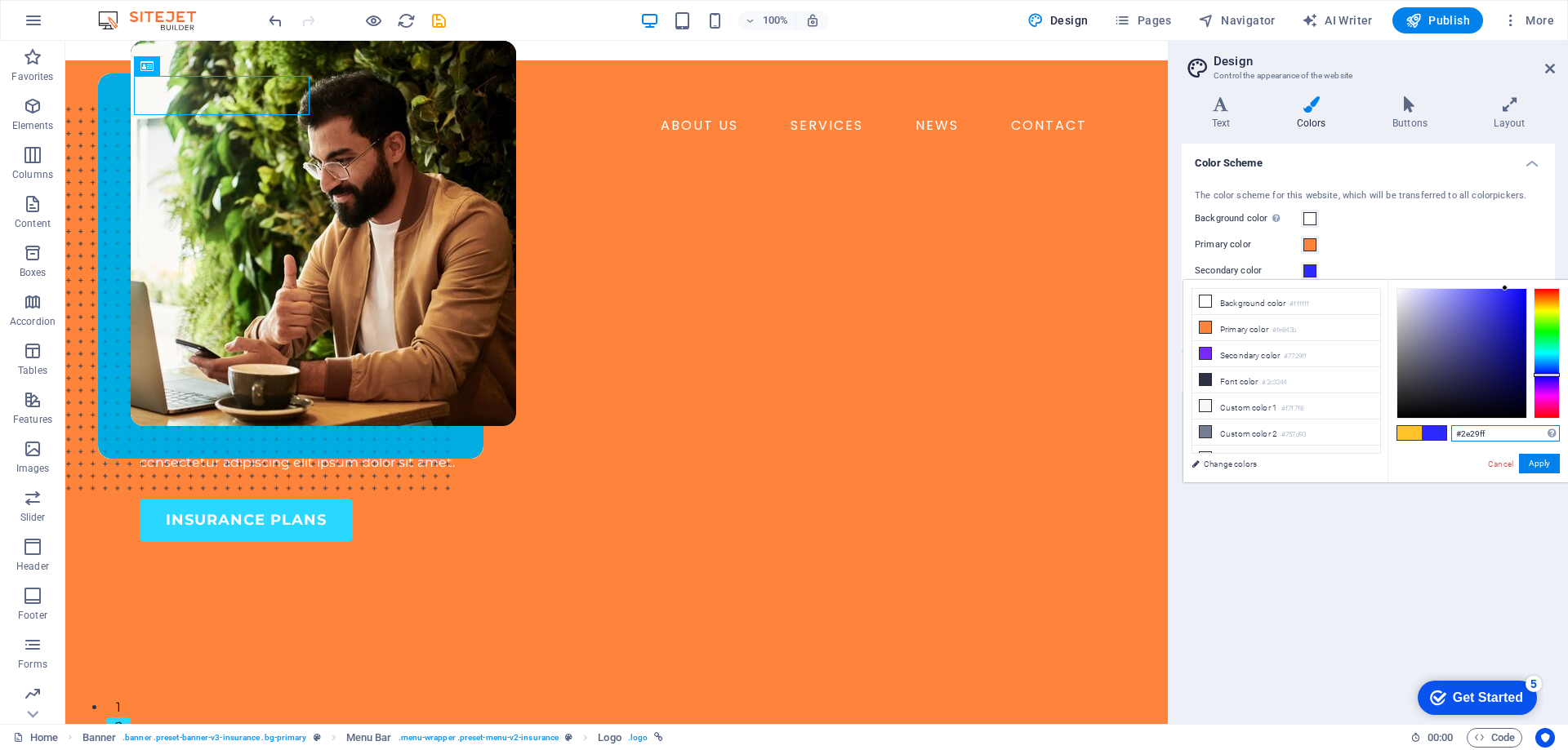
click at [1544, 375] on div at bounding box center [1547, 354] width 26 height 131
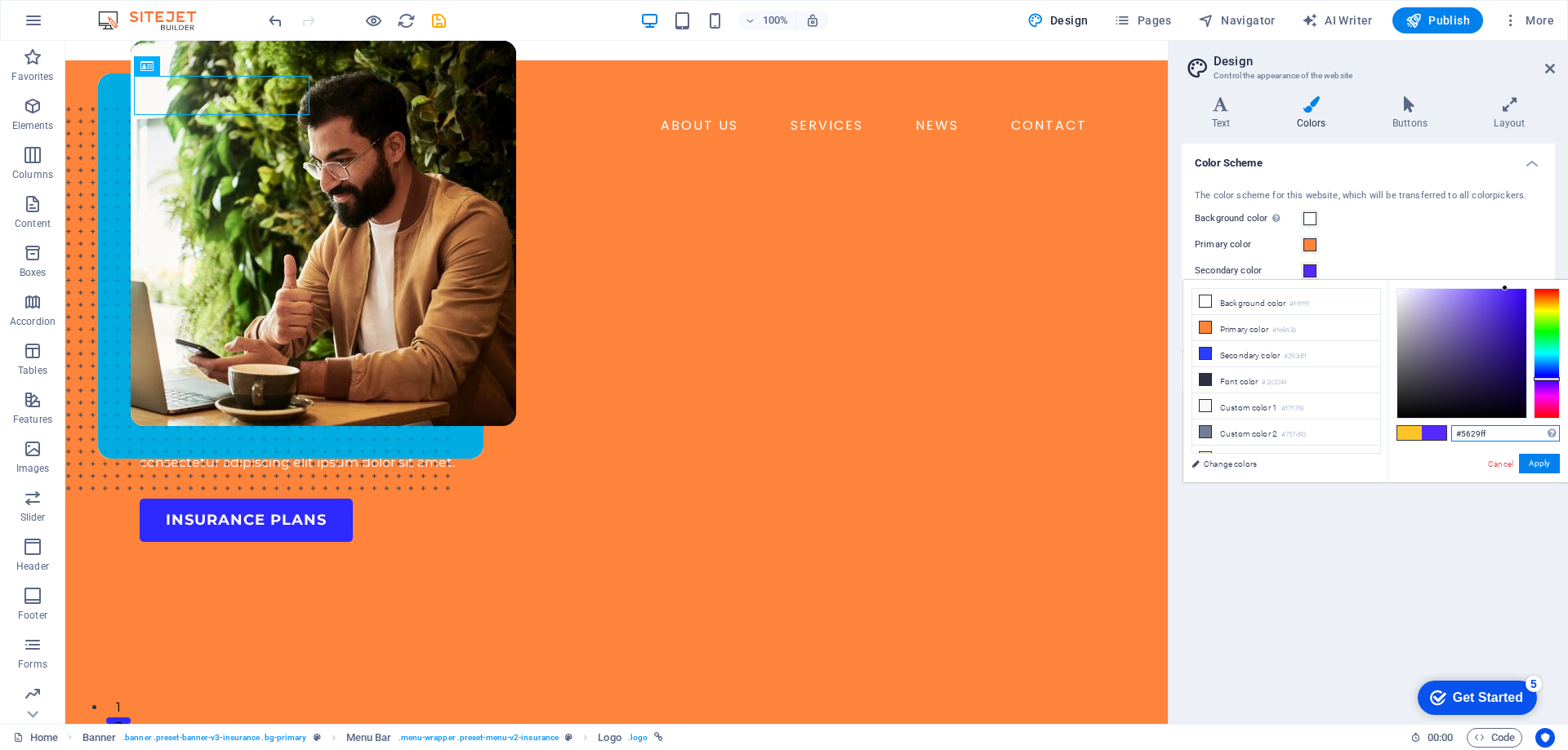
click at [1549, 379] on div at bounding box center [1547, 379] width 26 height 4
click at [1548, 372] on div at bounding box center [1547, 373] width 26 height 4
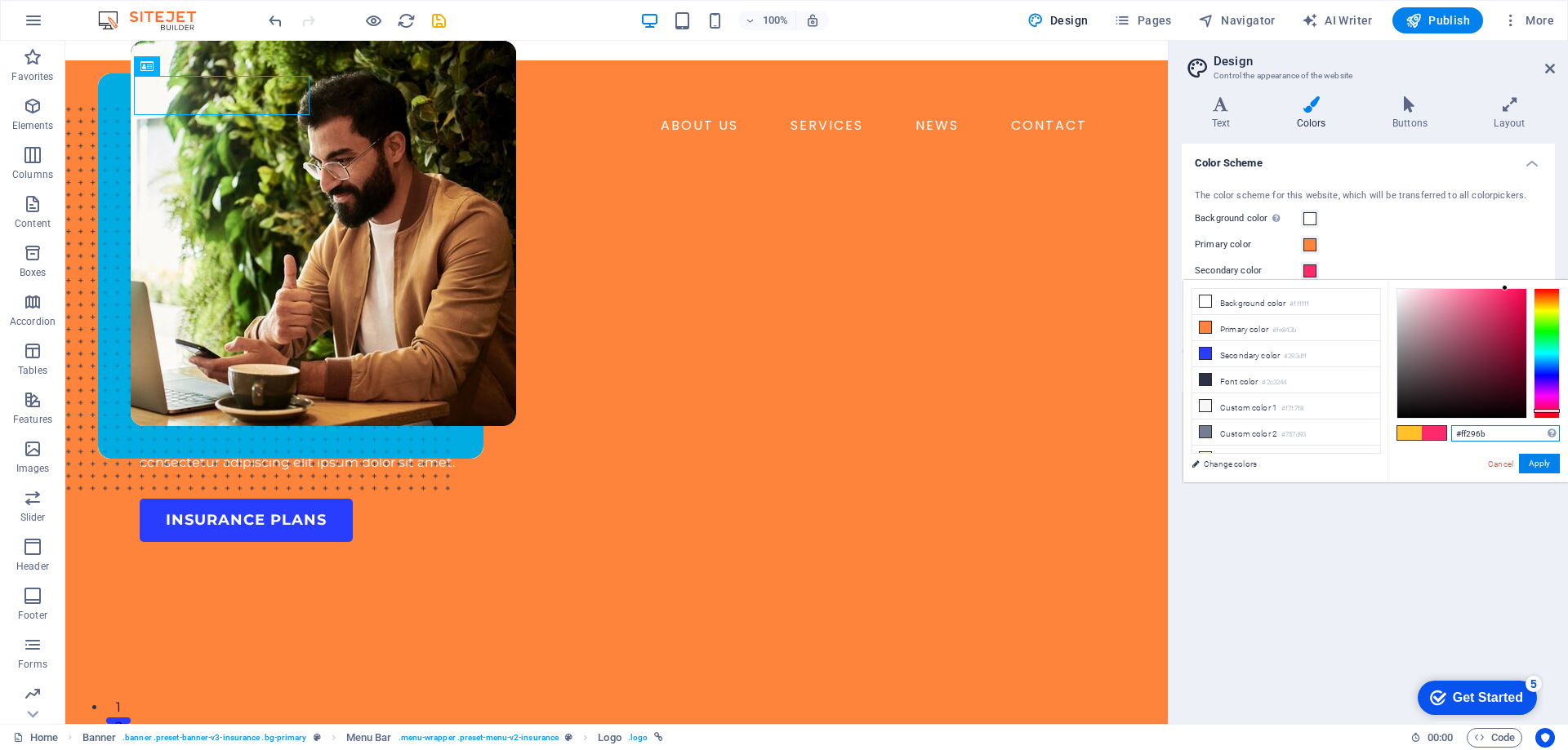
click at [1547, 411] on div at bounding box center [1547, 354] width 26 height 131
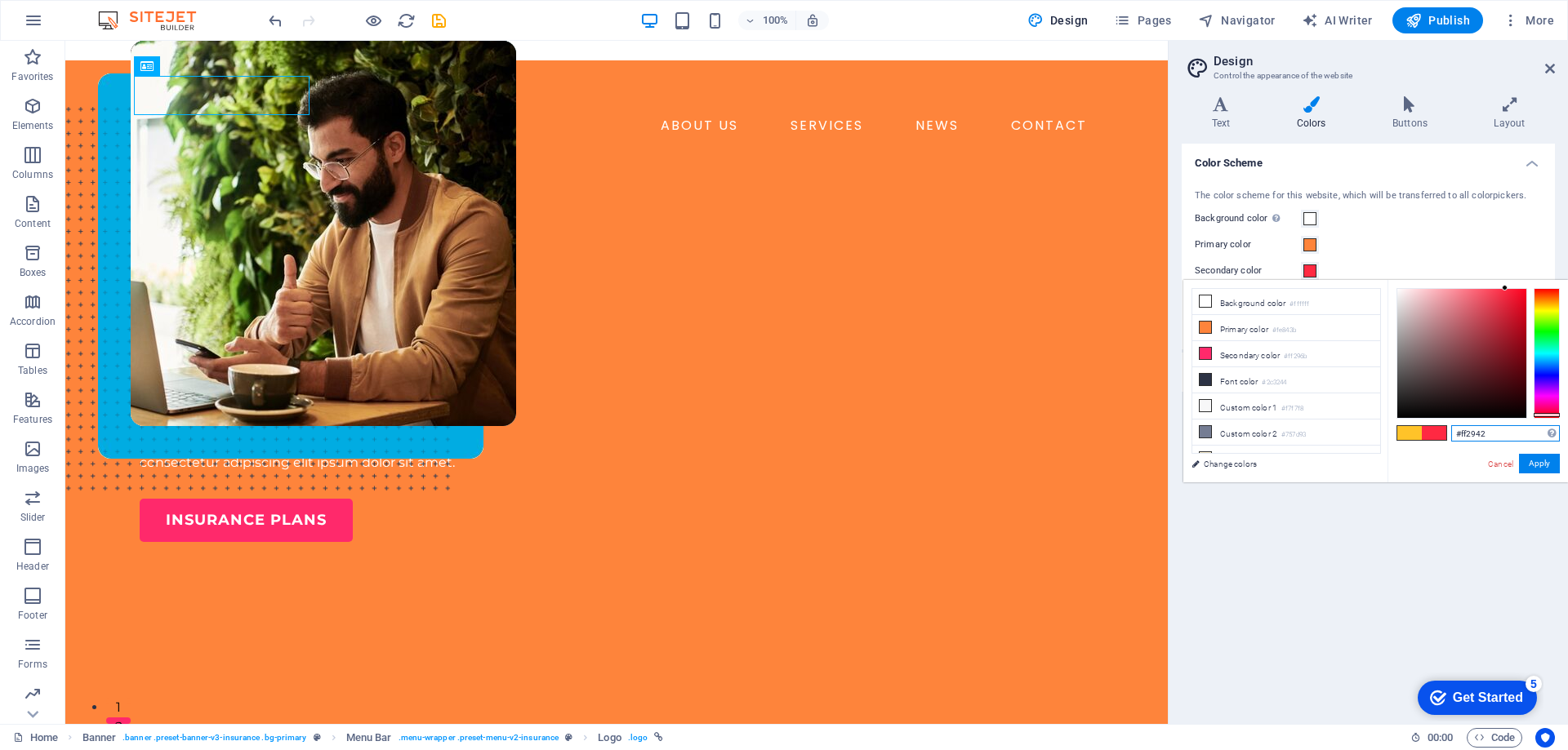
click at [1548, 415] on div at bounding box center [1547, 415] width 26 height 4
drag, startPoint x: 1515, startPoint y: 437, endPoint x: 1417, endPoint y: 427, distance: 98.5
click at [1417, 427] on div "#ff2942 Supported formats #0852ed rgb(8, 82, 237) rgba(8, 82, 237, 90%) hsv(221…" at bounding box center [1478, 499] width 181 height 439
paste input "c329"
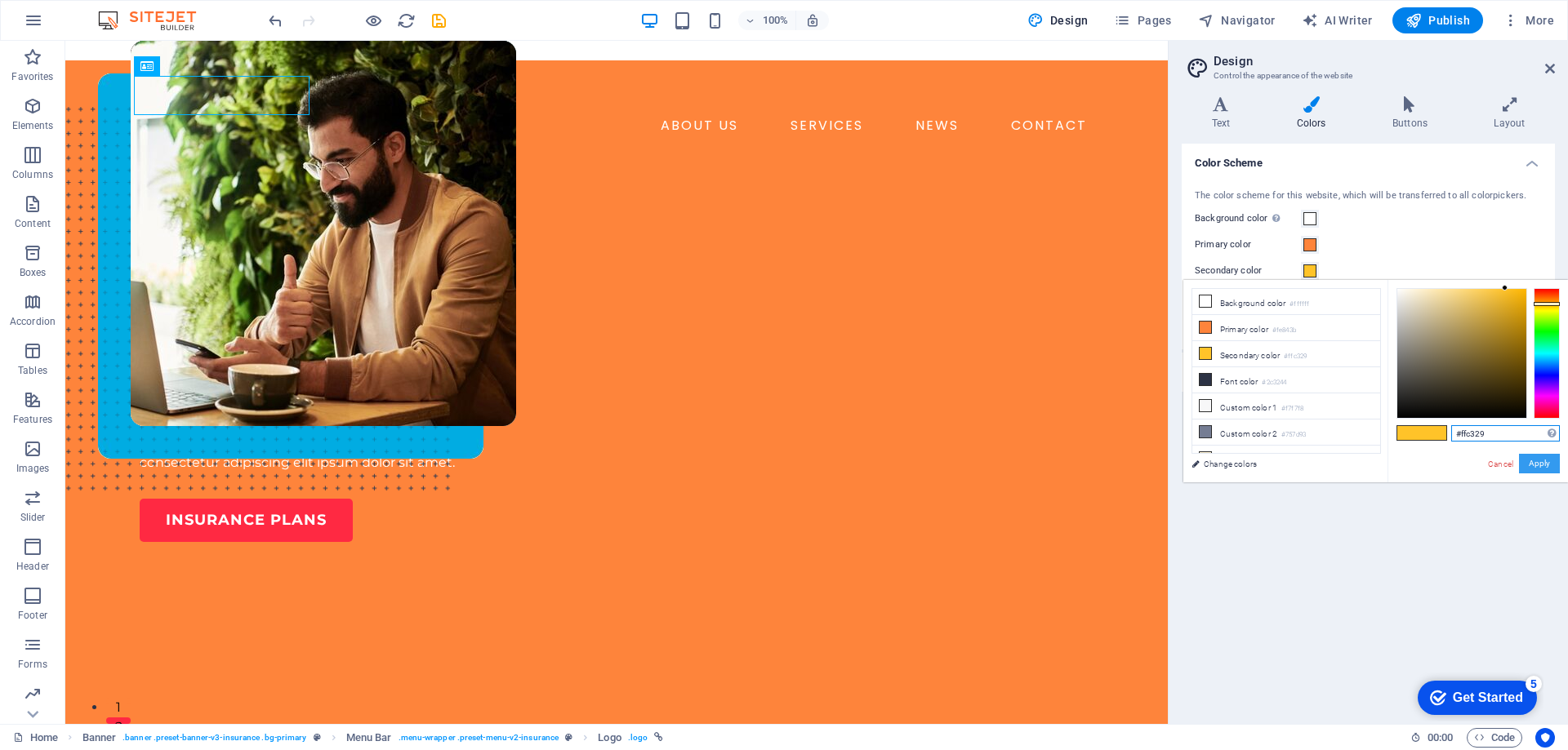
type input "#ffc329"
click at [1543, 461] on button "Apply" at bounding box center [1539, 464] width 41 height 20
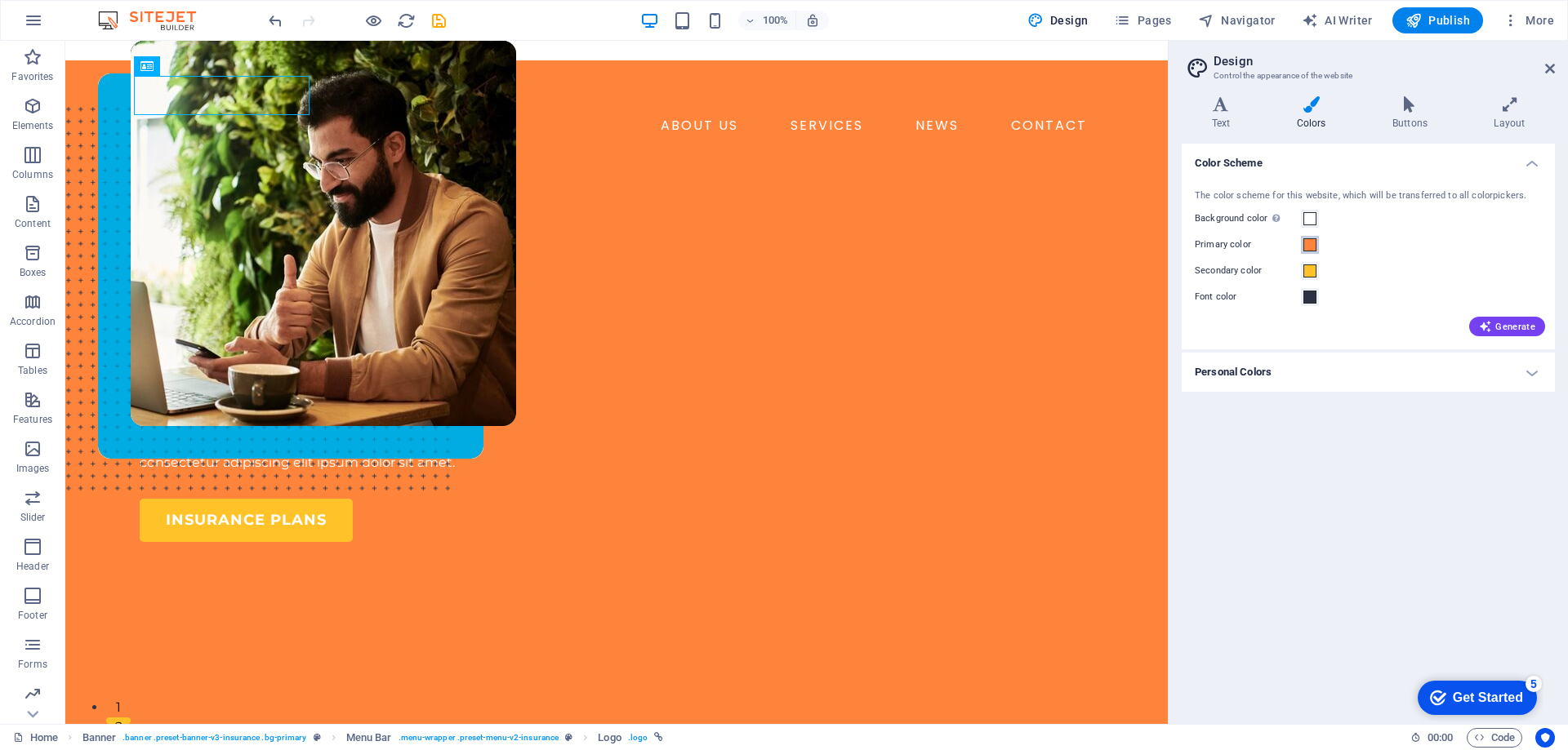
click at [1308, 246] on span at bounding box center [1309, 244] width 13 height 13
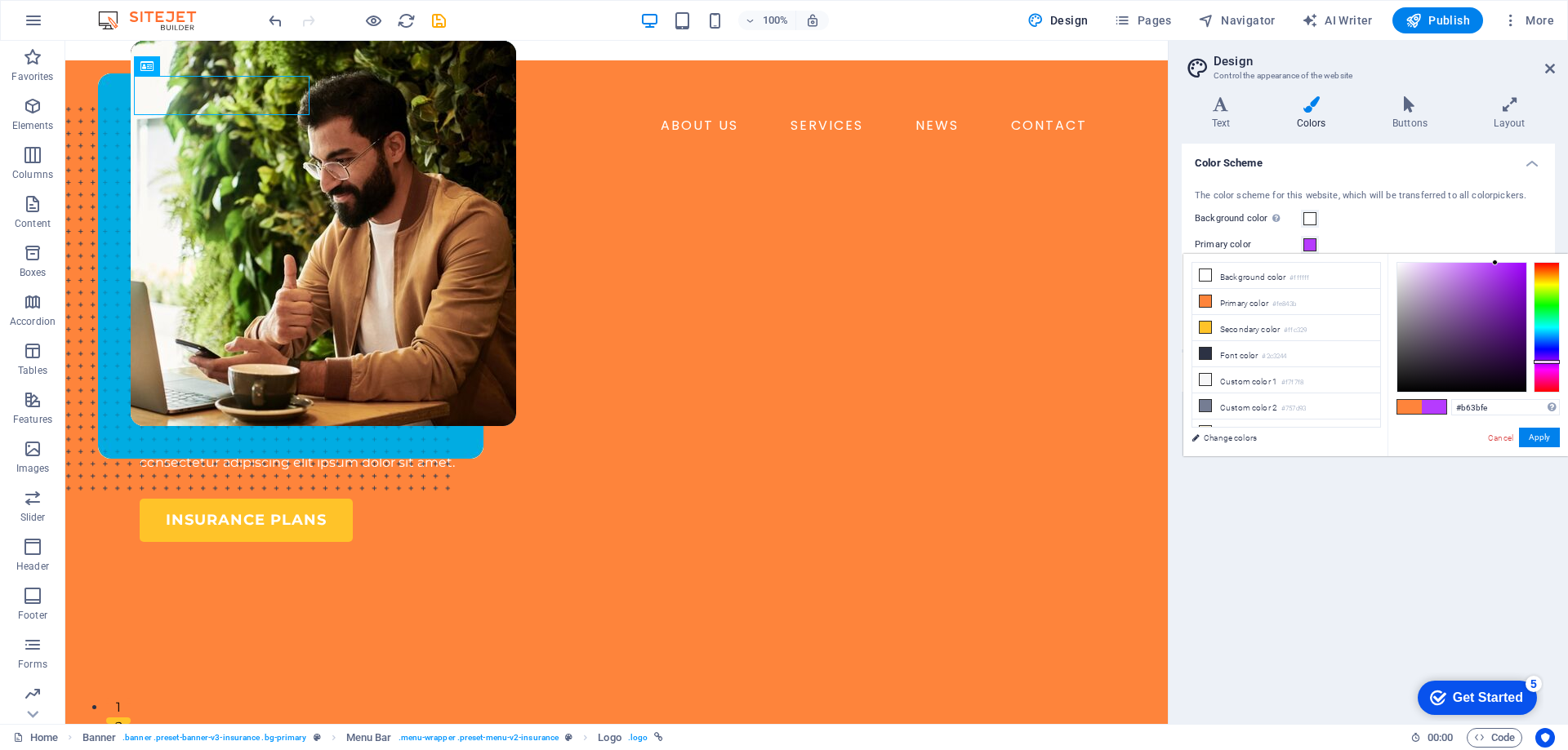
click at [1547, 362] on div at bounding box center [1547, 327] width 26 height 131
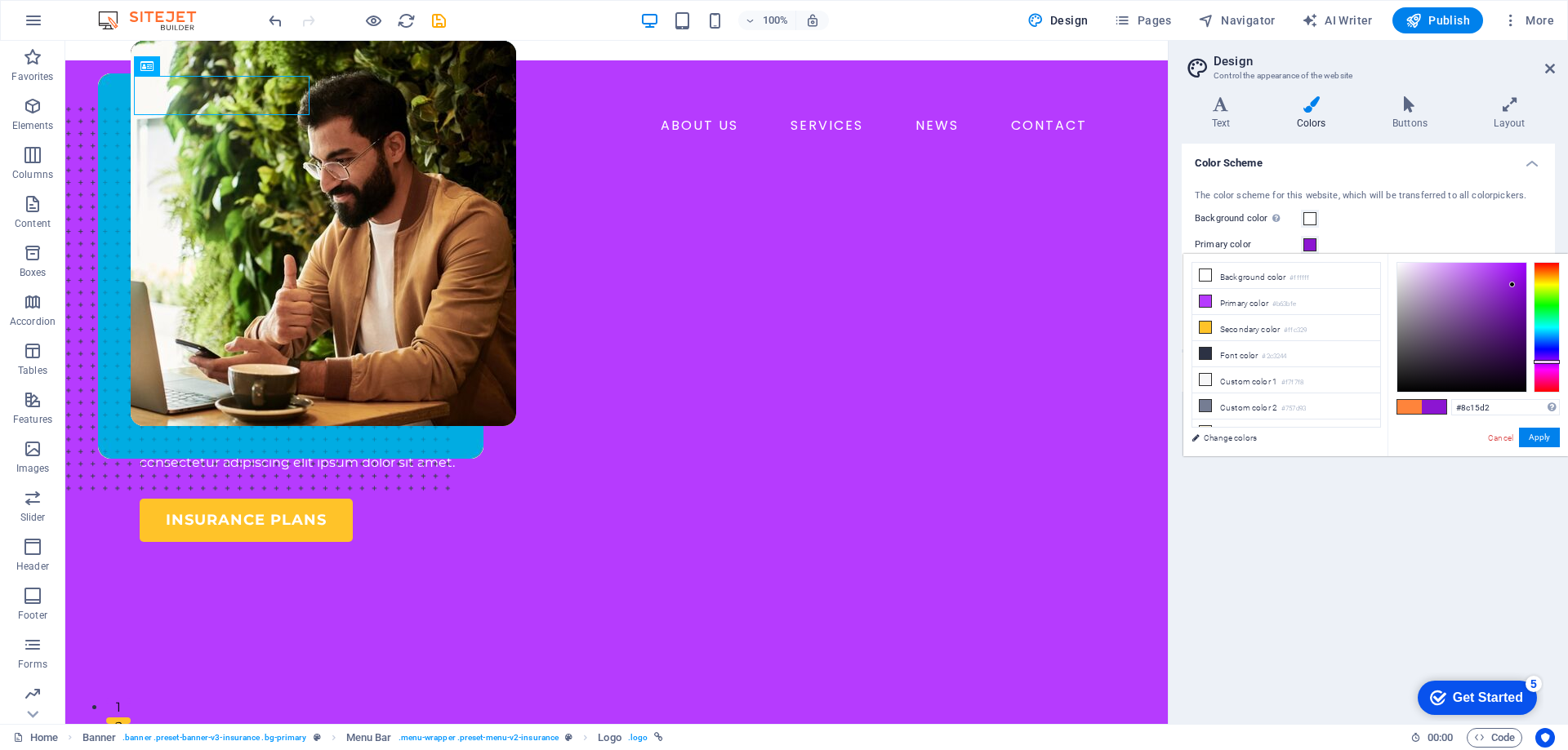
drag, startPoint x: 1502, startPoint y: 272, endPoint x: 1512, endPoint y: 285, distance: 16.4
click at [1512, 285] on div at bounding box center [1462, 327] width 129 height 129
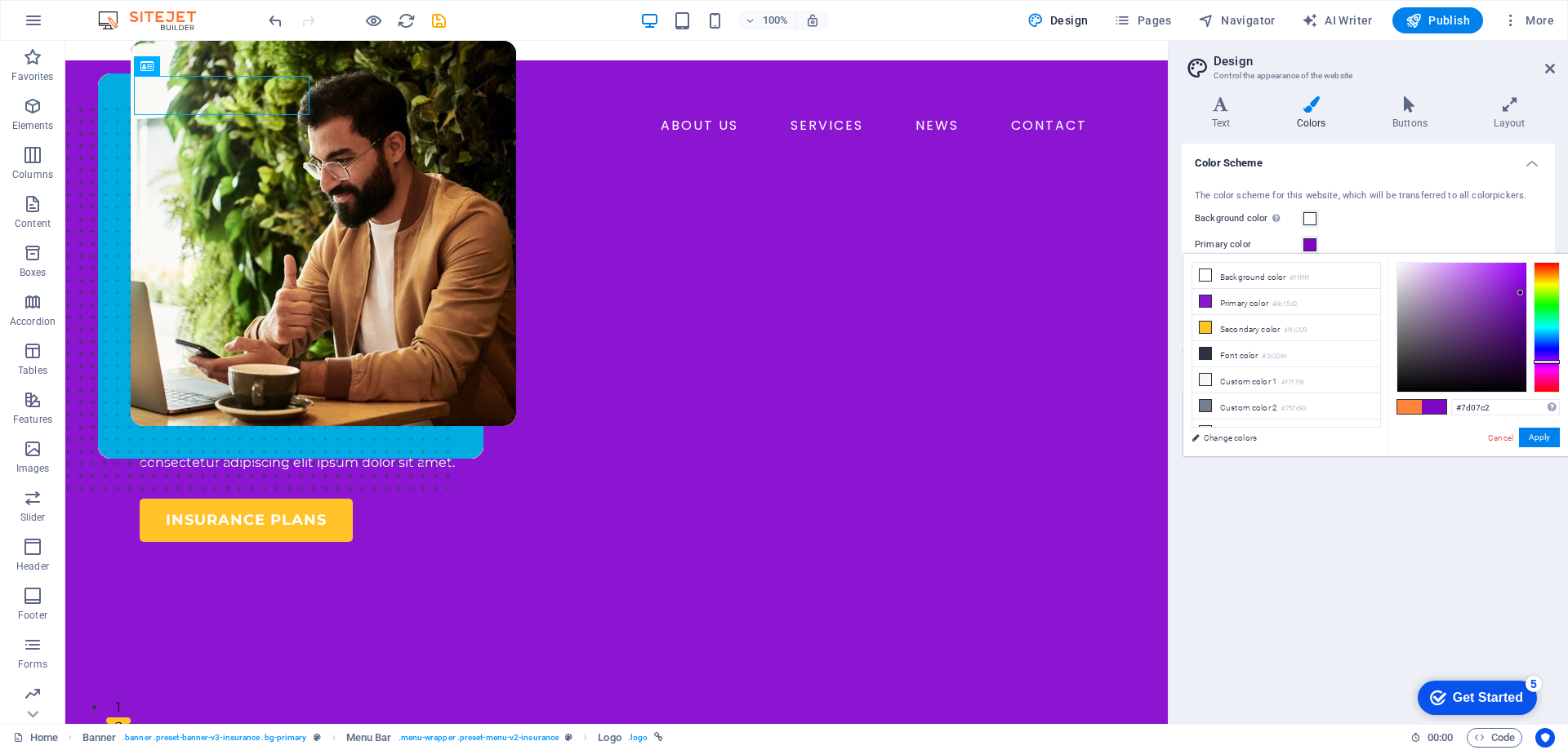
type input "#7c06c2"
drag, startPoint x: 1512, startPoint y: 285, endPoint x: 1521, endPoint y: 293, distance: 12.0
click at [1521, 293] on div at bounding box center [1520, 293] width 6 height 6
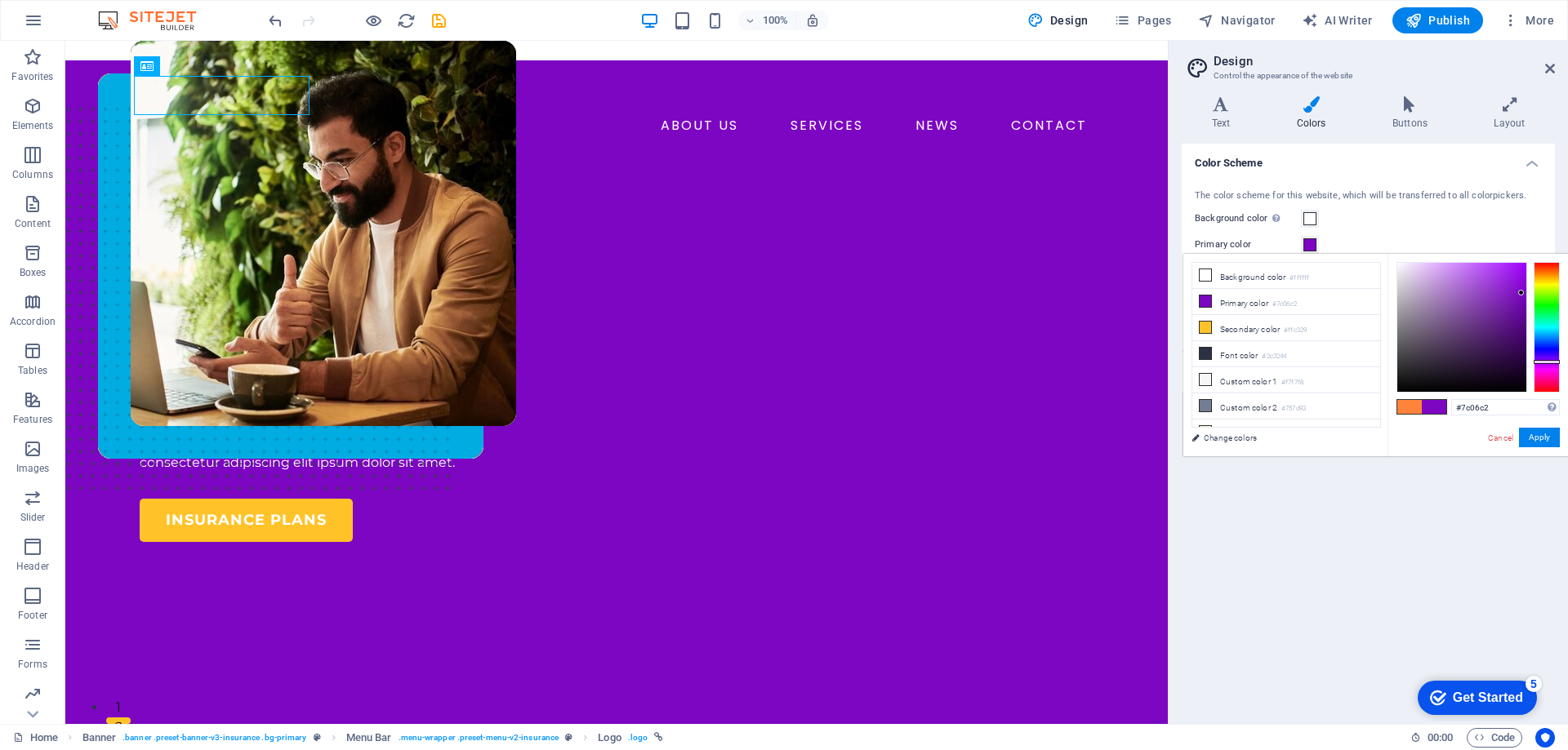
click at [1446, 536] on div "Color Scheme The color scheme for this website, which will be transferred to al…" at bounding box center [1369, 428] width 373 height 567
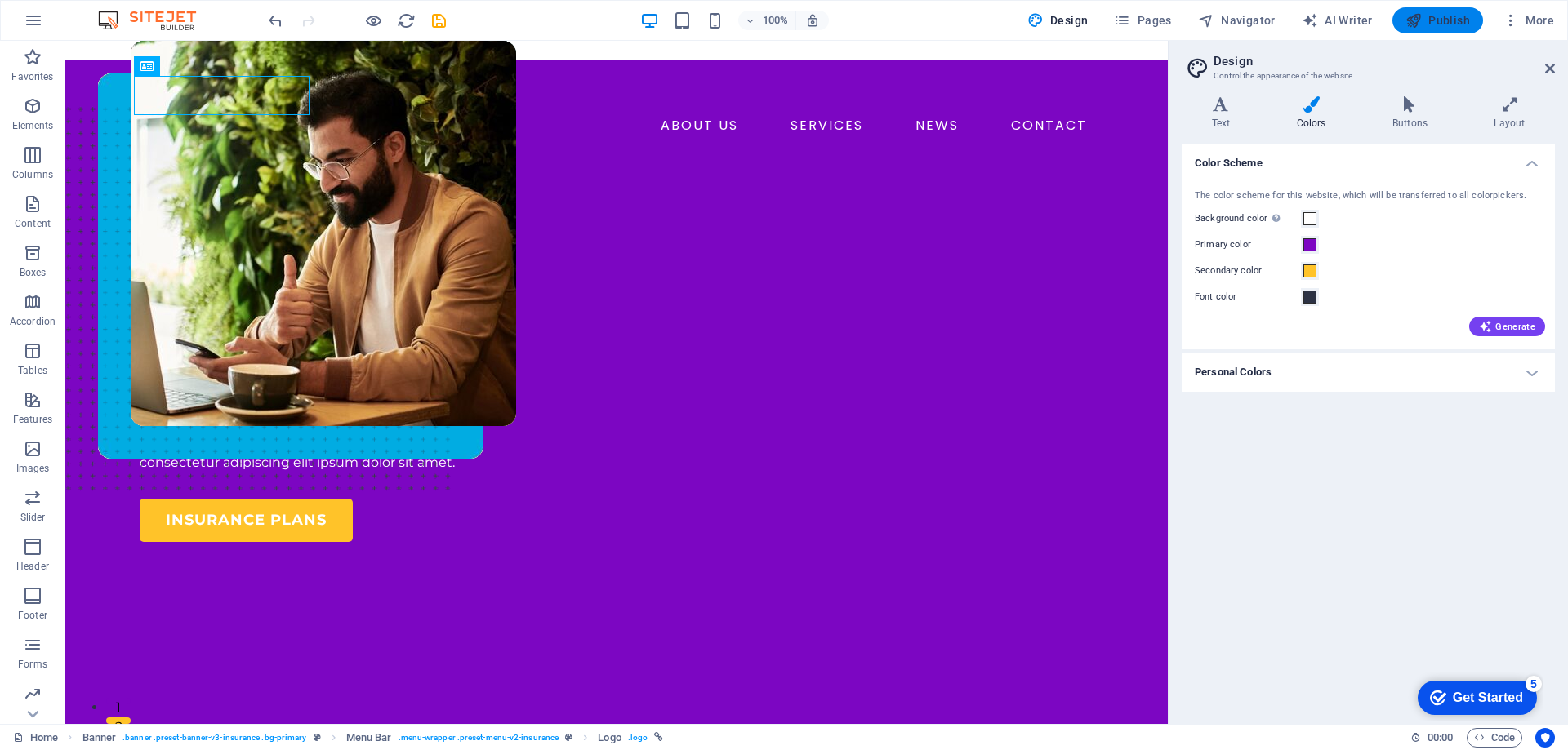
click at [1448, 21] on span "Publish" at bounding box center [1437, 20] width 65 height 16
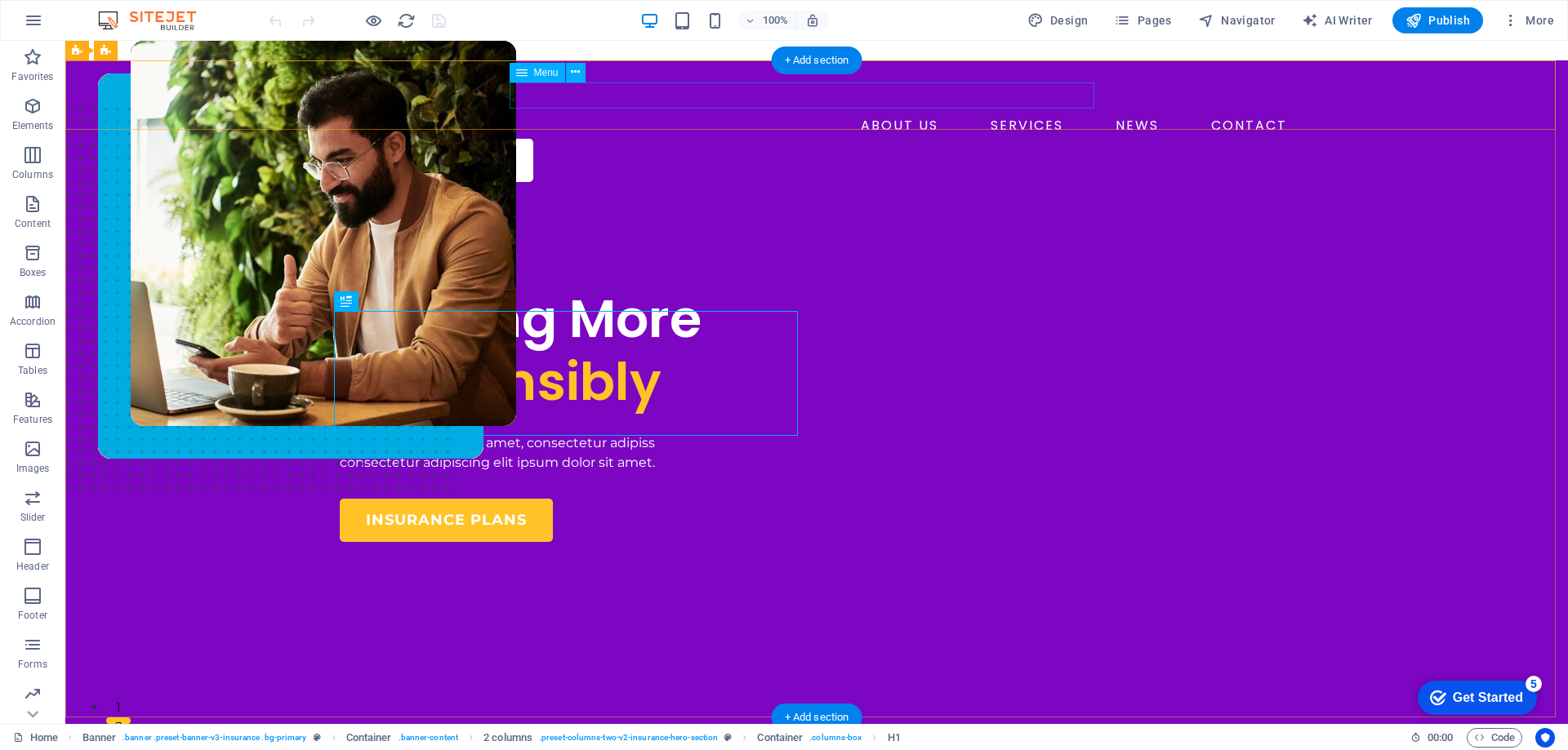
click at [950, 113] on nav "ABOUT US SERVICES NEWS CONTACT" at bounding box center [816, 126] width 954 height 26
click at [945, 113] on nav "ABOUT US SERVICES NEWS CONTACT" at bounding box center [816, 126] width 954 height 26
select select "1"
select select
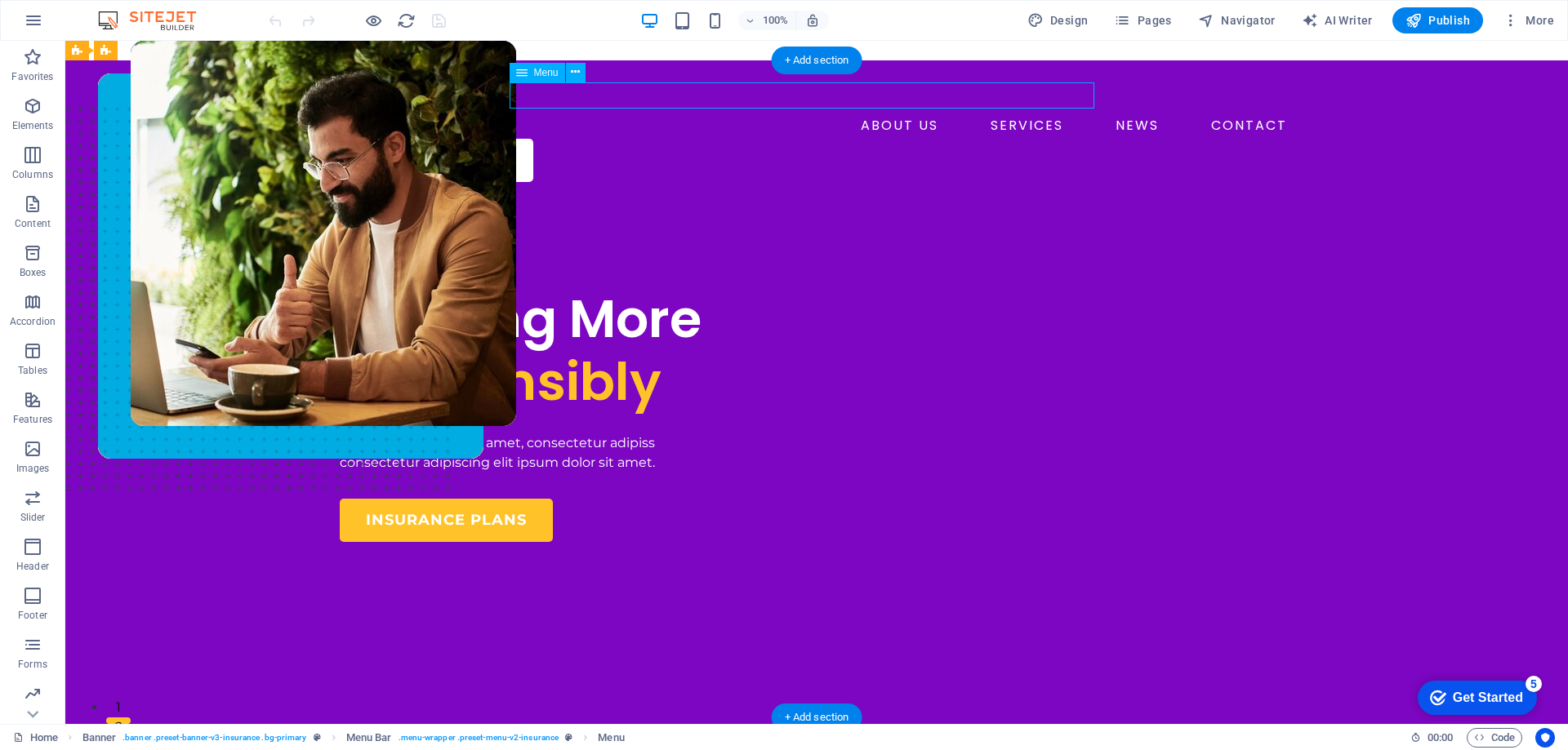
select select "2"
select select
select select "3"
select select
select select "4"
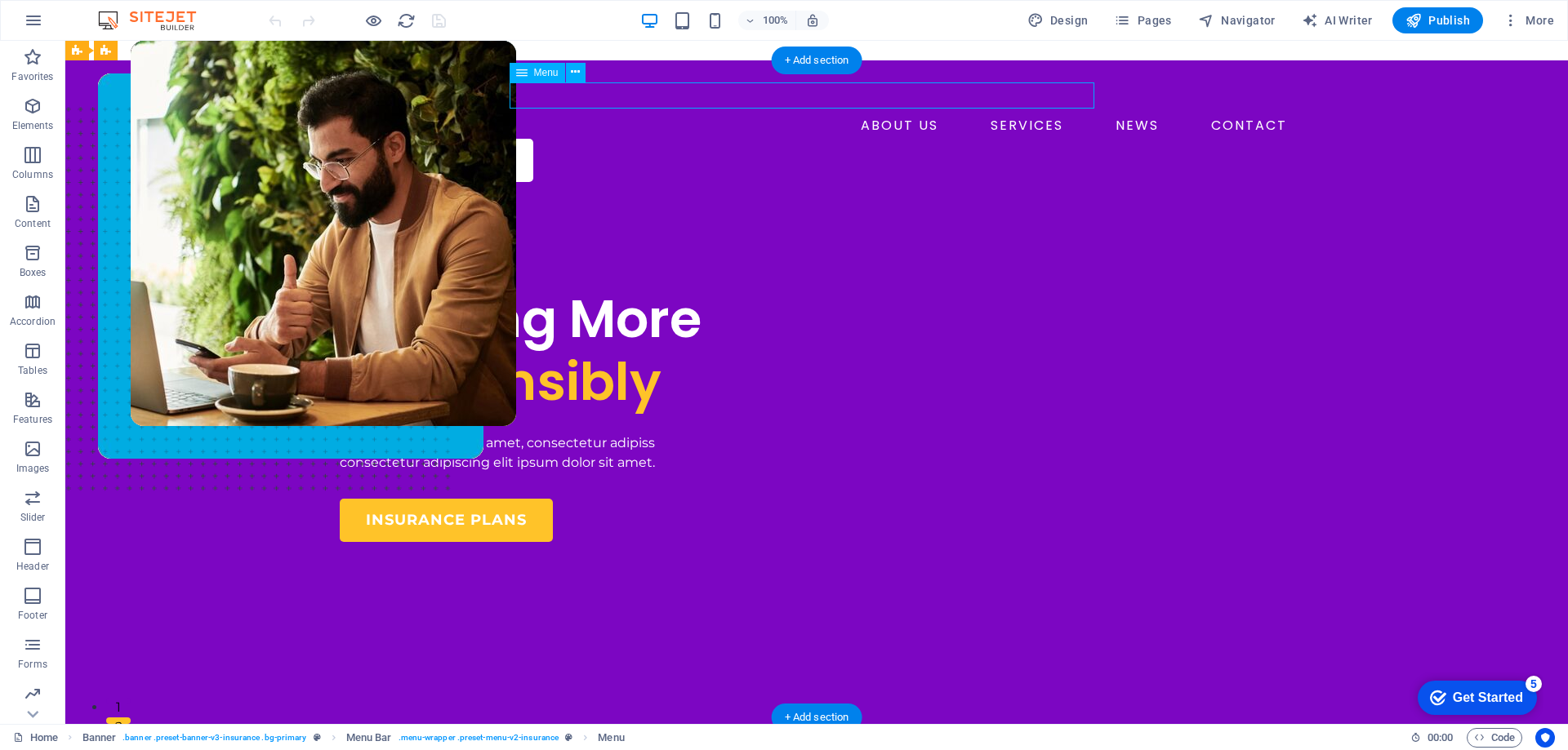
select select
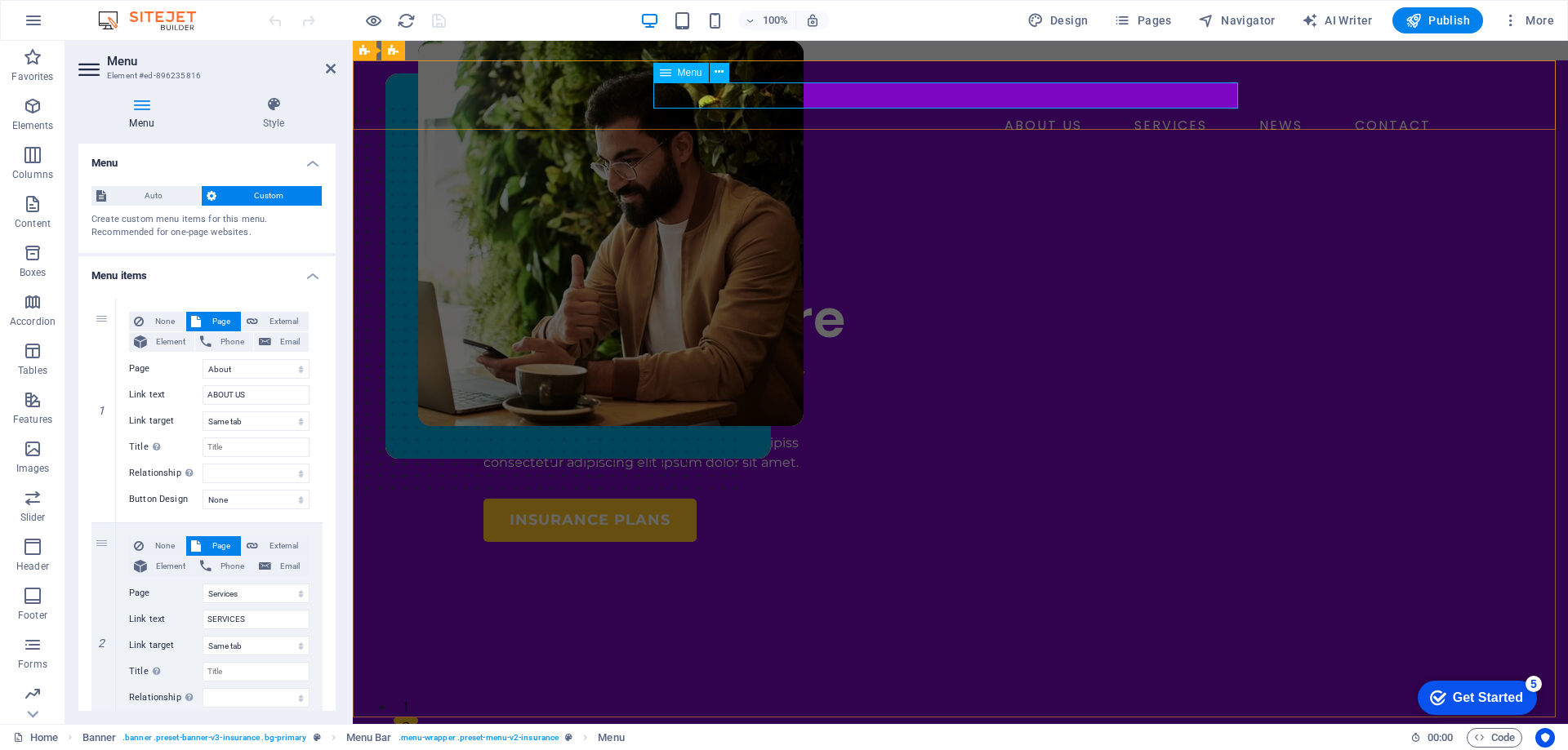
click at [1081, 113] on nav "ABOUT US SERVICES NEWS CONTACT" at bounding box center [960, 126] width 954 height 26
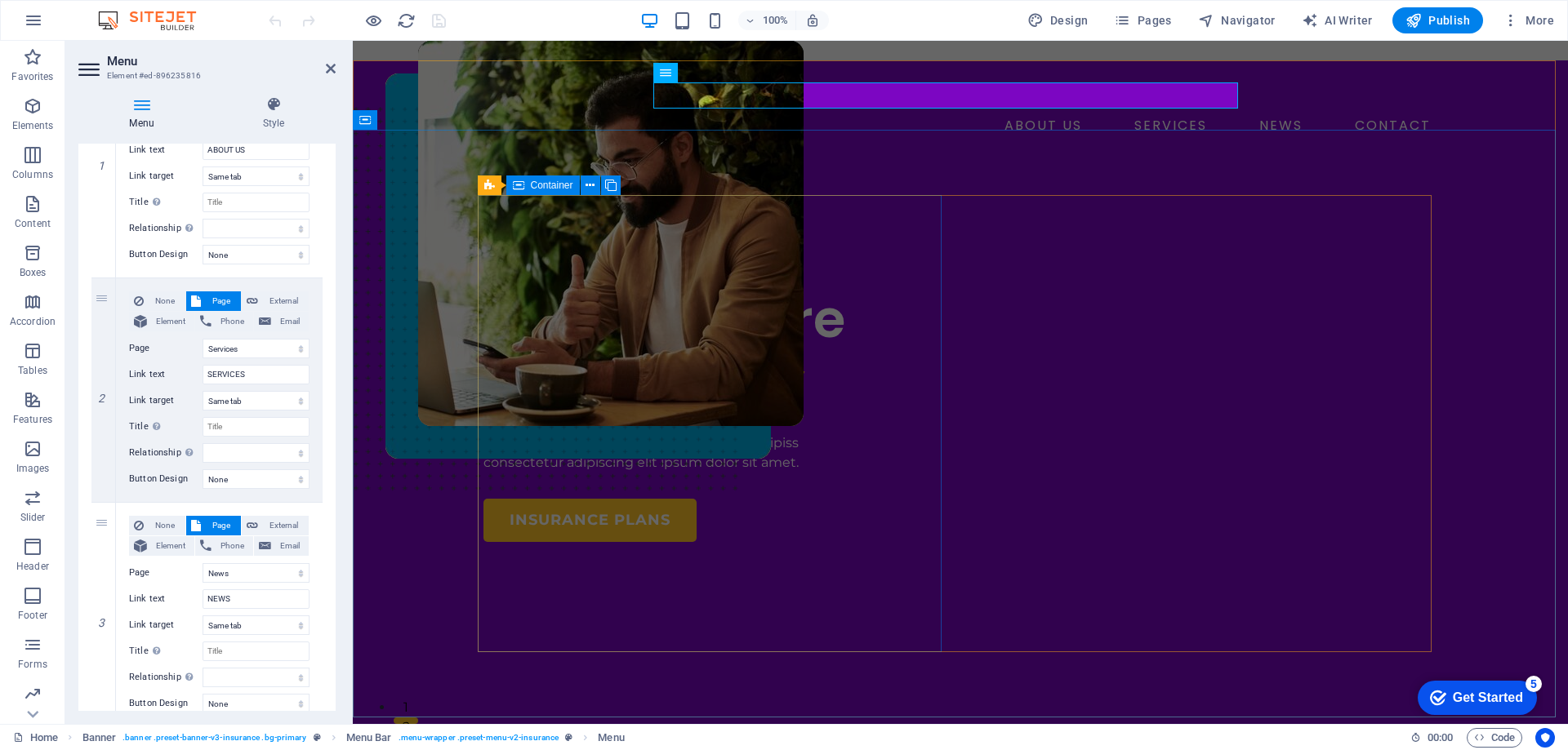
click at [777, 268] on div "INSURANCE COMPANY Insuring More Responsibly Lorem ipsum dolor sit amet, consect…" at bounding box center [715, 402] width 463 height 282
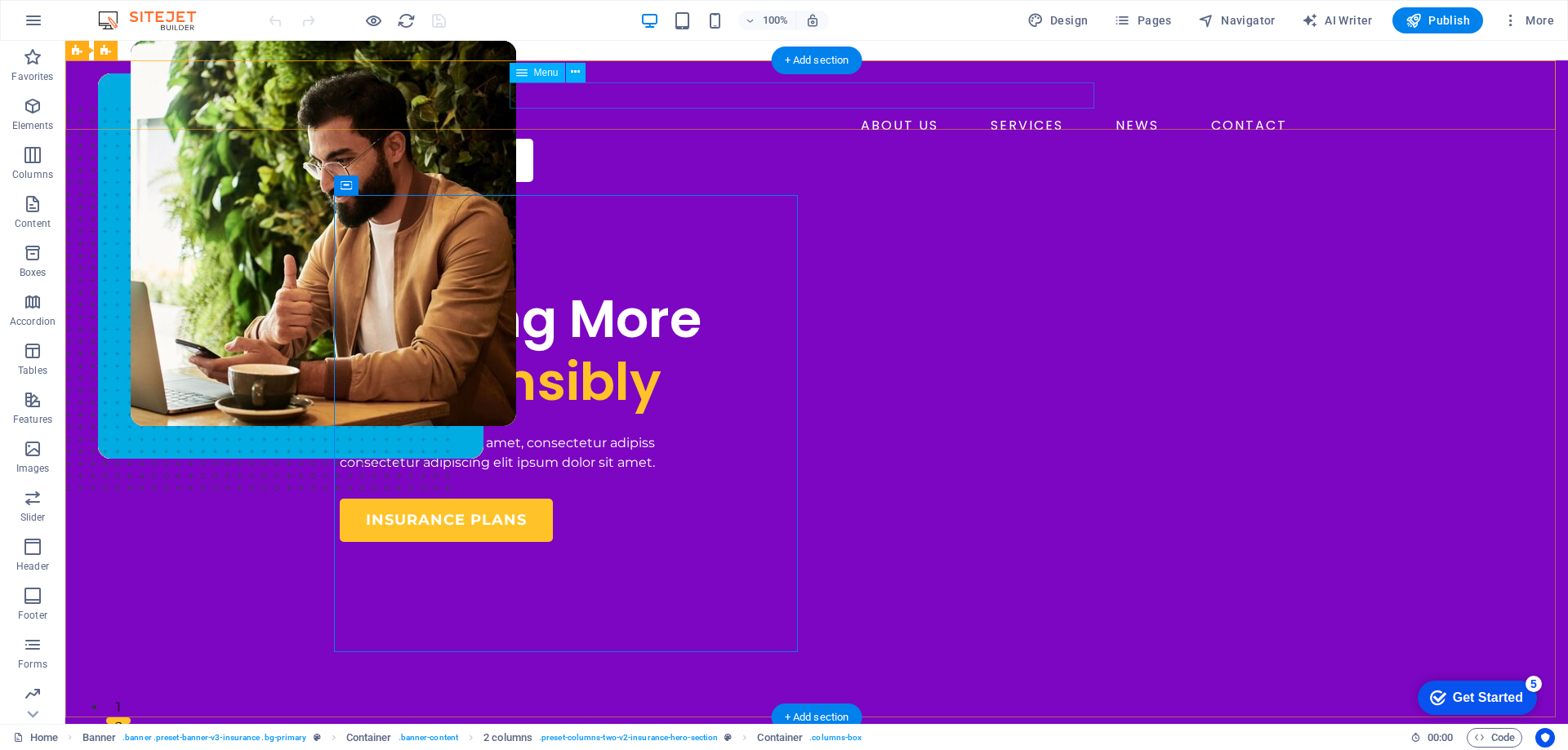
click at [943, 113] on nav "ABOUT US SERVICES NEWS CONTACT" at bounding box center [816, 126] width 954 height 26
click at [538, 71] on span "Menu" at bounding box center [546, 72] width 25 height 10
click at [543, 72] on span "Menu" at bounding box center [546, 72] width 25 height 10
select select "1"
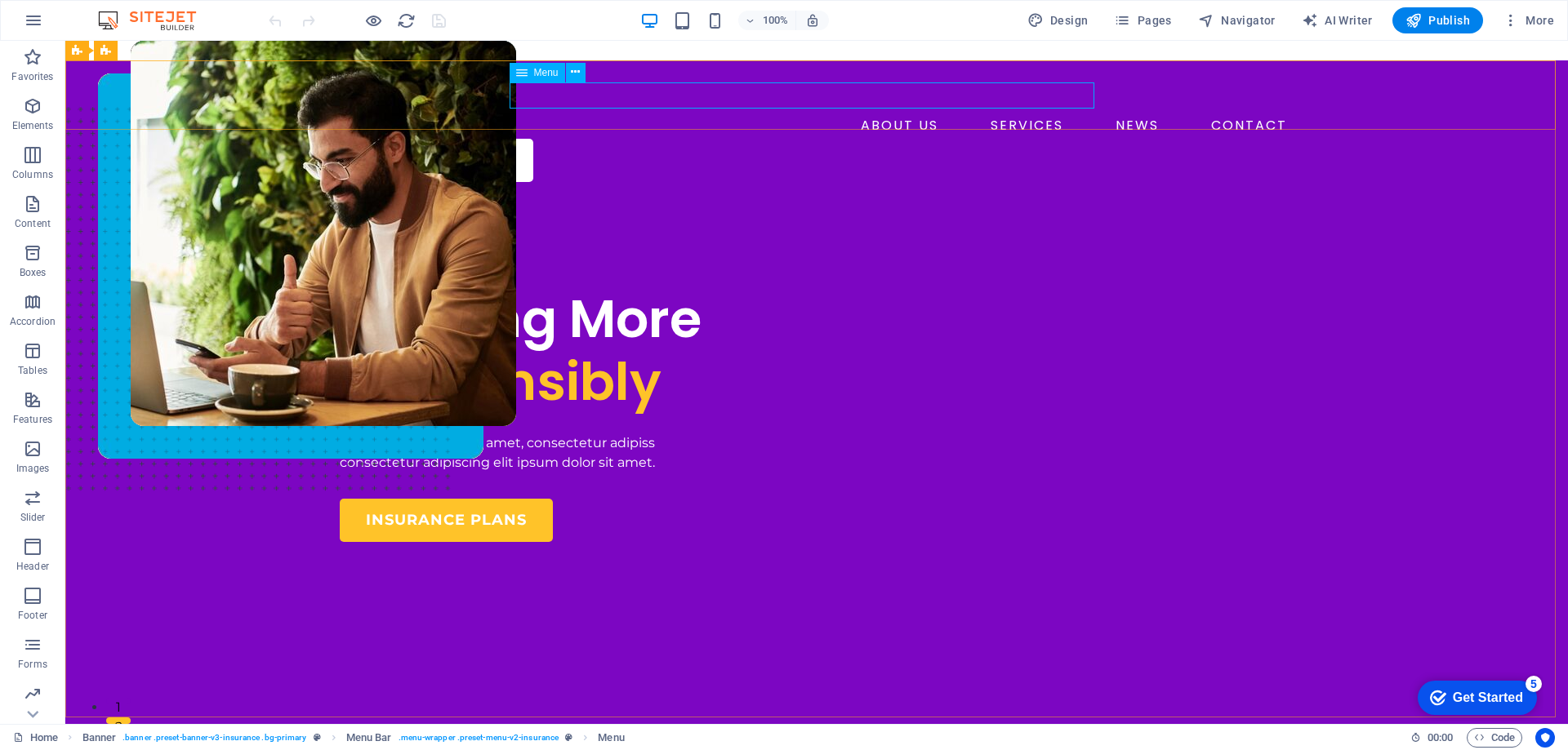
select select
select select "2"
select select
select select "3"
select select
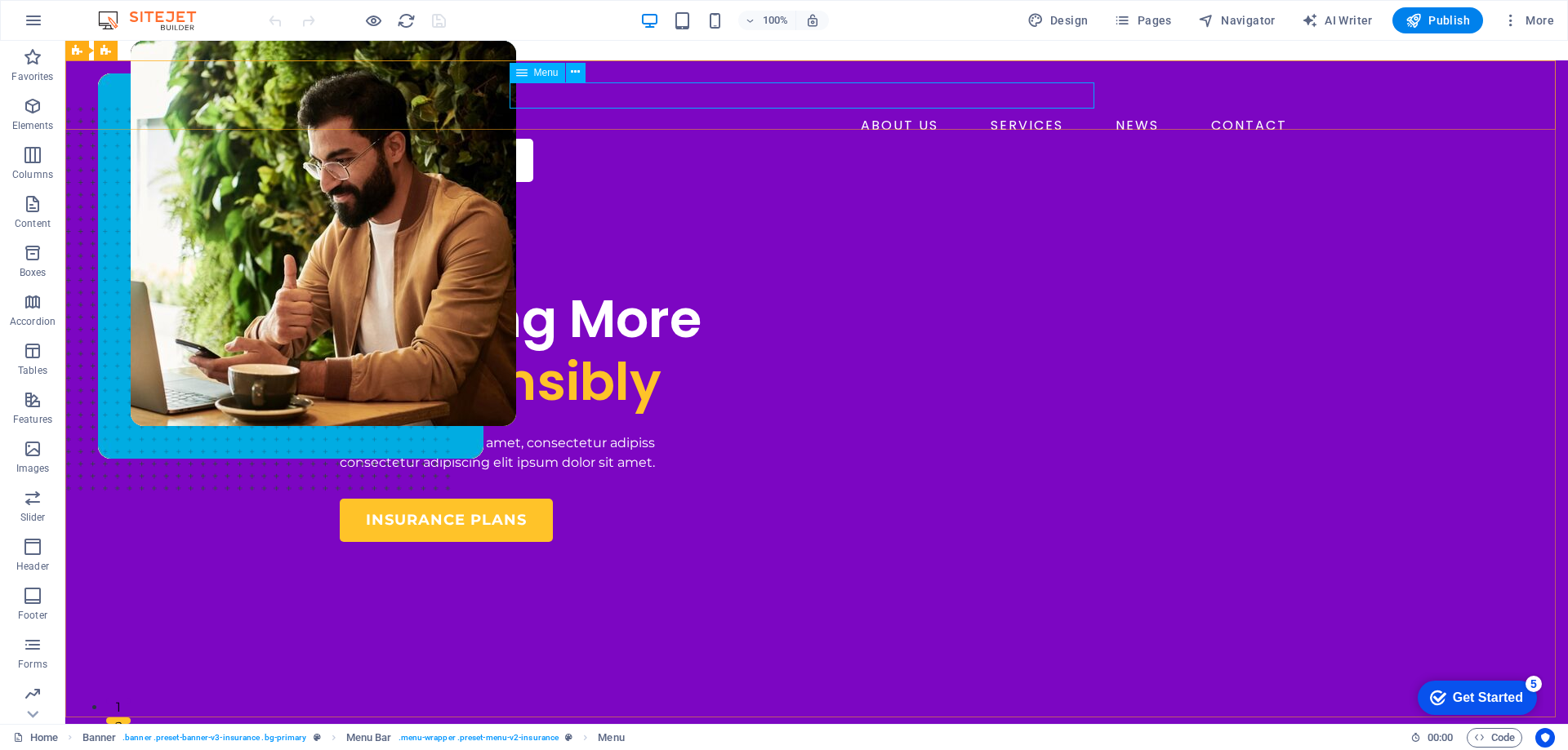
select select "4"
select select
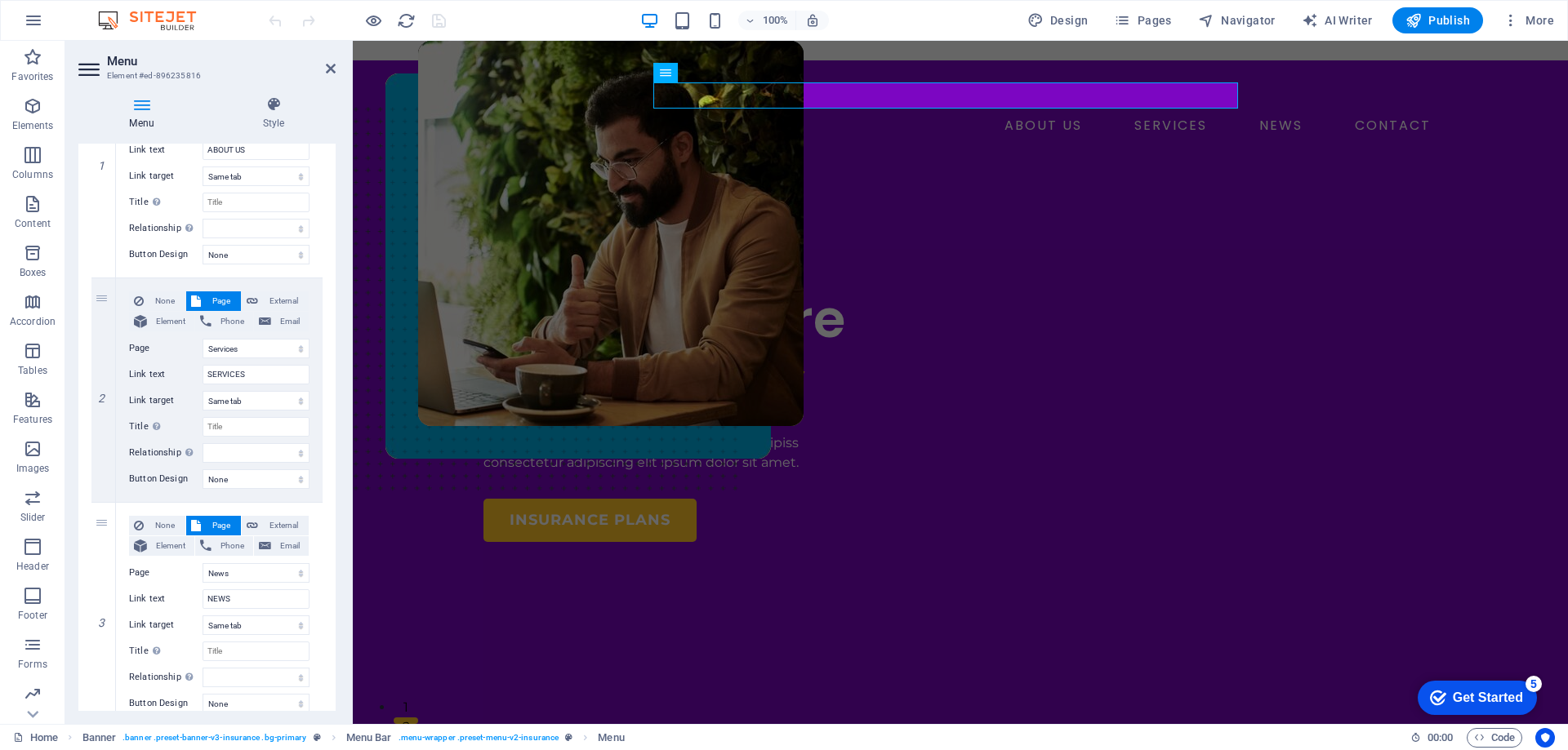
scroll to position [408, 0]
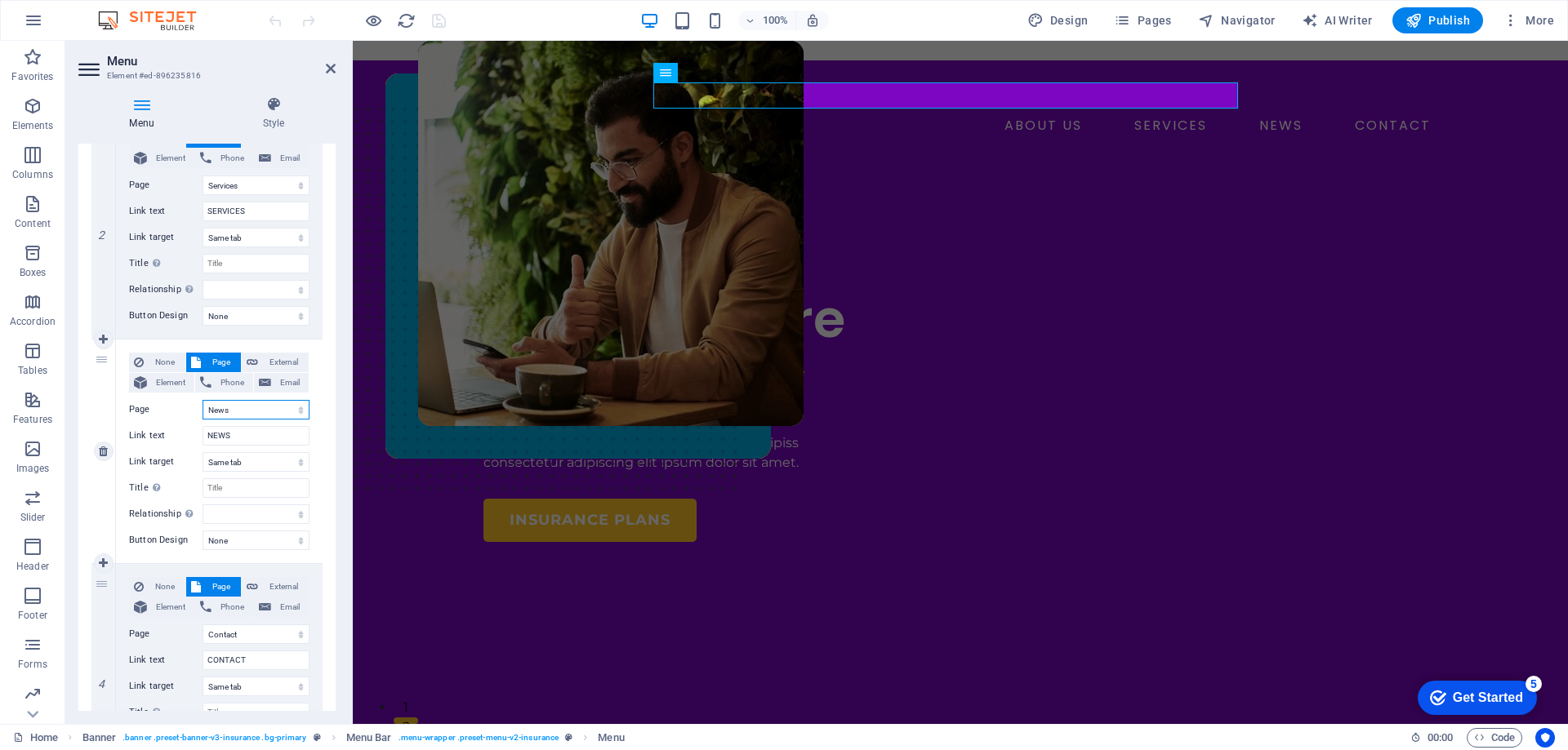
click at [244, 409] on select "Home About Services News Contact Legal Notice Privacy" at bounding box center [256, 410] width 107 height 20
drag, startPoint x: 235, startPoint y: 433, endPoint x: 181, endPoint y: 433, distance: 54.0
click at [181, 433] on div "Link text NEWS" at bounding box center [219, 437] width 181 height 20
type input "A"
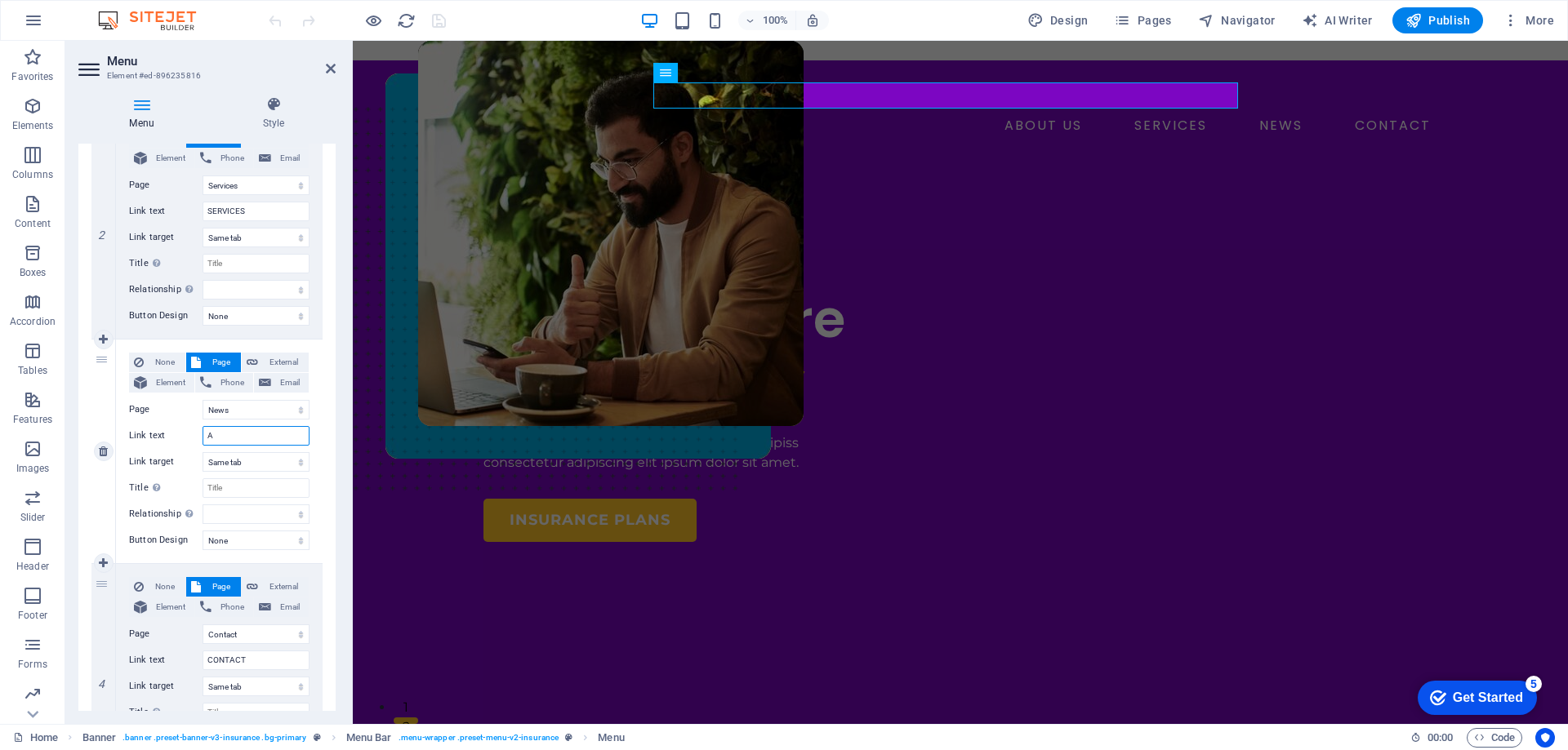
select select
type input "AR"
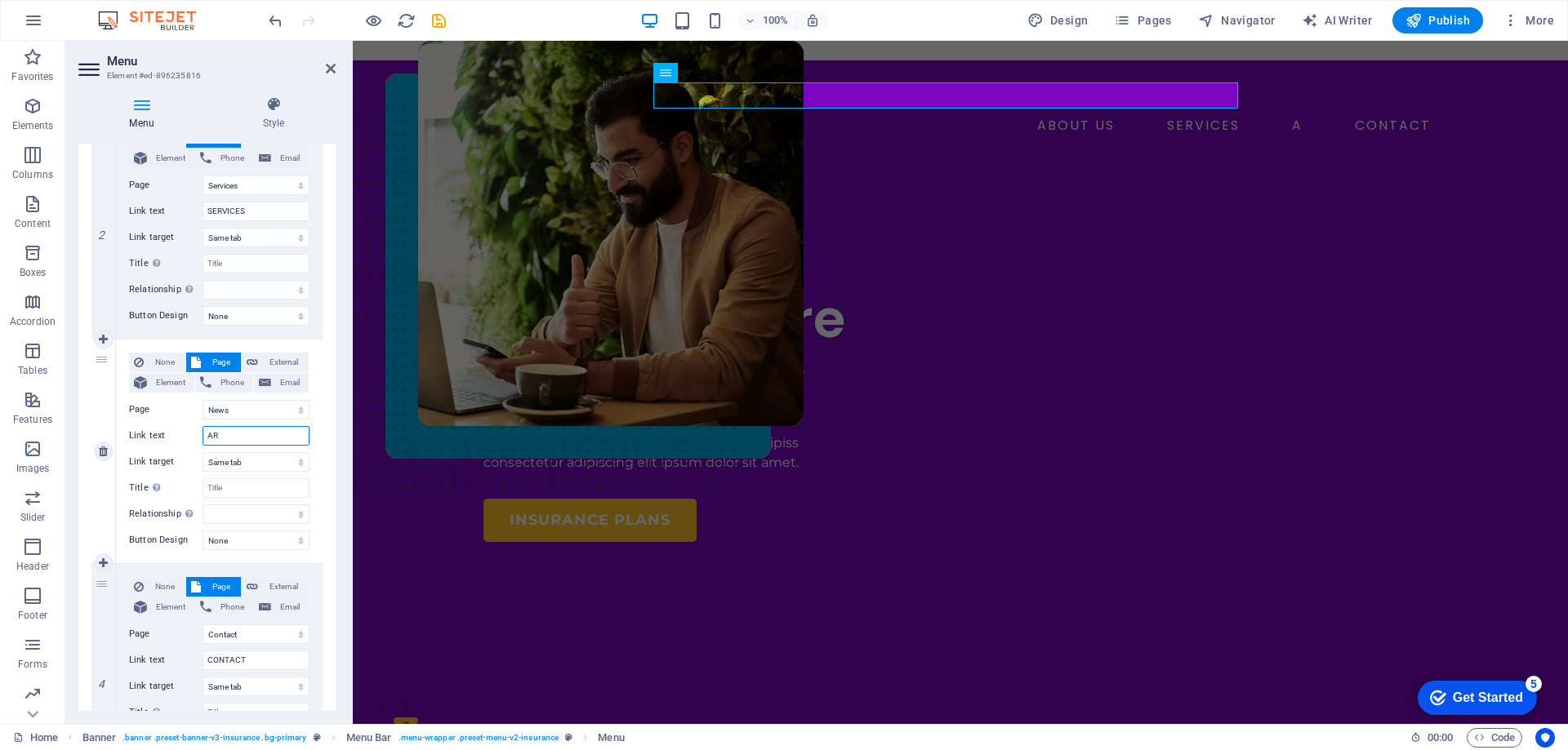
select select
type input "ARTICLES"
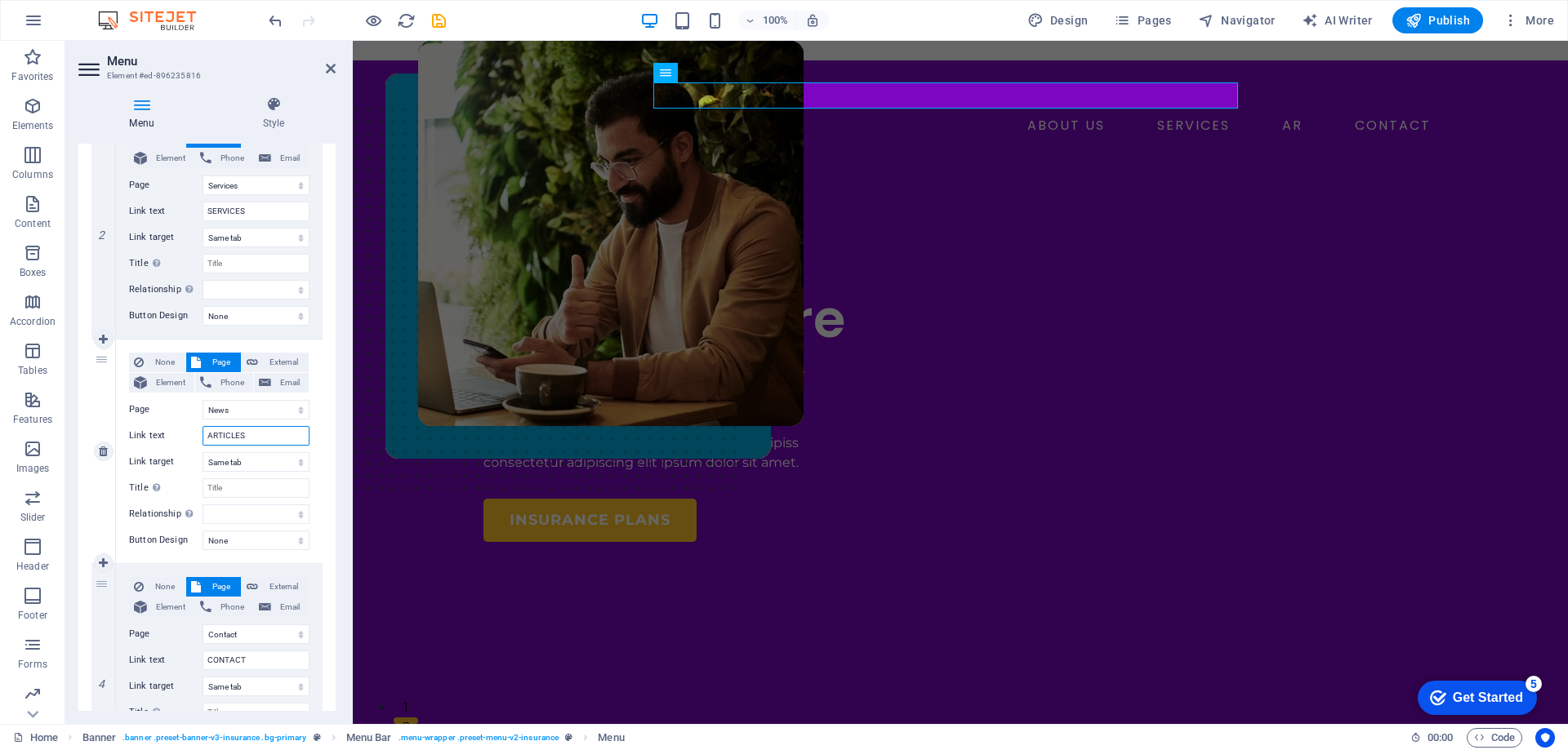
select select
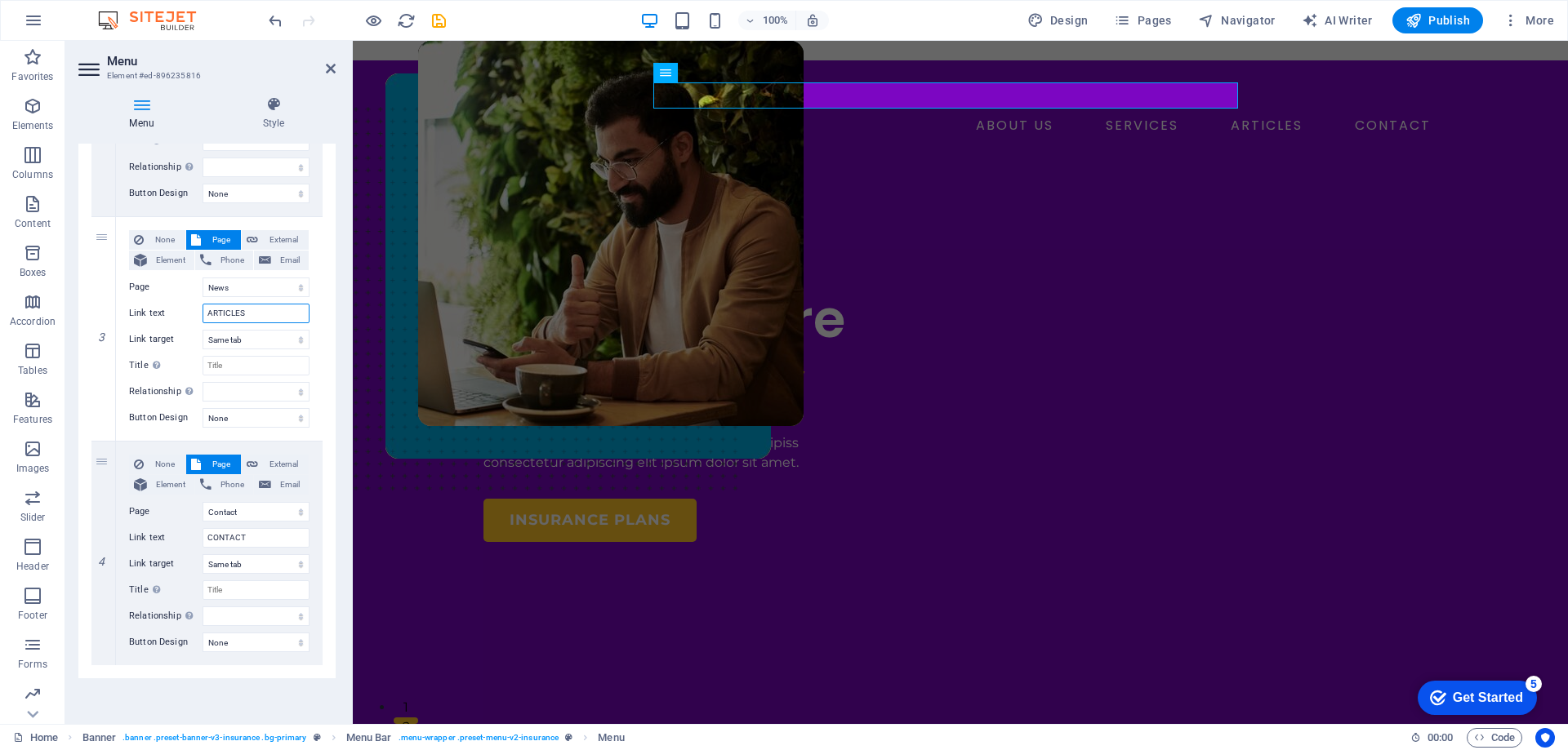
type input "ARTICLES"
click at [312, 66] on h2 "Menu" at bounding box center [221, 61] width 228 height 15
click at [1453, 19] on span "Publish" at bounding box center [1437, 20] width 65 height 16
